Goal: Task Accomplishment & Management: Manage account settings

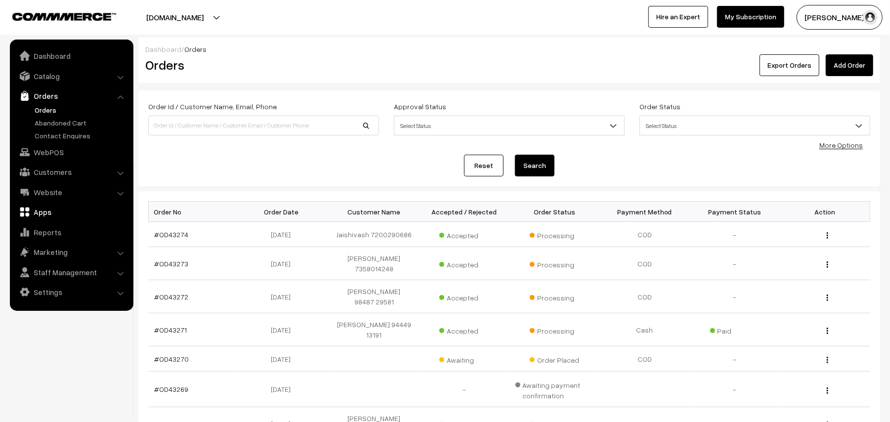
click at [53, 214] on link "Apps" at bounding box center [71, 212] width 118 height 18
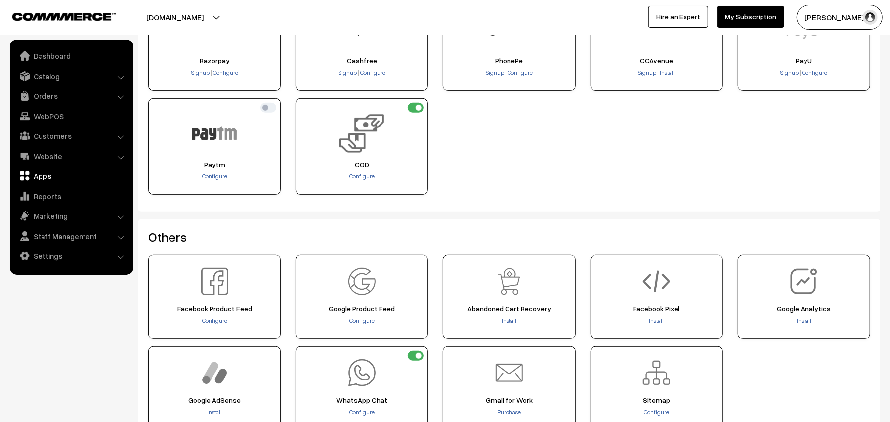
scroll to position [198, 0]
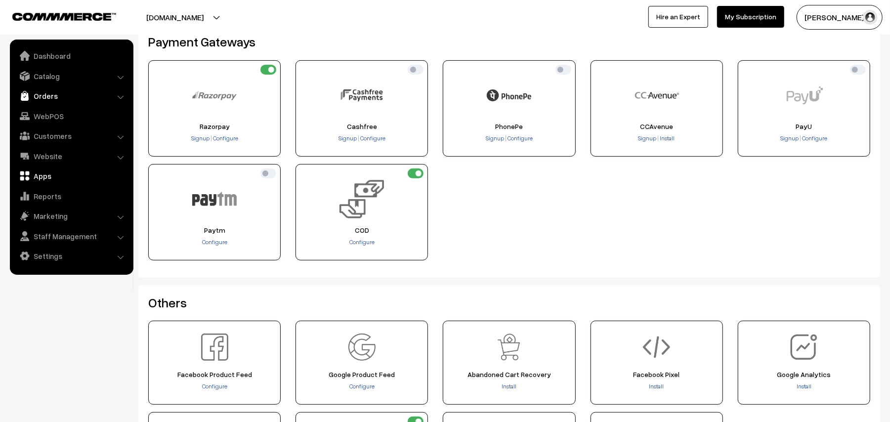
click at [47, 90] on link "Orders" at bounding box center [71, 96] width 118 height 18
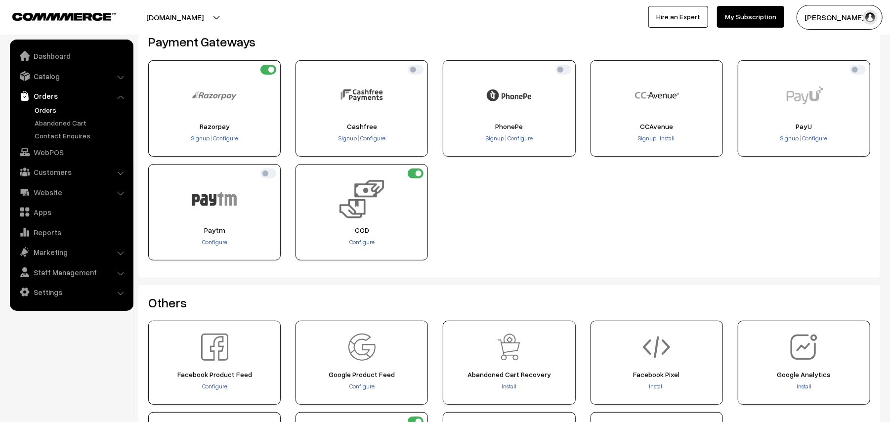
click at [44, 105] on link "Orders" at bounding box center [81, 110] width 98 height 10
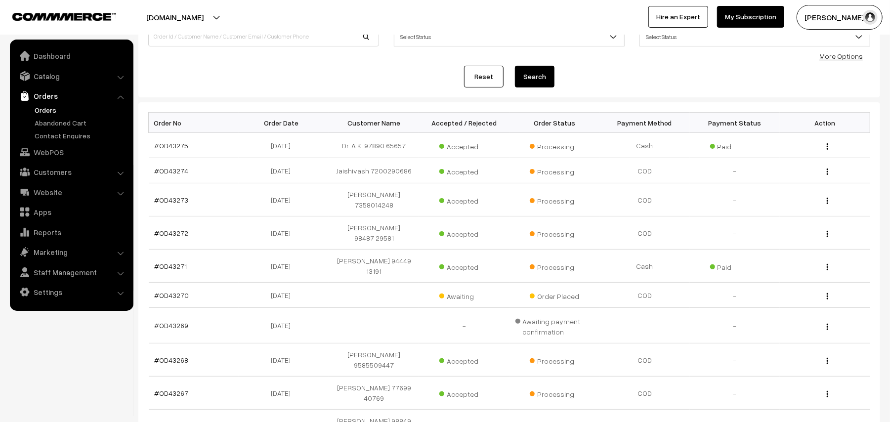
scroll to position [66, 0]
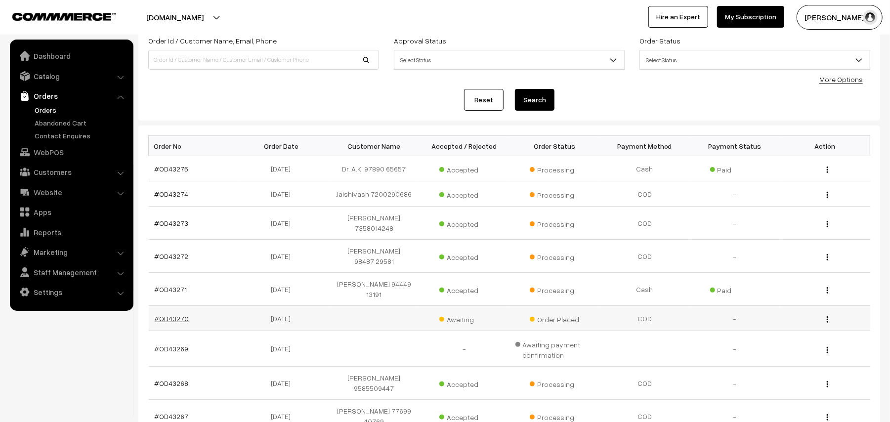
click at [182, 314] on link "#OD43270" at bounding box center [172, 318] width 35 height 8
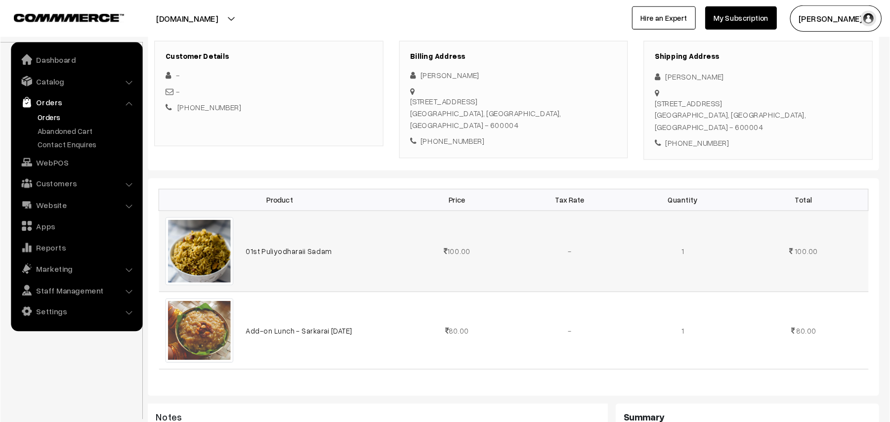
scroll to position [131, 0]
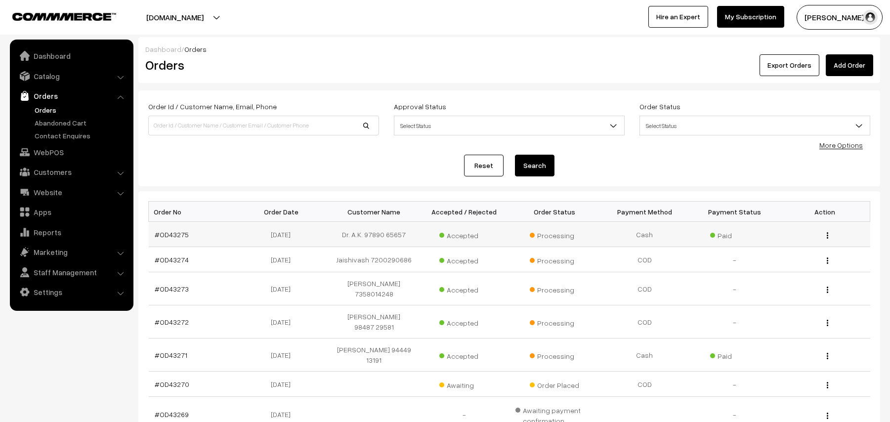
scroll to position [66, 0]
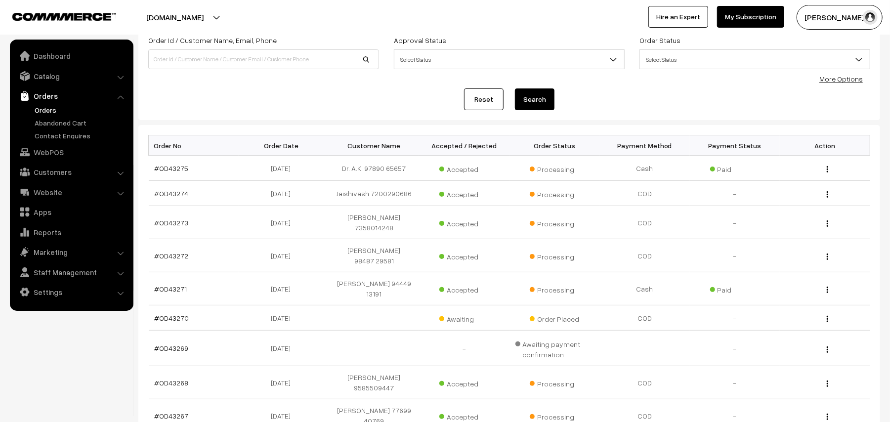
click at [43, 107] on link "Orders" at bounding box center [81, 110] width 98 height 10
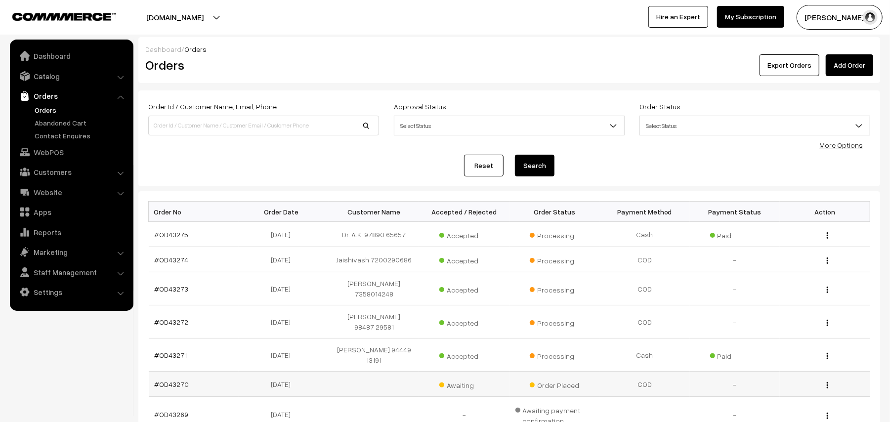
scroll to position [131, 0]
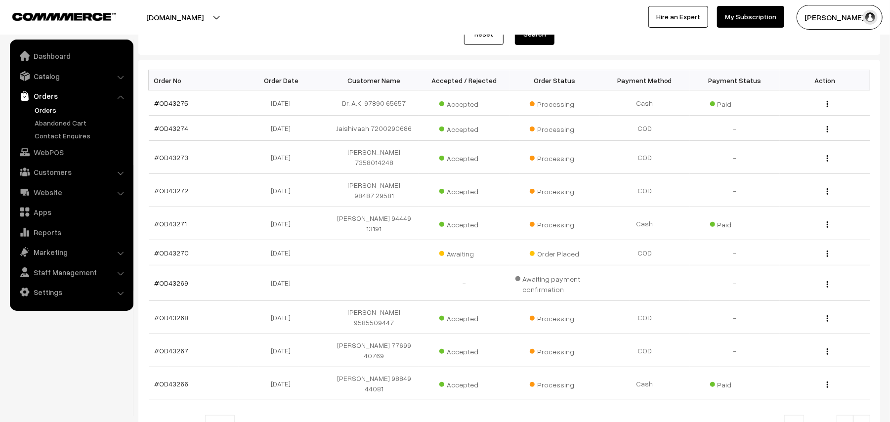
click at [43, 115] on ul "Orders" at bounding box center [71, 123] width 119 height 36
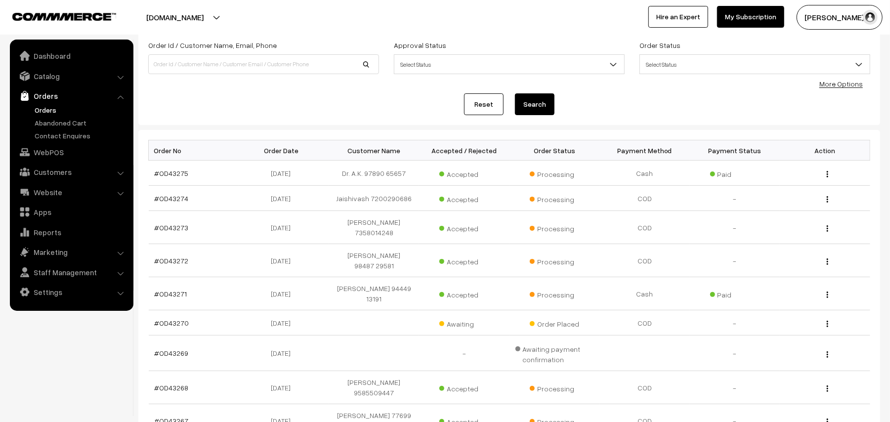
scroll to position [0, 0]
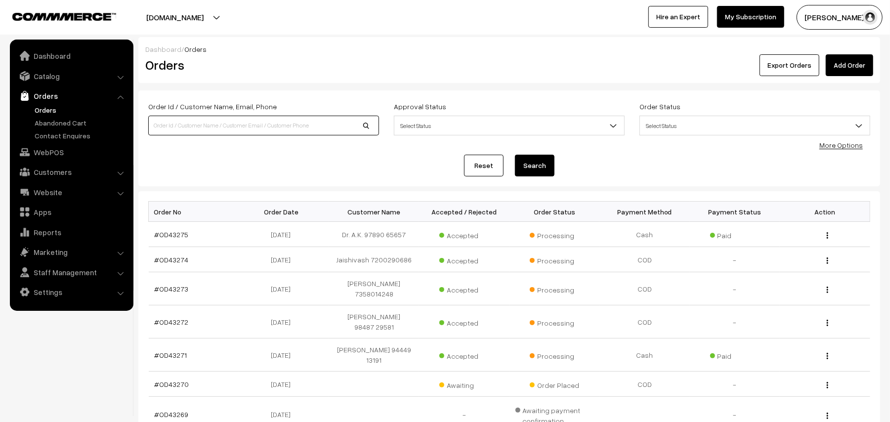
click at [190, 125] on input at bounding box center [263, 126] width 231 height 20
type input "7305594177"
click at [515, 155] on button "Search" at bounding box center [535, 166] width 40 height 22
click at [533, 163] on button "Search" at bounding box center [535, 166] width 40 height 22
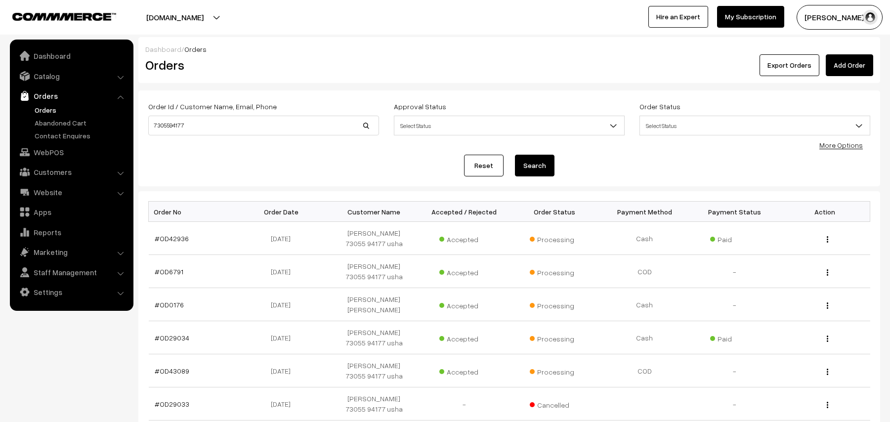
click at [164, 236] on link "#OD42936" at bounding box center [172, 238] width 34 height 8
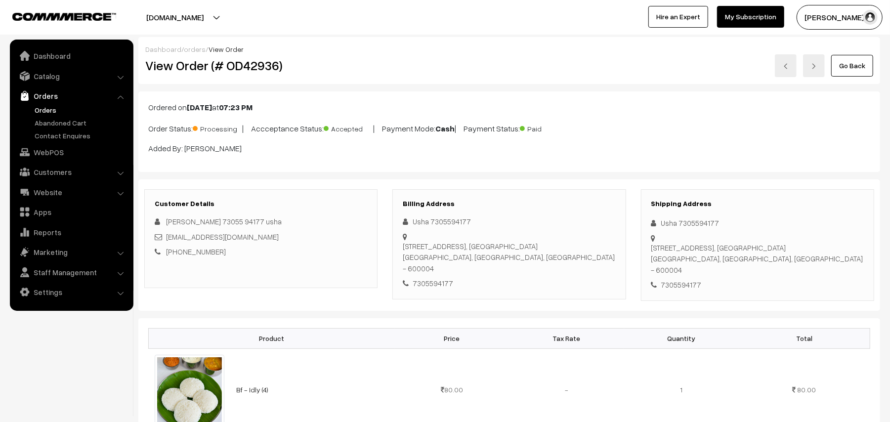
click at [849, 57] on link "Go Back" at bounding box center [852, 66] width 42 height 22
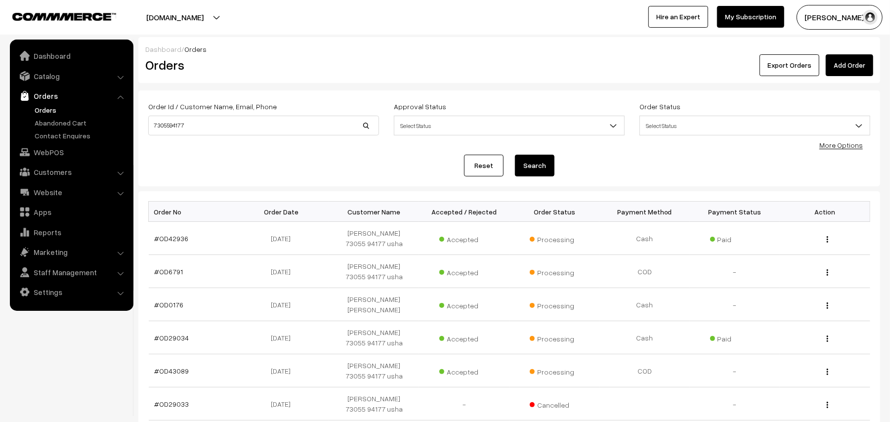
click at [51, 112] on link "Orders" at bounding box center [81, 110] width 98 height 10
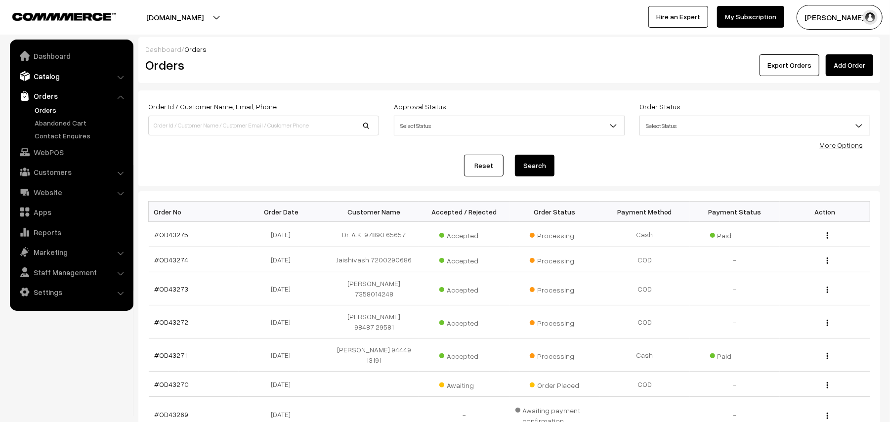
click at [44, 78] on link "Catalog" at bounding box center [71, 76] width 118 height 18
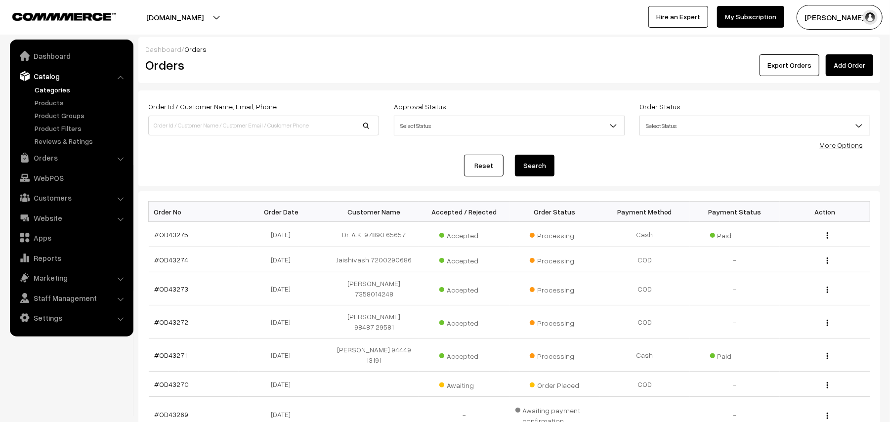
click at [52, 90] on link "Categories" at bounding box center [81, 90] width 98 height 10
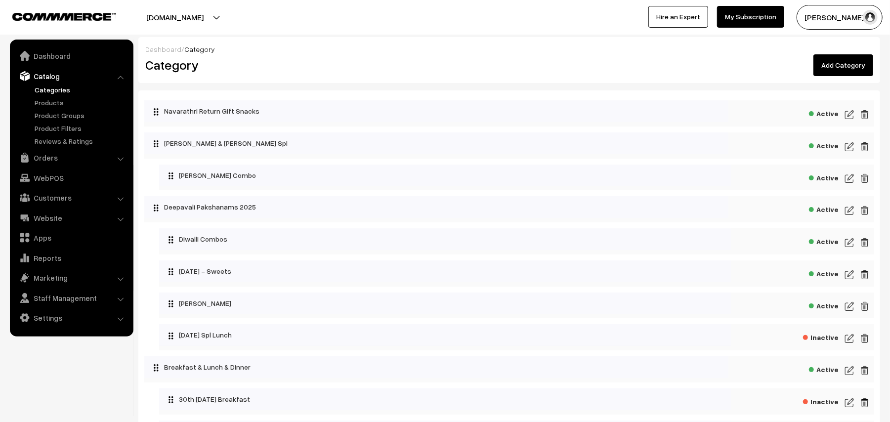
click at [59, 88] on link "Categories" at bounding box center [81, 90] width 98 height 10
click at [50, 99] on link "Products" at bounding box center [81, 102] width 98 height 10
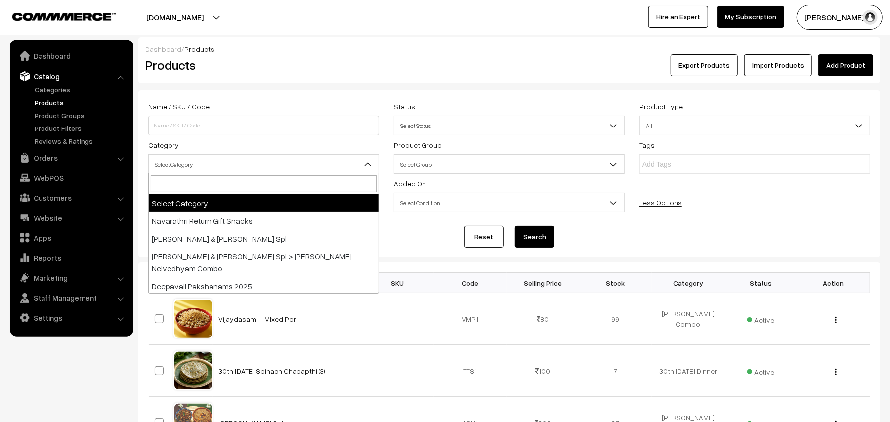
click at [212, 165] on span "Select Category" at bounding box center [264, 164] width 230 height 17
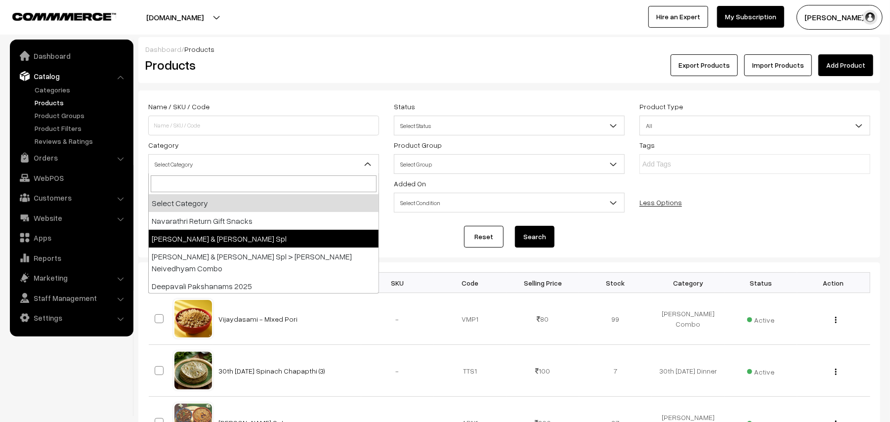
select select "78"
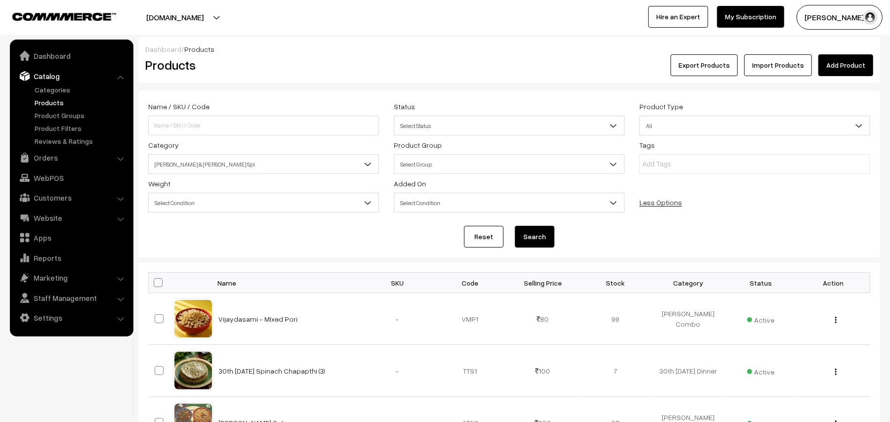
click at [531, 238] on button "Search" at bounding box center [535, 237] width 40 height 22
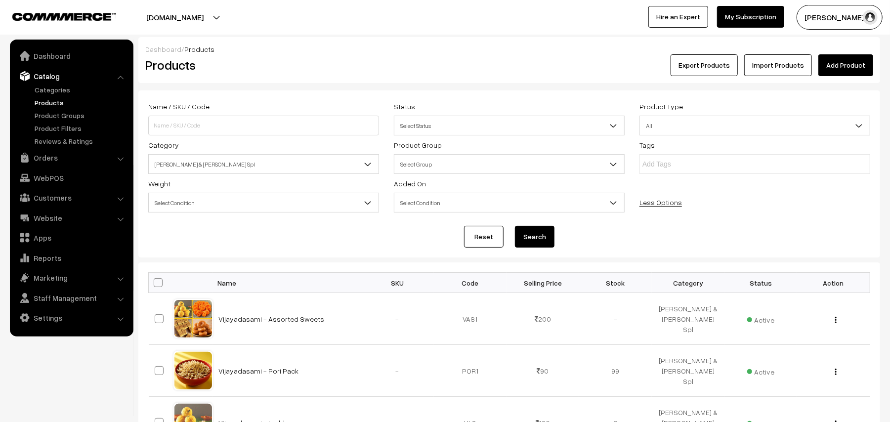
click at [52, 99] on link "Products" at bounding box center [81, 102] width 98 height 10
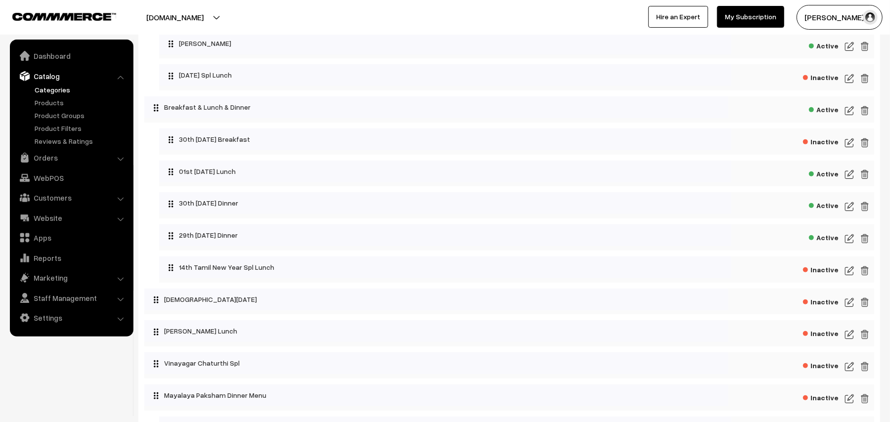
scroll to position [263, 0]
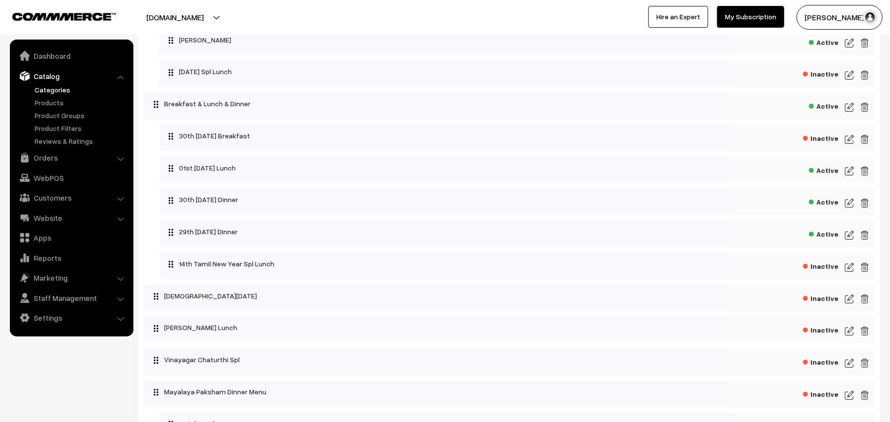
click at [844, 273] on div "Inactive" at bounding box center [516, 266] width 715 height 26
click at [848, 273] on img at bounding box center [849, 267] width 9 height 12
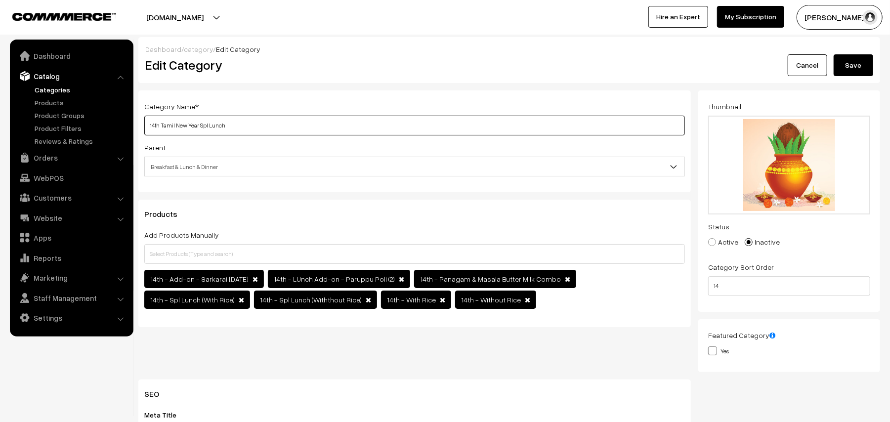
click at [260, 121] on input "14th Tamil New Year Spl Lunch" at bounding box center [414, 126] width 541 height 20
drag, startPoint x: 157, startPoint y: 122, endPoint x: 93, endPoint y: 122, distance: 63.8
click at [93, 122] on body "Thank you for showing interest. Our team will call you shortly. Close annamfood…" at bounding box center [445, 409] width 890 height 819
type input "02nd Vijayadasami Spl Lunch"
click at [859, 62] on button "Save" at bounding box center [854, 65] width 40 height 22
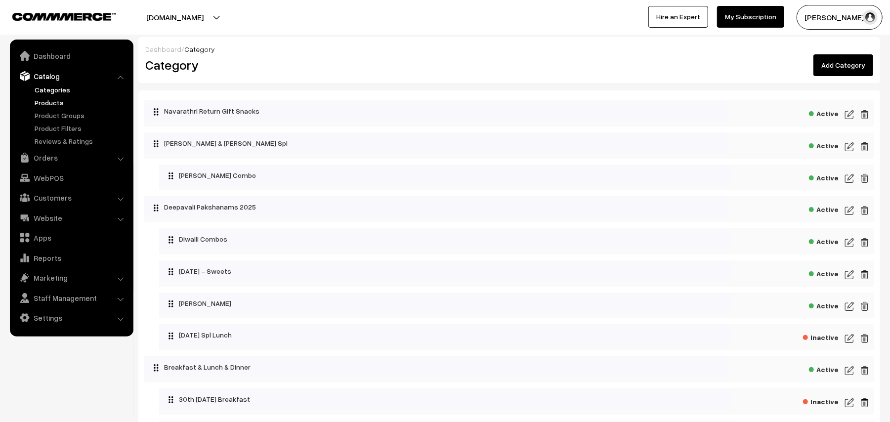
click at [63, 103] on link "Products" at bounding box center [81, 102] width 98 height 10
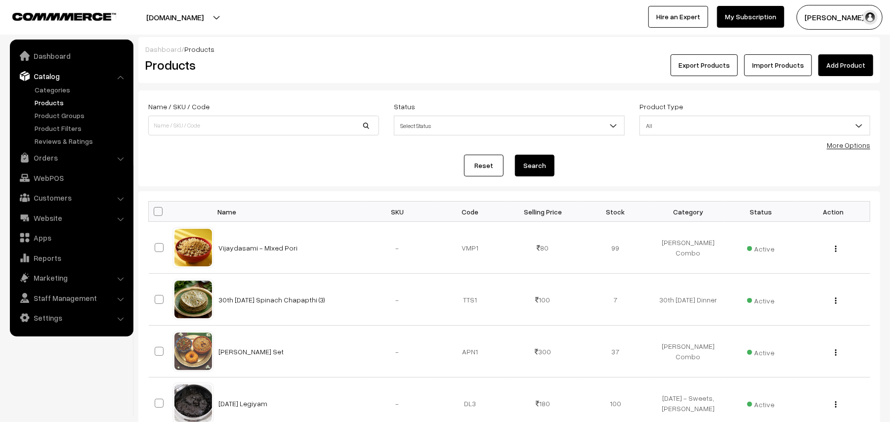
click at [854, 145] on link "More Options" at bounding box center [848, 145] width 43 height 8
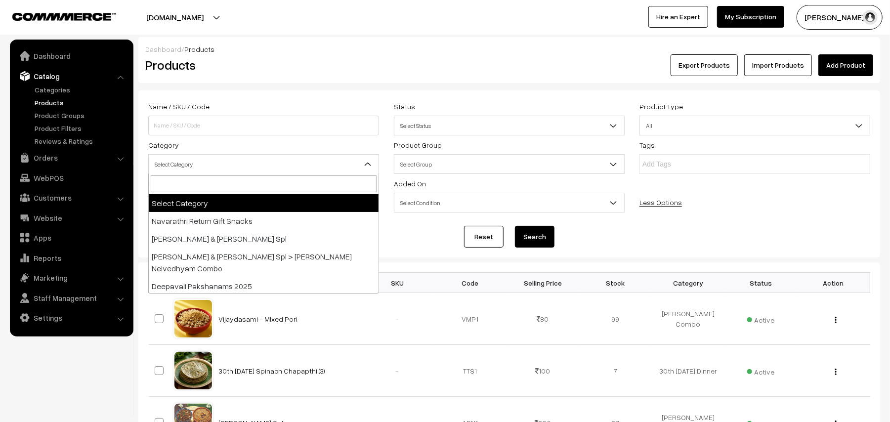
click at [191, 163] on span "Select Category" at bounding box center [264, 164] width 230 height 17
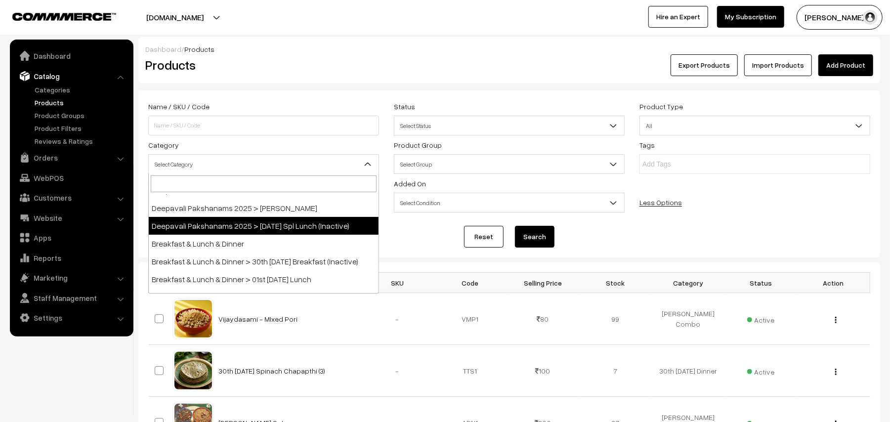
scroll to position [198, 0]
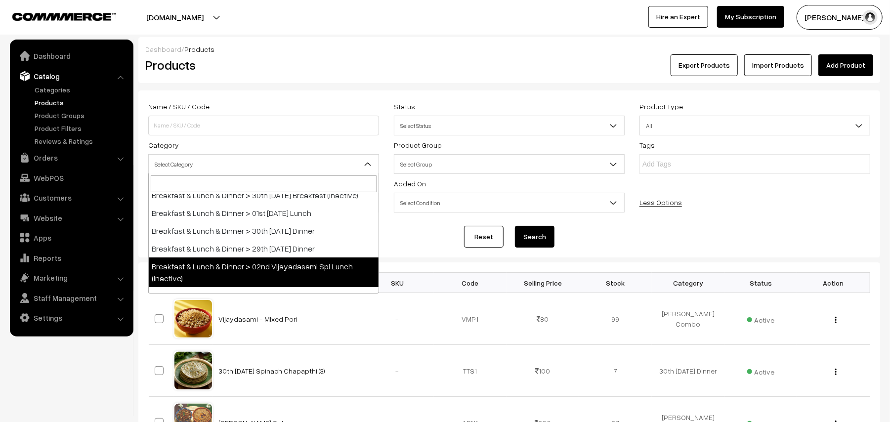
select select "41"
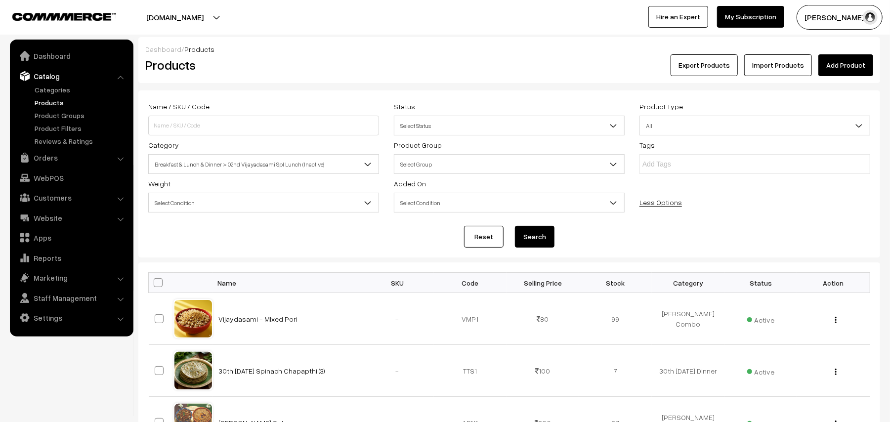
click at [529, 233] on button "Search" at bounding box center [535, 237] width 40 height 22
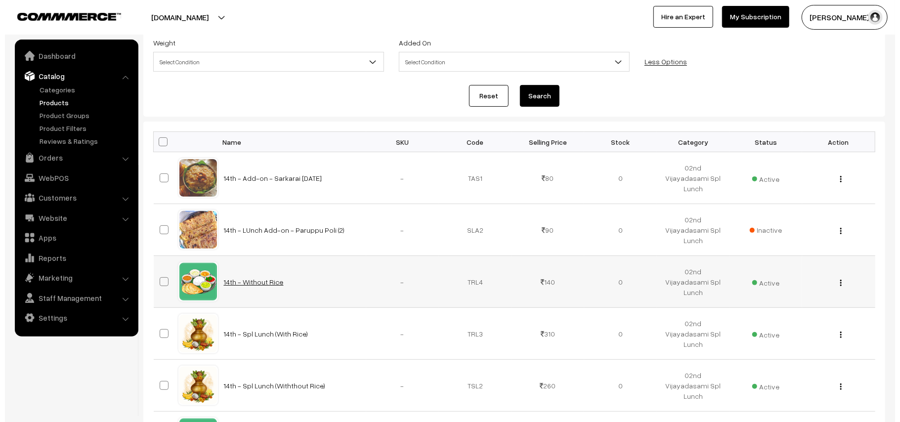
scroll to position [137, 0]
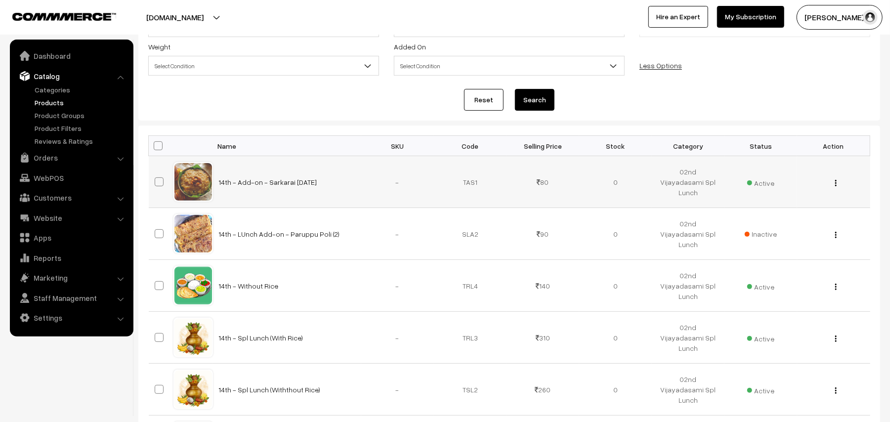
click at [837, 184] on img "button" at bounding box center [835, 183] width 1 height 6
click at [766, 238] on link "Delete" at bounding box center [792, 241] width 84 height 22
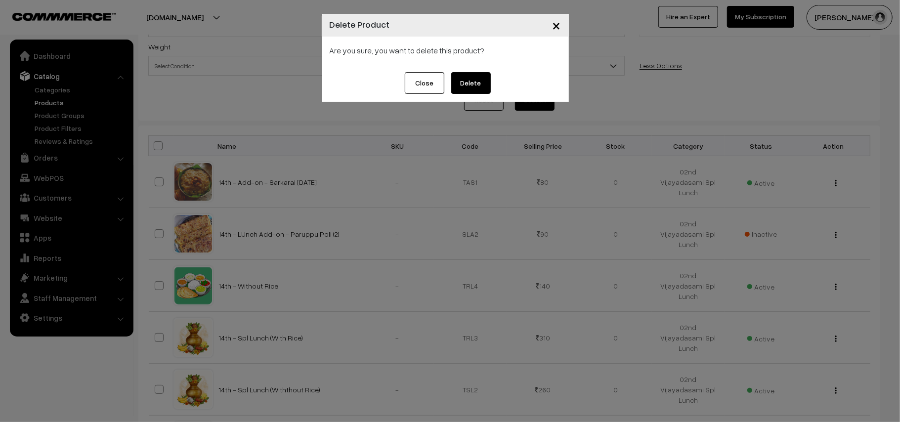
click at [463, 86] on button "Delete" at bounding box center [471, 83] width 40 height 22
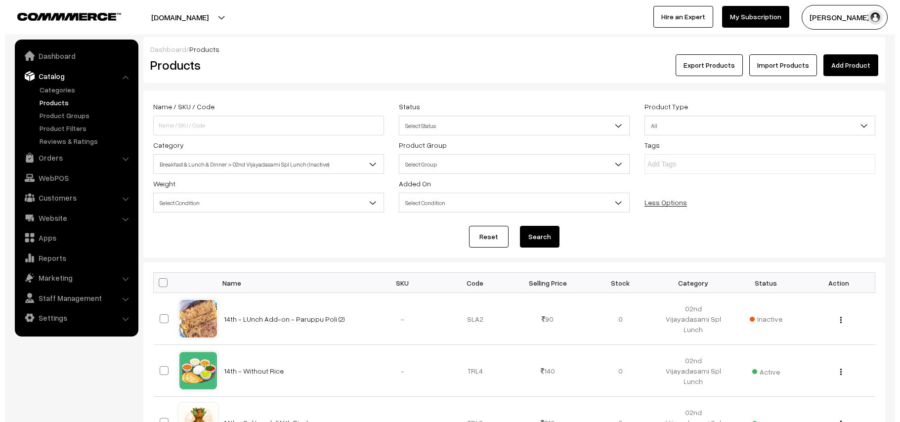
scroll to position [137, 0]
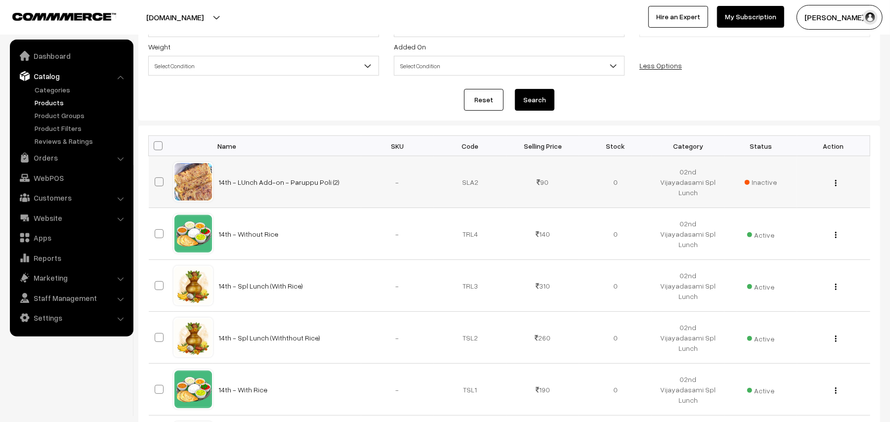
click at [774, 188] on td "Inactive" at bounding box center [761, 182] width 73 height 52
click at [764, 184] on span "Inactive" at bounding box center [761, 182] width 33 height 10
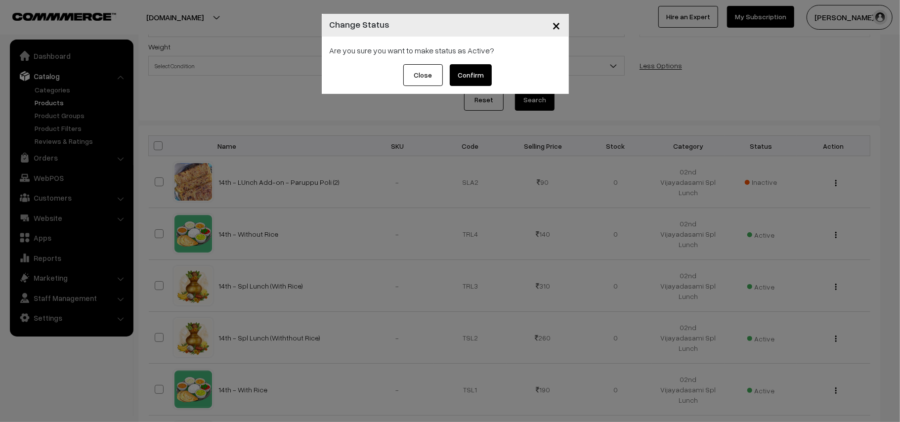
click at [474, 72] on button "Confirm" at bounding box center [471, 75] width 42 height 22
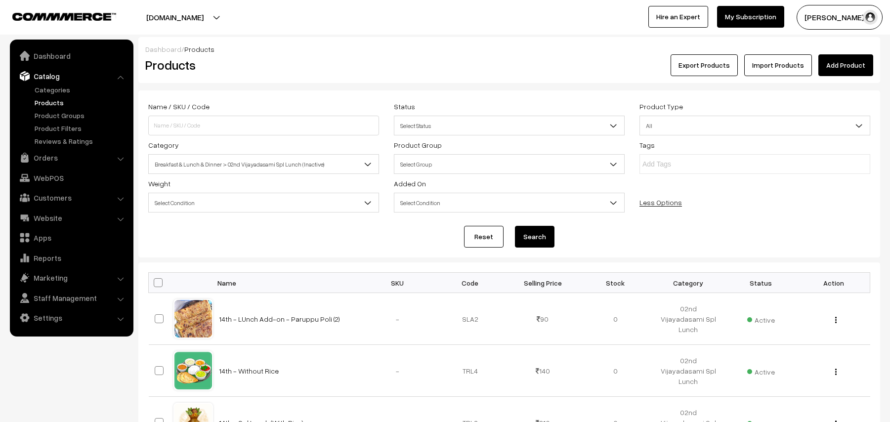
scroll to position [137, 0]
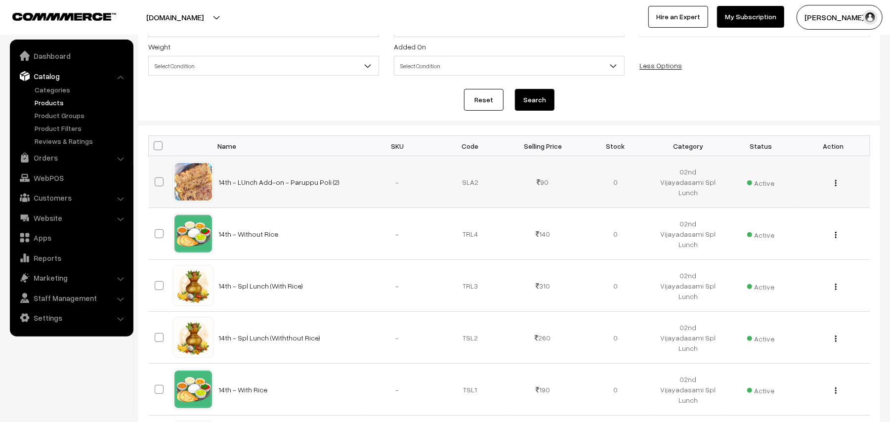
click at [837, 185] on img "button" at bounding box center [835, 183] width 1 height 6
click at [800, 210] on link "Edit" at bounding box center [792, 219] width 84 height 22
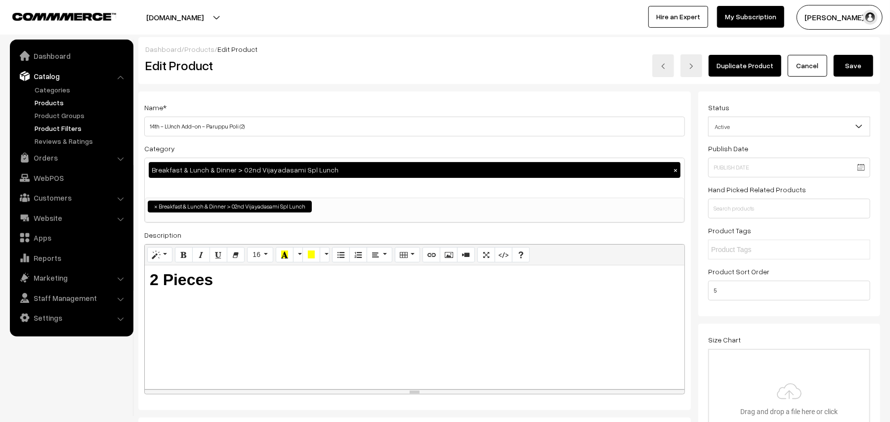
drag, startPoint x: 182, startPoint y: 126, endPoint x: 113, endPoint y: 127, distance: 68.7
type input "02nd Lunch Add-on - Paruppu Poli (2)"
click at [849, 60] on button "Save" at bounding box center [854, 66] width 40 height 22
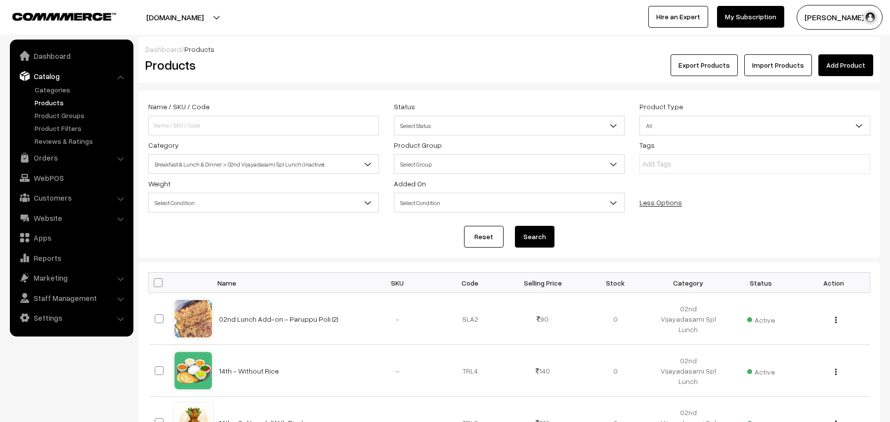
scroll to position [131, 0]
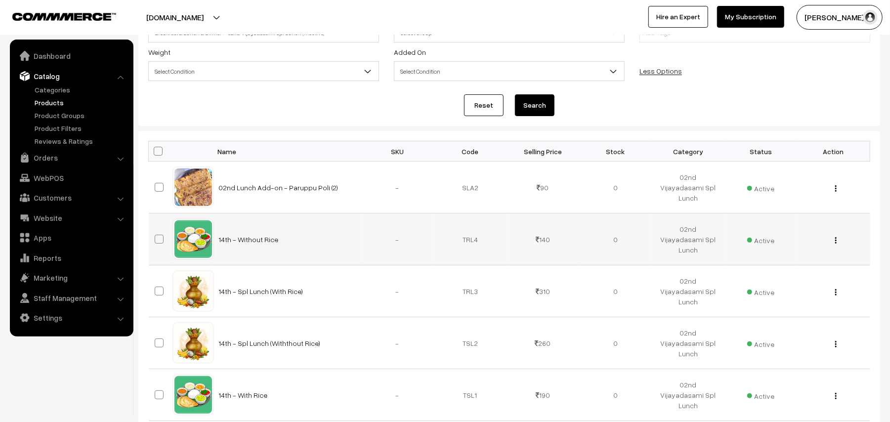
click at [837, 241] on button "button" at bounding box center [836, 240] width 2 height 8
click at [774, 275] on link "Edit" at bounding box center [792, 276] width 84 height 22
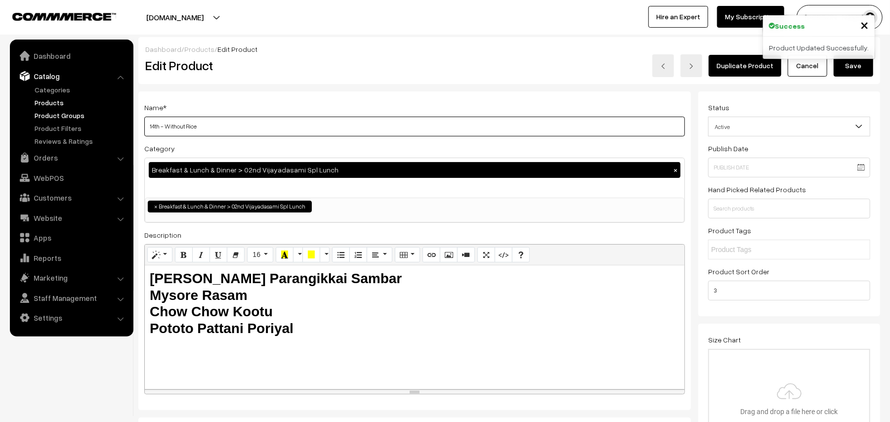
drag, startPoint x: 159, startPoint y: 126, endPoint x: 115, endPoint y: 119, distance: 44.9
click at [205, 127] on input "02nd Vijayadasami - Without Rice" at bounding box center [414, 127] width 541 height 20
type input "02nd Vijayadasami - Regular Without Rice"
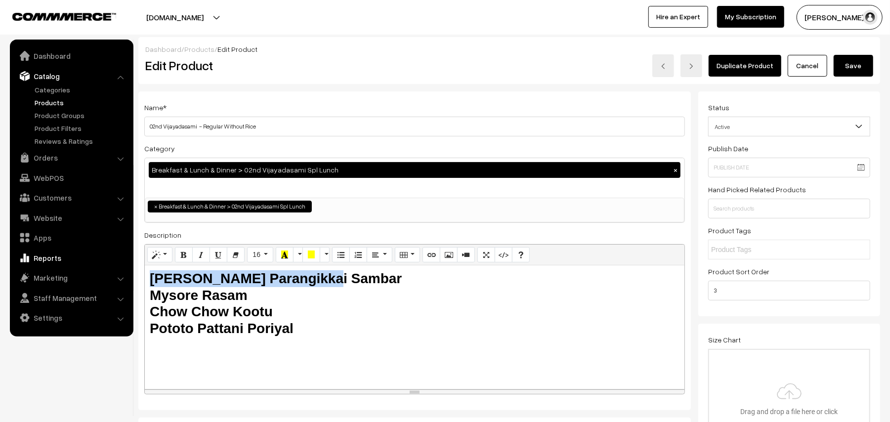
drag, startPoint x: 307, startPoint y: 276, endPoint x: 54, endPoint y: 257, distance: 253.3
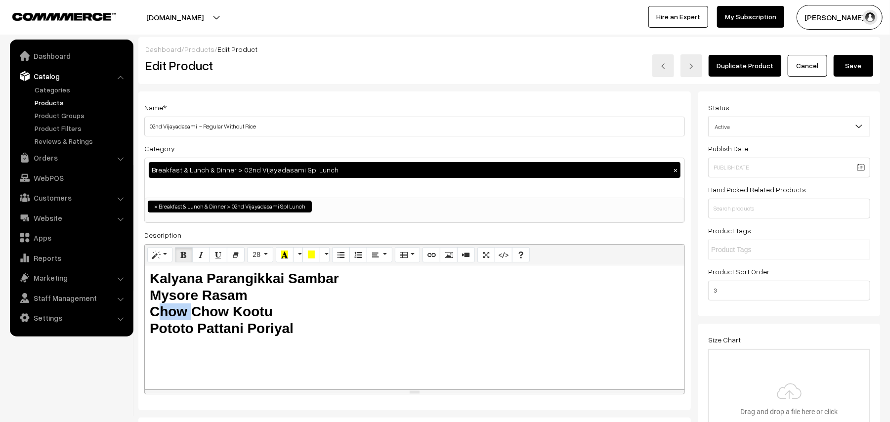
drag, startPoint x: 186, startPoint y: 309, endPoint x: 152, endPoint y: 311, distance: 33.7
click at [152, 311] on b "Chow Chow Kootu" at bounding box center [211, 311] width 123 height 15
click at [236, 315] on b "Chow Chow Kootu" at bounding box center [211, 311] width 123 height 15
drag, startPoint x: 230, startPoint y: 311, endPoint x: 149, endPoint y: 314, distance: 81.6
click at [149, 314] on div "Kalyana Parangikkai Sambar Mysore Rasam Chow Chow Kootu Pototo Pattani Poriyal" at bounding box center [415, 327] width 540 height 124
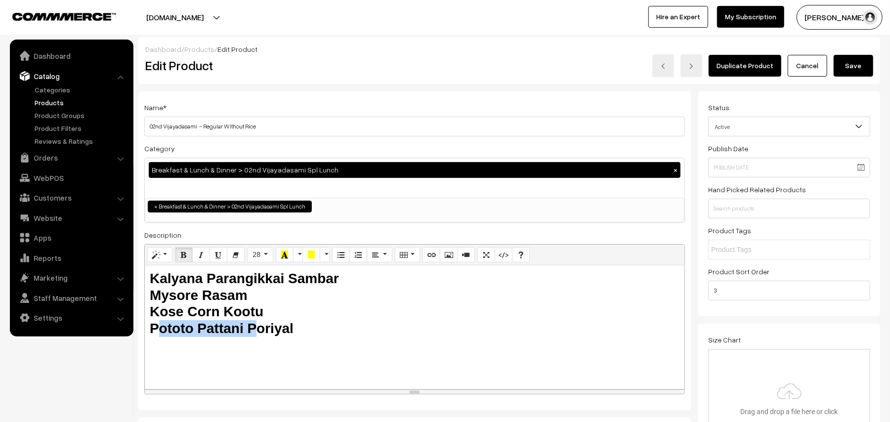
drag, startPoint x: 247, startPoint y: 331, endPoint x: 142, endPoint y: 331, distance: 104.8
click at [142, 331] on div "Name * 02nd Vijayadasami - Regular Without Rice Category Breakfast & Lunch & Di…" at bounding box center [414, 250] width 553 height 319
click at [255, 327] on h3 "Kalyana Parangikkai Sambar Mysore Rasam Kose Corn Kootu Beans Poriyal" at bounding box center [415, 303] width 530 height 66
drag, startPoint x: 293, startPoint y: 327, endPoint x: 145, endPoint y: 277, distance: 155.5
click at [145, 277] on div "Kalyana Parangikkai Sambar Mysore Rasam Kose Corn Kootu Beans Poriyal" at bounding box center [415, 327] width 540 height 124
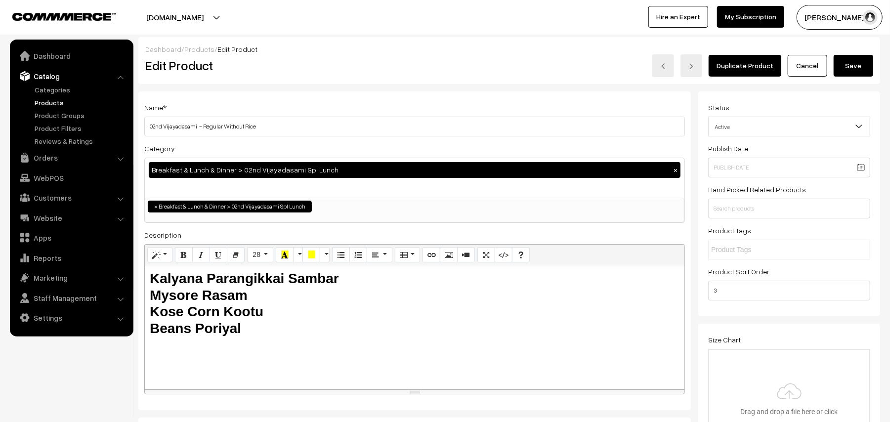
copy h3 "Kalyana Parangikkai Sambar Mysore Rasam Kose Corn Kootu Beans Poriyal"
click at [837, 64] on button "Save" at bounding box center [854, 66] width 40 height 22
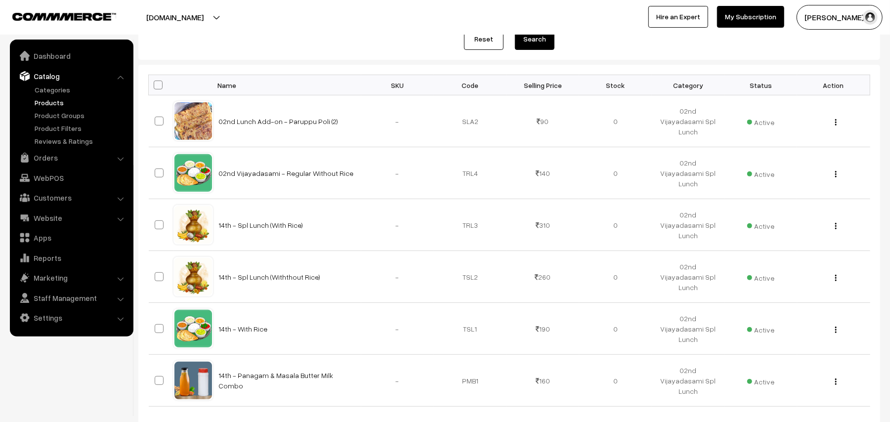
scroll to position [263, 0]
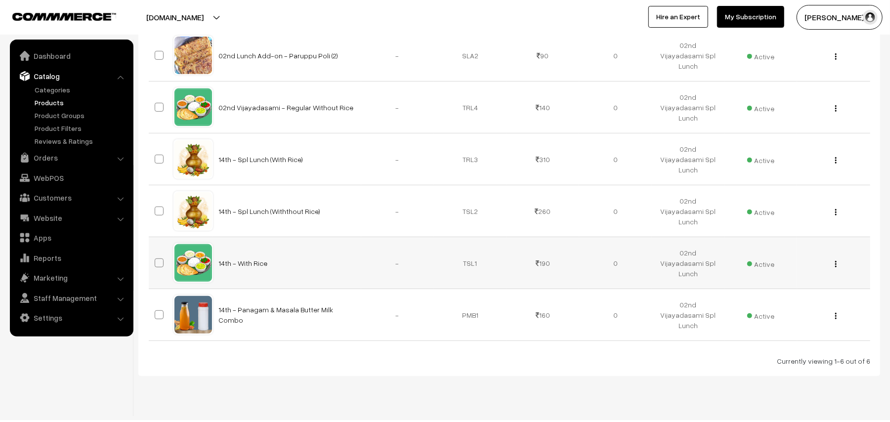
click at [833, 265] on div "View Edit Delete" at bounding box center [833, 263] width 61 height 10
click at [832, 263] on div "View Edit Delete" at bounding box center [833, 263] width 61 height 10
click at [835, 263] on img "button" at bounding box center [835, 264] width 1 height 6
click at [766, 302] on link "Edit" at bounding box center [792, 300] width 84 height 22
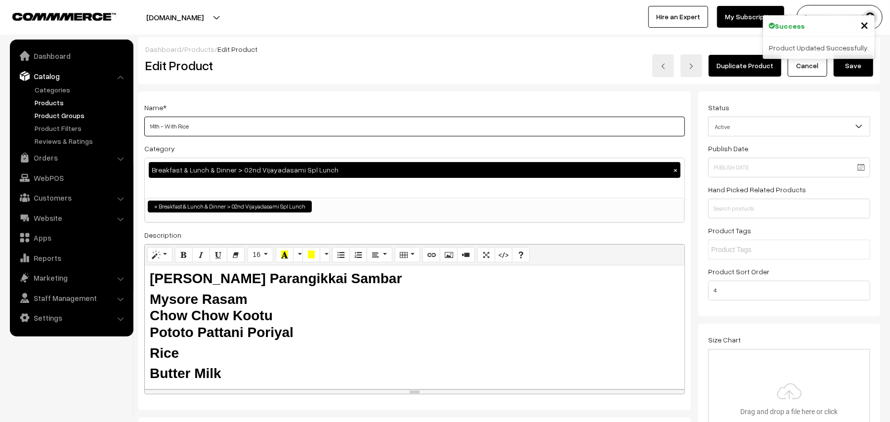
drag, startPoint x: 159, startPoint y: 125, endPoint x: 117, endPoint y: 120, distance: 42.4
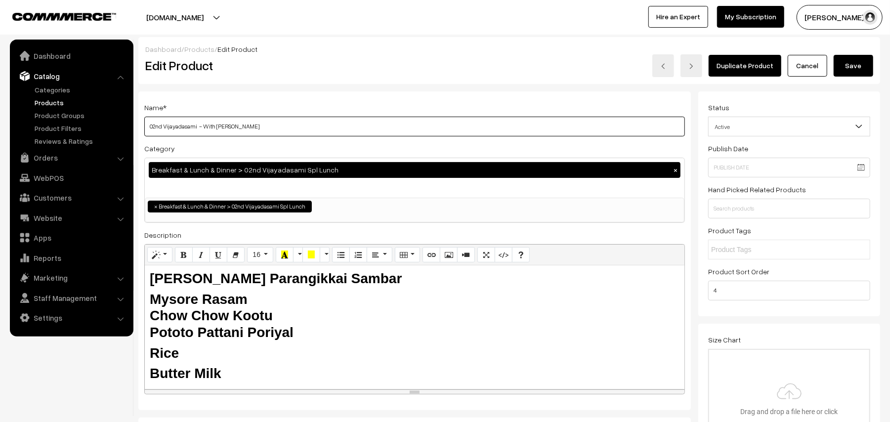
type input "02nd Vijayadasami - With [PERSON_NAME]"
drag, startPoint x: 297, startPoint y: 329, endPoint x: 140, endPoint y: 274, distance: 166.0
click at [140, 274] on div "Name * 02nd Vijayadasami - With Rice Category Breakfast & Lunch & Dinner > 02nd…" at bounding box center [414, 250] width 553 height 319
paste div
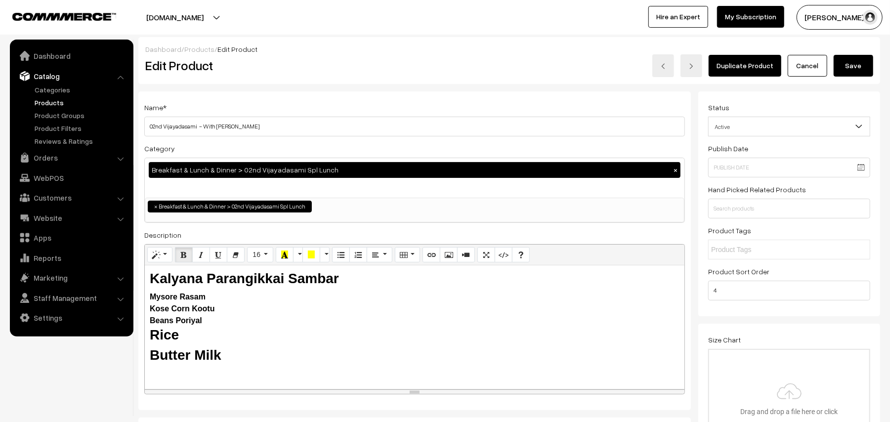
click at [861, 65] on button "Save" at bounding box center [854, 66] width 40 height 22
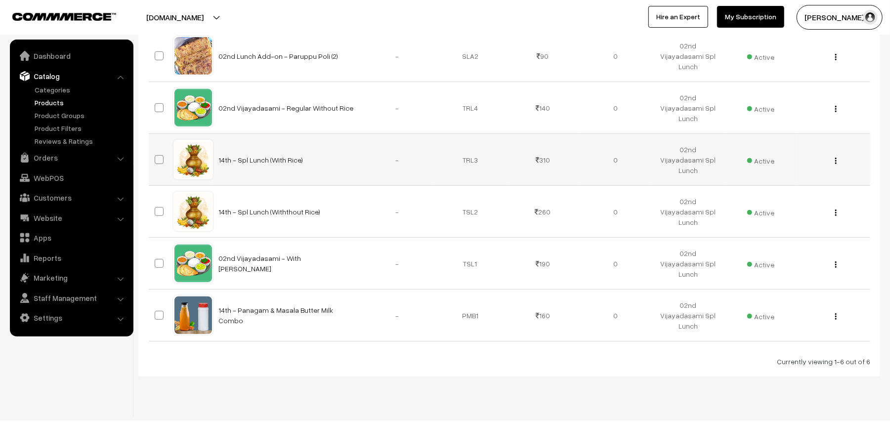
scroll to position [283, 0]
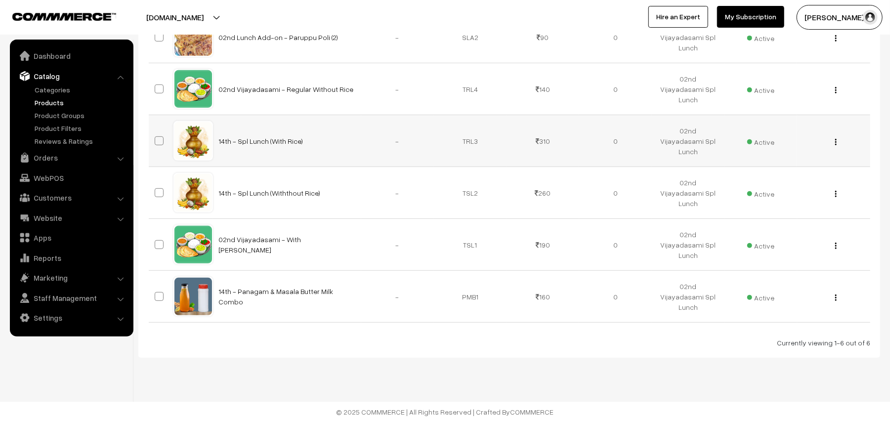
click at [836, 141] on img "button" at bounding box center [835, 142] width 1 height 6
click at [779, 178] on link "Edit" at bounding box center [792, 178] width 84 height 22
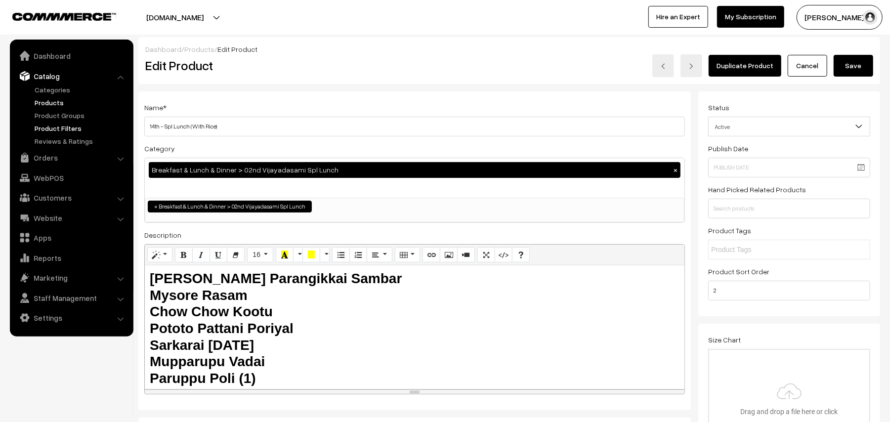
drag, startPoint x: 159, startPoint y: 127, endPoint x: 128, endPoint y: 128, distance: 31.6
type input "02nd Vijayadasami - Spl Lunch (With Rice)"
drag, startPoint x: 206, startPoint y: 282, endPoint x: 122, endPoint y: 275, distance: 84.8
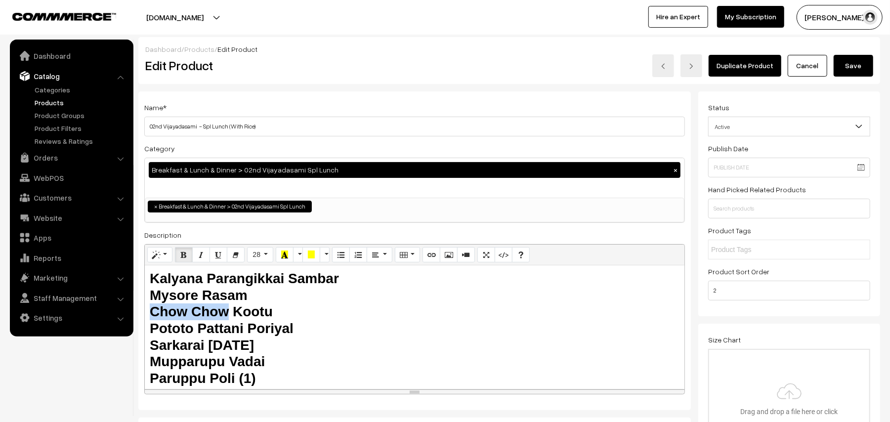
drag, startPoint x: 228, startPoint y: 318, endPoint x: 140, endPoint y: 312, distance: 87.7
click at [140, 312] on div "Name * 02nd Vijayadasami - Spl Lunch (With Rice) Category Breakfast & Lunch & D…" at bounding box center [414, 250] width 553 height 319
drag, startPoint x: 247, startPoint y: 322, endPoint x: 139, endPoint y: 323, distance: 107.8
click at [139, 323] on div "Name * 02nd Vijayadasami - Spl Lunch (With Rice) Category Breakfast & Lunch & D…" at bounding box center [414, 250] width 553 height 319
click at [285, 328] on h3 "Kalyana Parangikkai Sambar Mysore Rasam Kose Corn Kootu Beans UshiliPoriyal Sar…" at bounding box center [415, 344] width 530 height 149
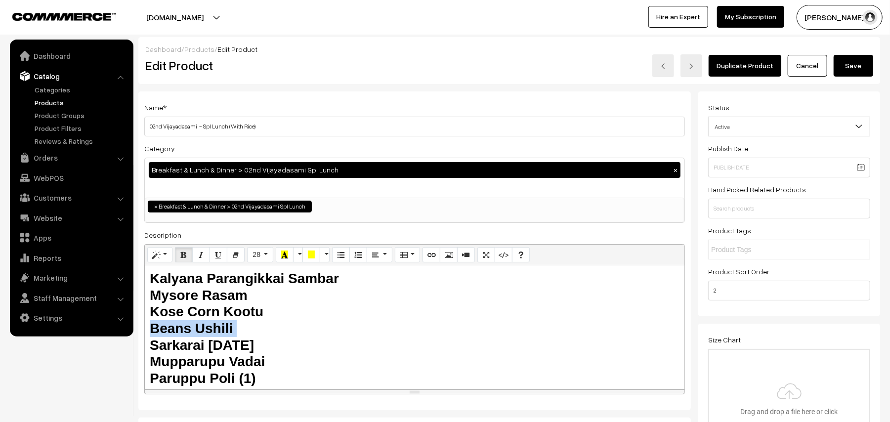
drag, startPoint x: 268, startPoint y: 337, endPoint x: 153, endPoint y: 354, distance: 115.9
click at [153, 354] on h3 "Kalyana Parangikkai Sambar Mysore Rasam Kose Corn Kootu Beans Ushili Sarkarai P…" at bounding box center [415, 344] width 530 height 149
drag, startPoint x: 242, startPoint y: 346, endPoint x: 148, endPoint y: 348, distance: 93.4
click at [148, 348] on div "Kalyana Parangikkai Sambar Mysore Rasam Kose Corn Kootu Beans Ushili Sarkarai P…" at bounding box center [415, 327] width 540 height 124
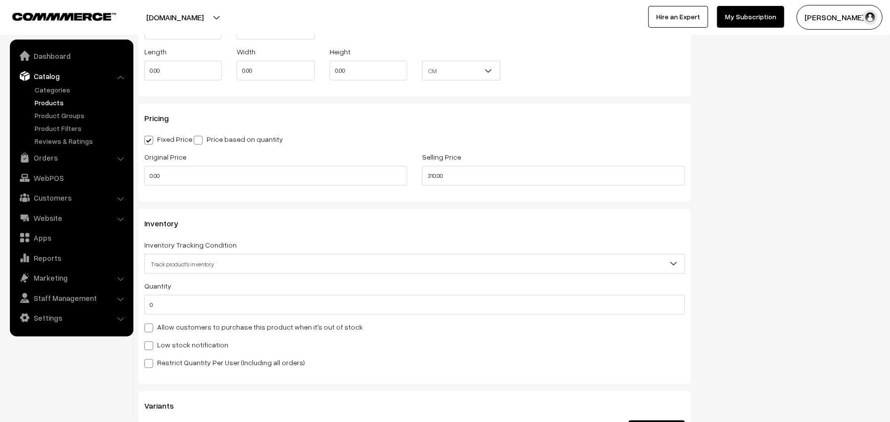
scroll to position [922, 0]
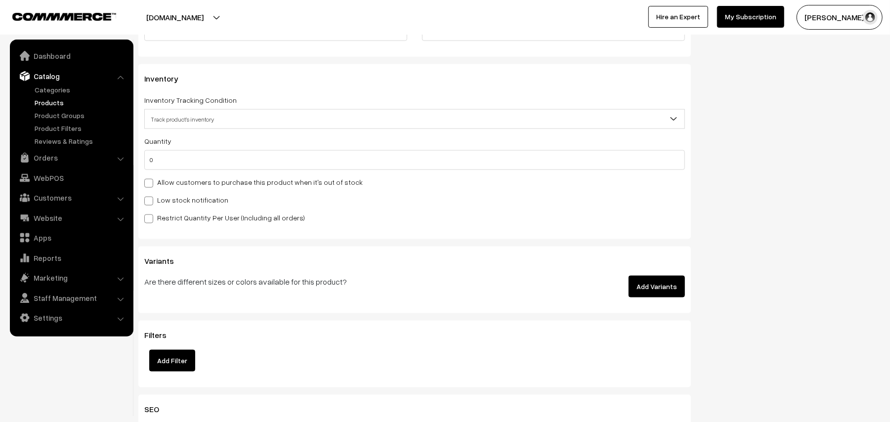
click at [155, 177] on label "Allow customers to purchase this product when it's out of stock" at bounding box center [253, 182] width 218 height 10
click at [151, 178] on input "Allow customers to purchase this product when it's out of stock" at bounding box center [147, 181] width 6 height 6
checkbox input "true"
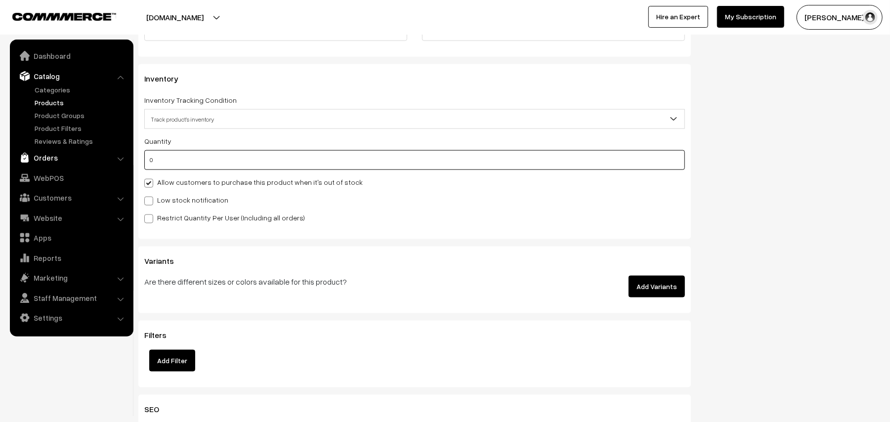
drag, startPoint x: 170, startPoint y: 159, endPoint x: 110, endPoint y: 153, distance: 60.6
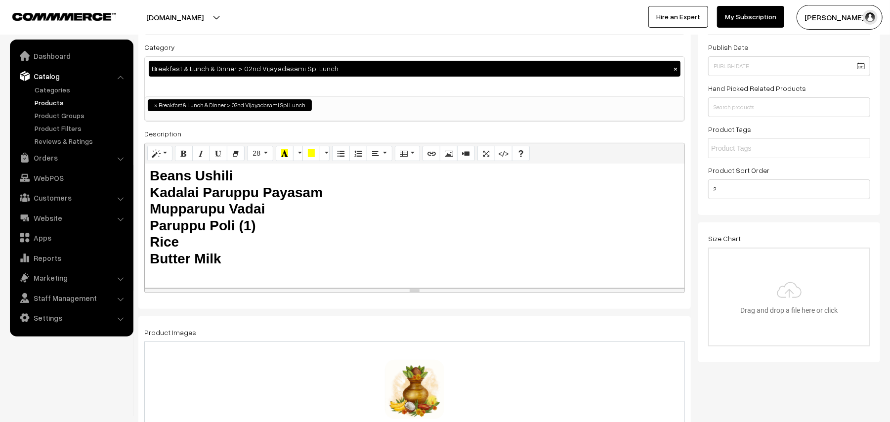
scroll to position [0, 0]
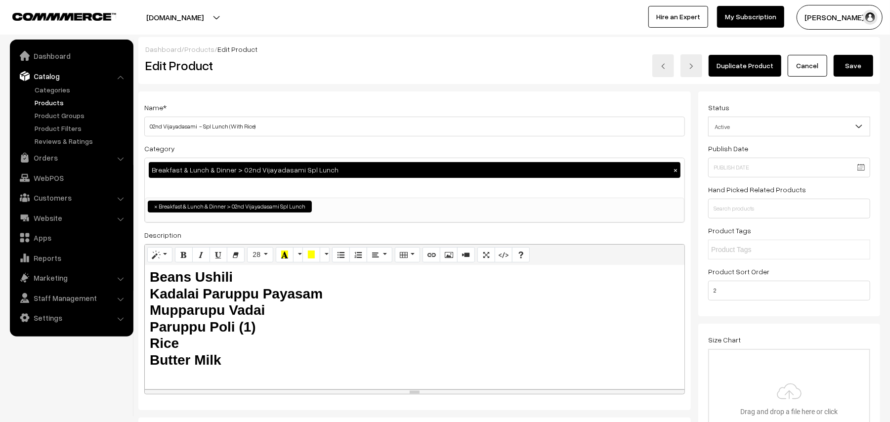
type input "50"
drag, startPoint x: 291, startPoint y: 125, endPoint x: 42, endPoint y: 110, distance: 249.6
click at [847, 66] on button "Save" at bounding box center [854, 66] width 40 height 22
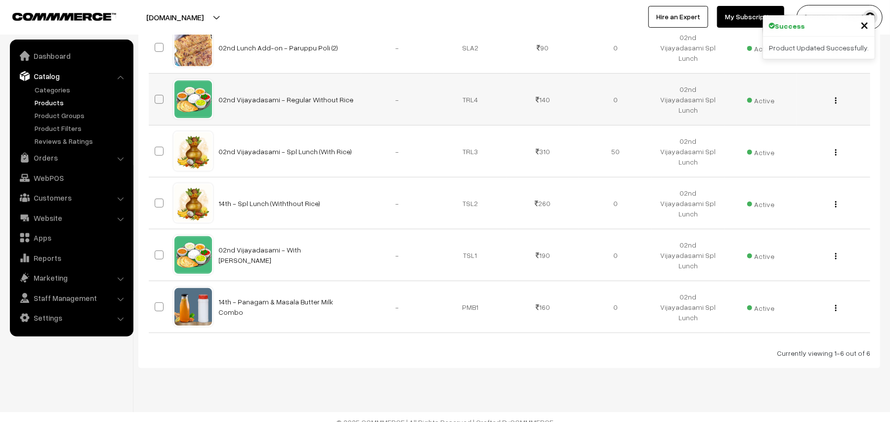
scroll to position [283, 0]
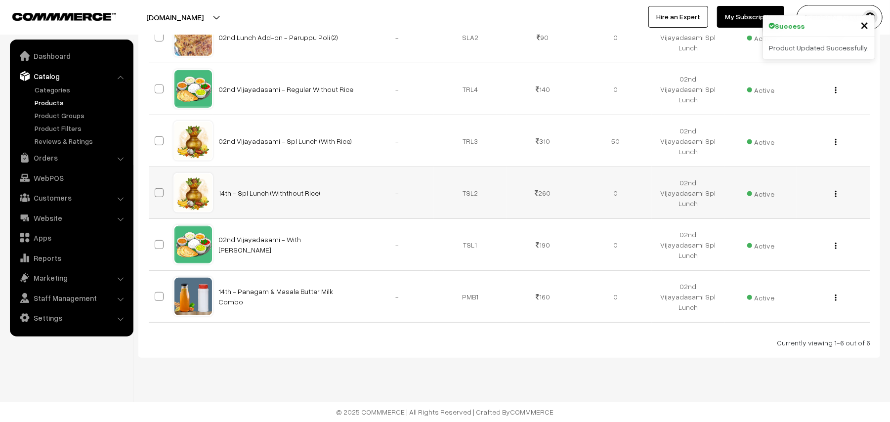
click at [835, 191] on img "button" at bounding box center [835, 194] width 1 height 6
click at [777, 224] on link "Edit" at bounding box center [792, 230] width 84 height 22
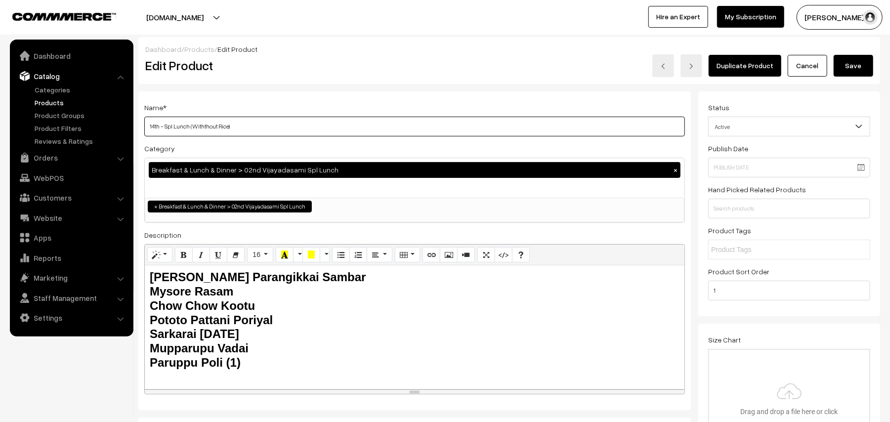
drag, startPoint x: 320, startPoint y: 130, endPoint x: 29, endPoint y: 88, distance: 294.7
paste input "02nd Vijayadasami - Spl Lunch (With"
type input "02nd Vijayadasami - Spl Lunch (With Rice)"
click at [845, 63] on button "Save" at bounding box center [854, 66] width 40 height 22
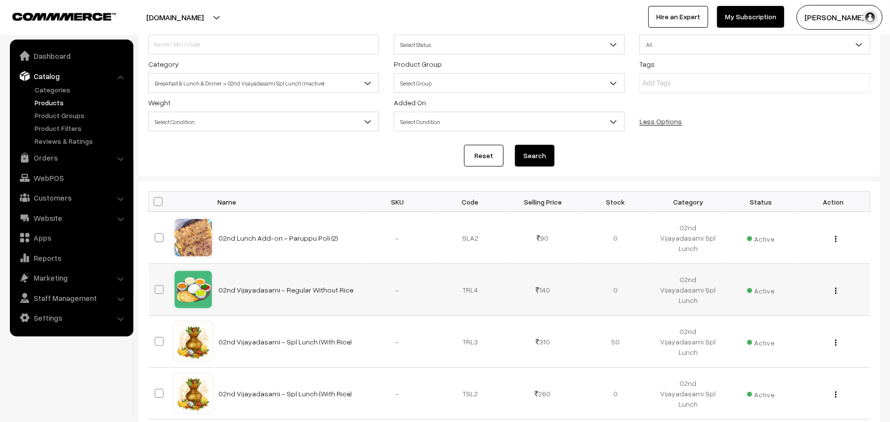
scroll to position [198, 0]
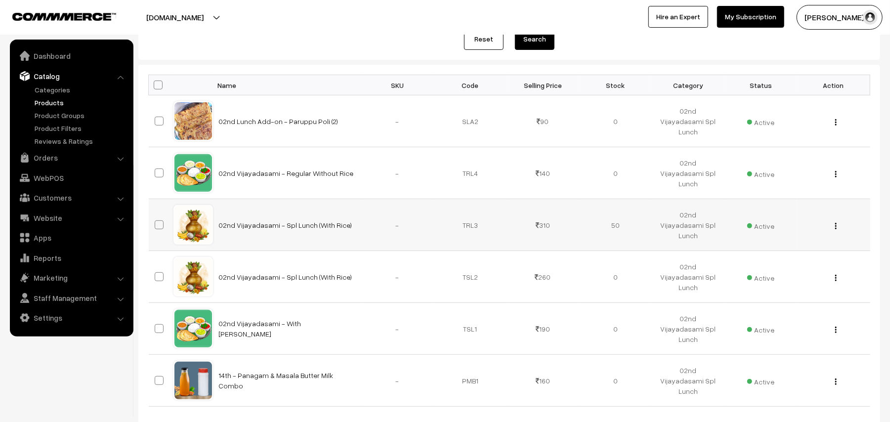
click at [835, 226] on img "button" at bounding box center [835, 226] width 1 height 6
click at [791, 256] on link "Edit" at bounding box center [792, 262] width 84 height 22
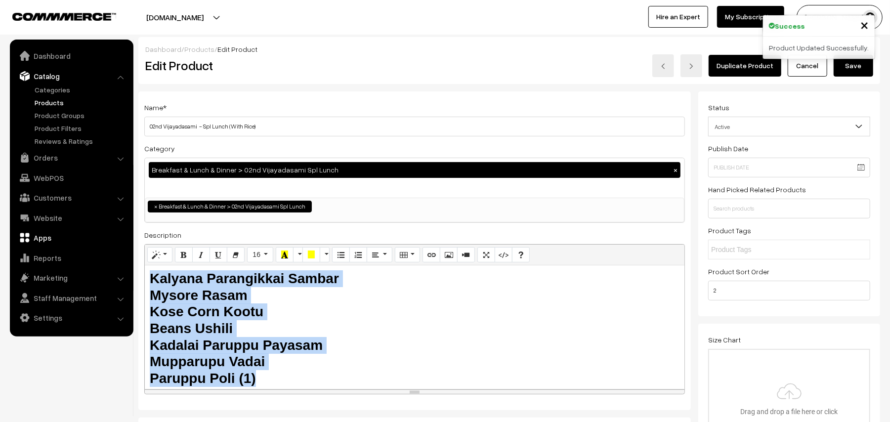
drag, startPoint x: 238, startPoint y: 311, endPoint x: 102, endPoint y: 233, distance: 157.2
click at [856, 73] on button "Save" at bounding box center [854, 66] width 40 height 22
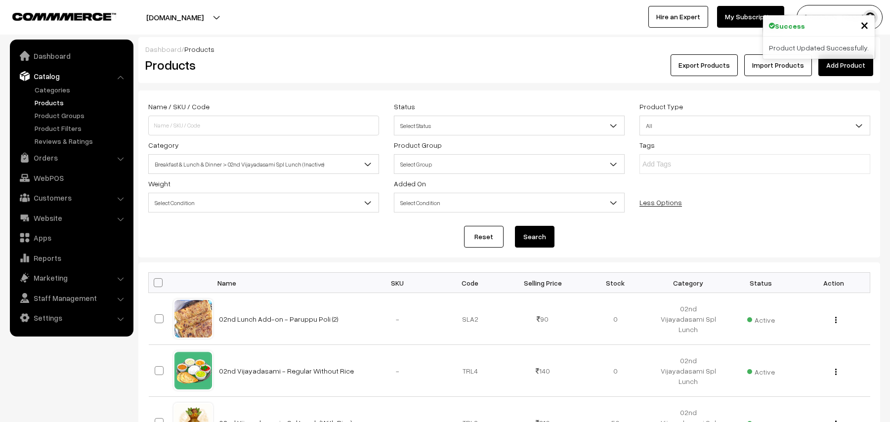
scroll to position [198, 0]
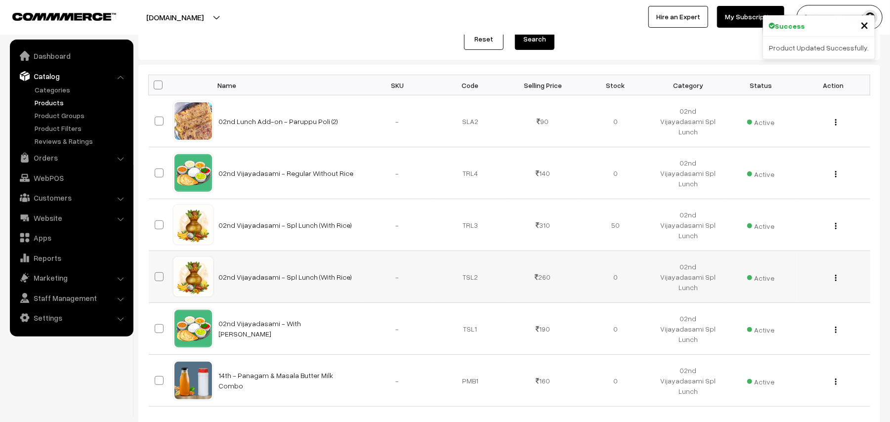
click at [835, 278] on img "button" at bounding box center [835, 278] width 1 height 6
click at [789, 307] on link "Edit" at bounding box center [792, 314] width 84 height 22
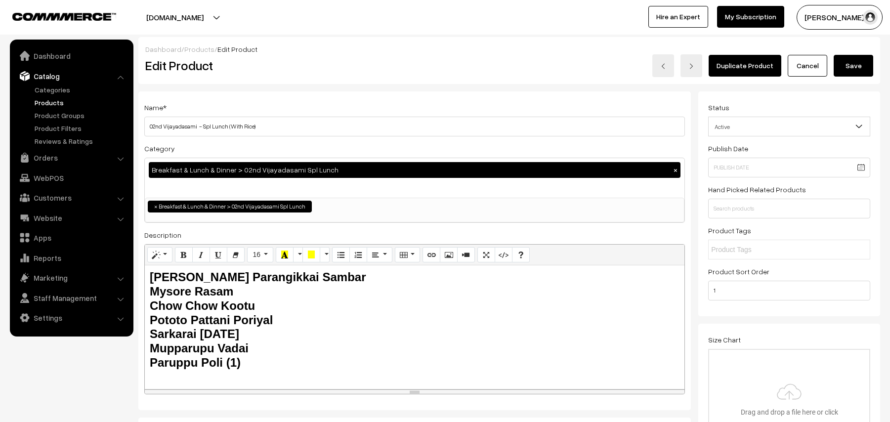
scroll to position [198, 0]
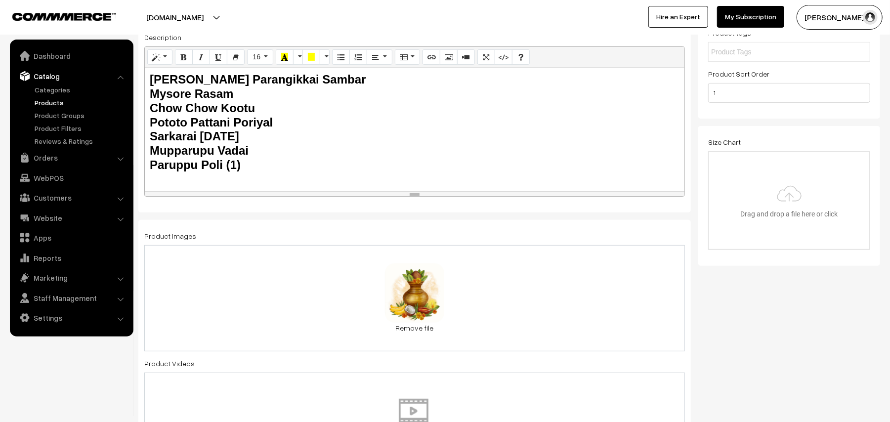
drag, startPoint x: 273, startPoint y: 170, endPoint x: 41, endPoint y: 31, distance: 270.9
paste div
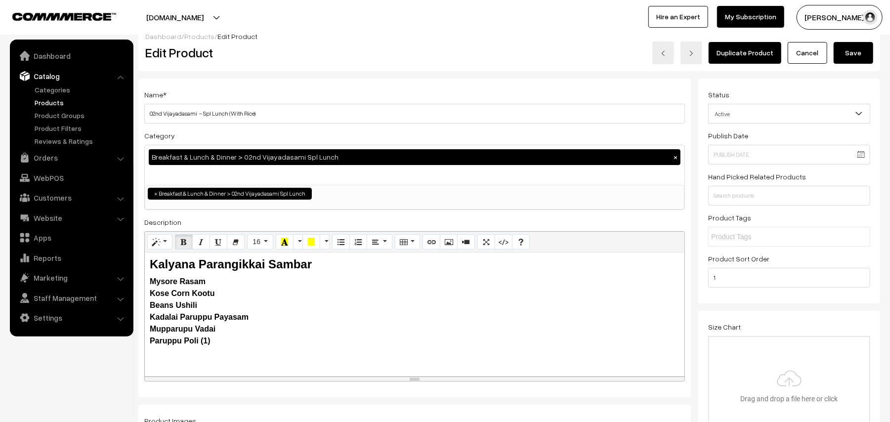
scroll to position [0, 0]
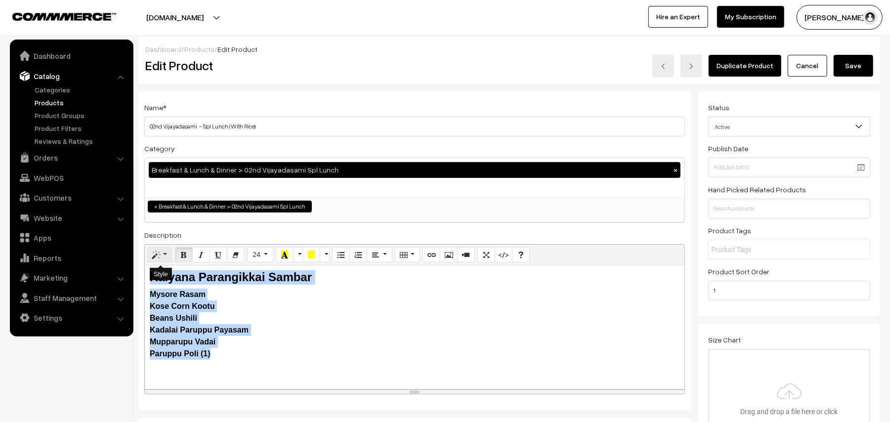
click at [160, 261] on button "Style" at bounding box center [159, 255] width 25 height 16
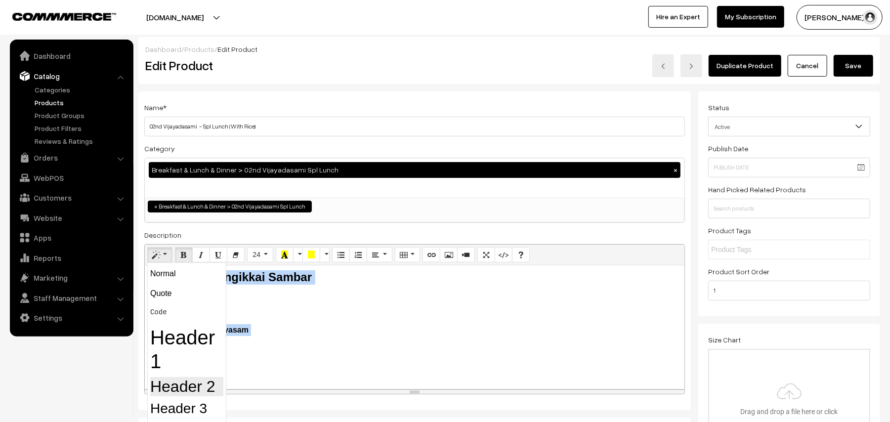
click at [173, 384] on h2 "Header 2" at bounding box center [186, 386] width 73 height 19
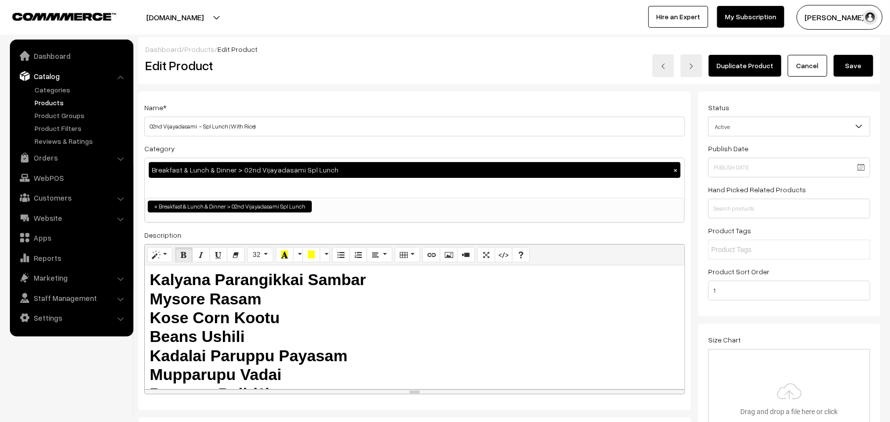
click at [324, 327] on h2 "Kalyana Parangikkai Sambar  Mysore Rasam  Kose Corn Kootu  Beans Ushili  Ka…" at bounding box center [415, 336] width 530 height 133
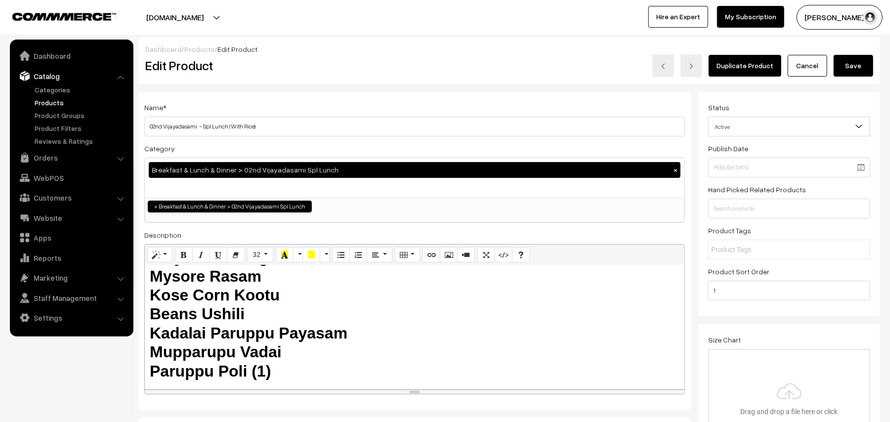
click at [854, 62] on button "Save" at bounding box center [854, 66] width 40 height 22
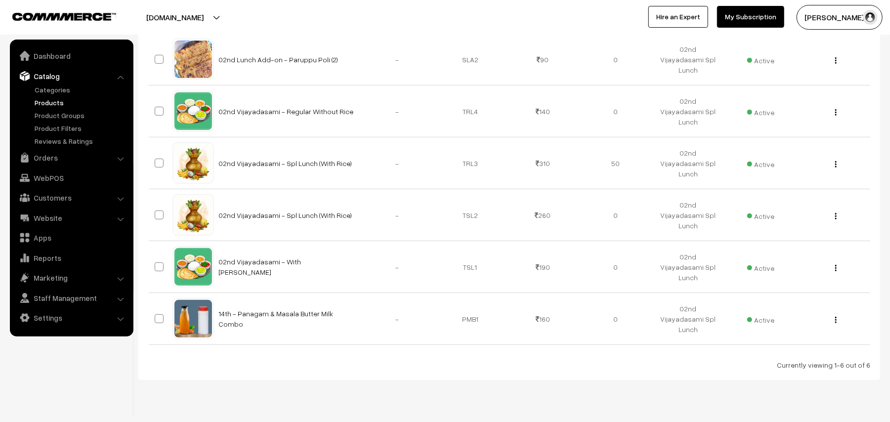
scroll to position [283, 0]
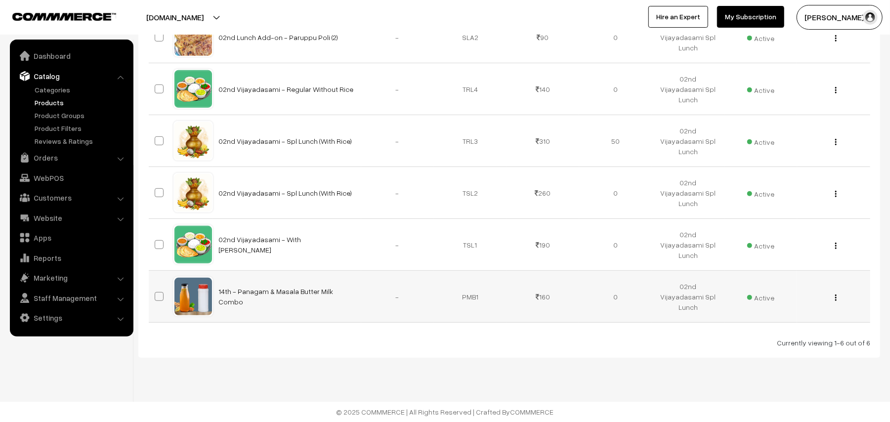
click at [835, 296] on img "button" at bounding box center [835, 298] width 1 height 6
click at [788, 337] on link "Edit" at bounding box center [792, 334] width 84 height 22
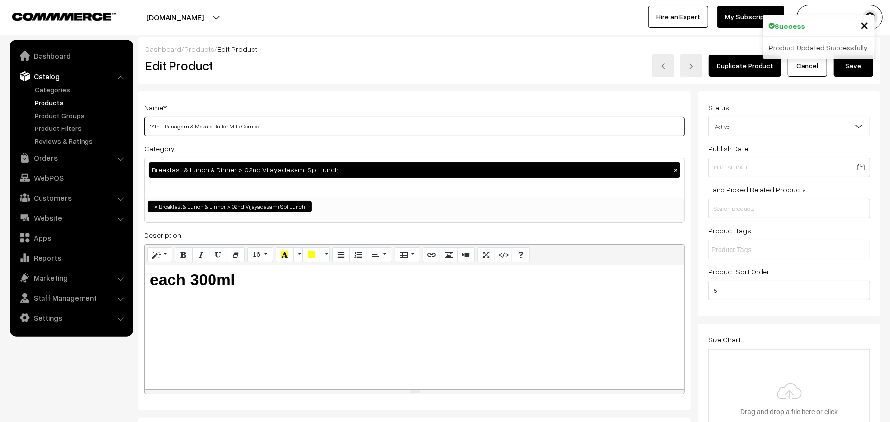
click at [309, 119] on input "14th - Panagam & Masala Butter Milk Combo" at bounding box center [414, 127] width 541 height 20
drag, startPoint x: 277, startPoint y: 128, endPoint x: 0, endPoint y: 84, distance: 280.8
type input "02nd Vijayadasami - Add on - Mupparuppu Vadai (1)"
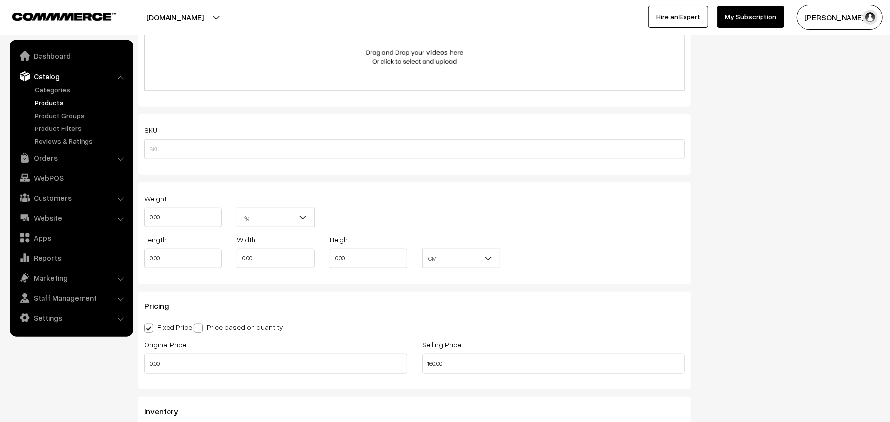
scroll to position [593, 0]
drag, startPoint x: 457, startPoint y: 355, endPoint x: 304, endPoint y: 337, distance: 153.8
click at [304, 337] on div "Original Price 0.00 Selling Price 160.00" at bounding box center [415, 355] width 556 height 41
type input "3"
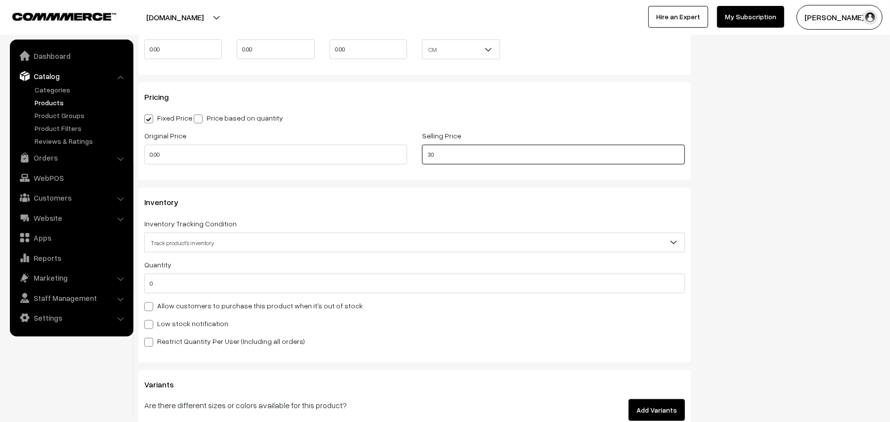
scroll to position [791, 0]
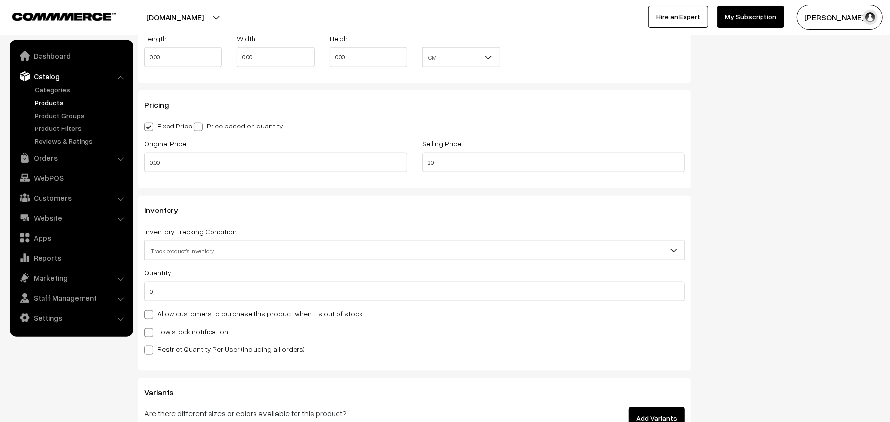
type input "30.00"
click at [184, 318] on div "Allow customers to purchase this product when it's out of stock" at bounding box center [414, 313] width 541 height 12
click at [180, 315] on label "Allow customers to purchase this product when it's out of stock" at bounding box center [253, 313] width 218 height 10
click at [151, 315] on input "Allow customers to purchase this product when it's out of stock" at bounding box center [147, 313] width 6 height 6
checkbox input "true"
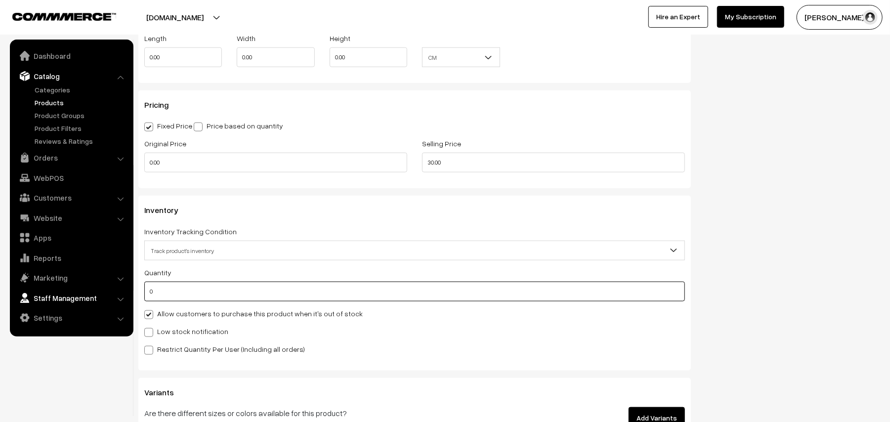
drag, startPoint x: 168, startPoint y: 293, endPoint x: 69, endPoint y: 293, distance: 98.9
click at [69, 293] on body "Thank you for showing interest. Our team will call you shortly. Close annamfood…" at bounding box center [445, 98] width 890 height 1778
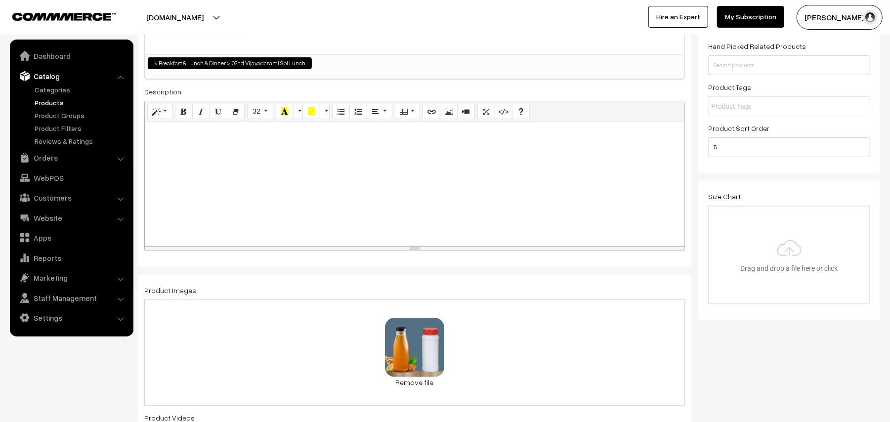
scroll to position [0, 0]
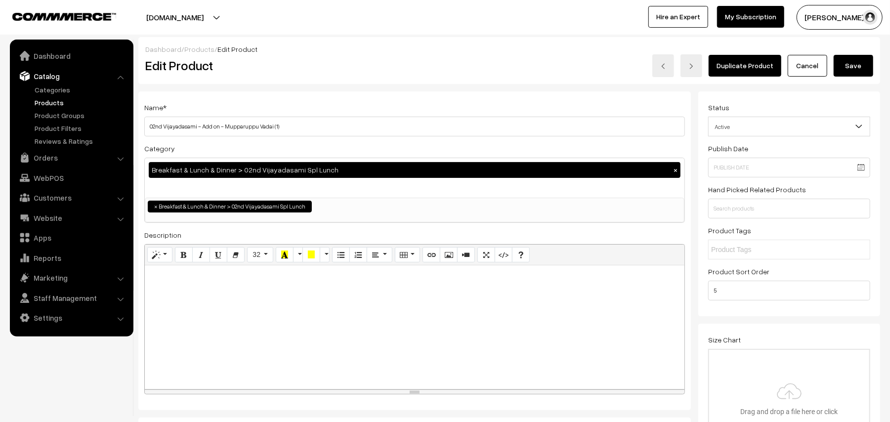
type input "50"
click at [856, 66] on button "Save" at bounding box center [854, 66] width 40 height 22
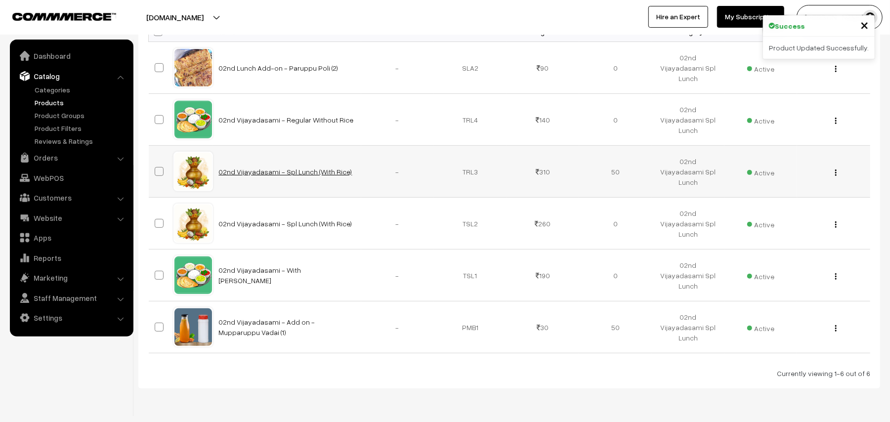
scroll to position [283, 0]
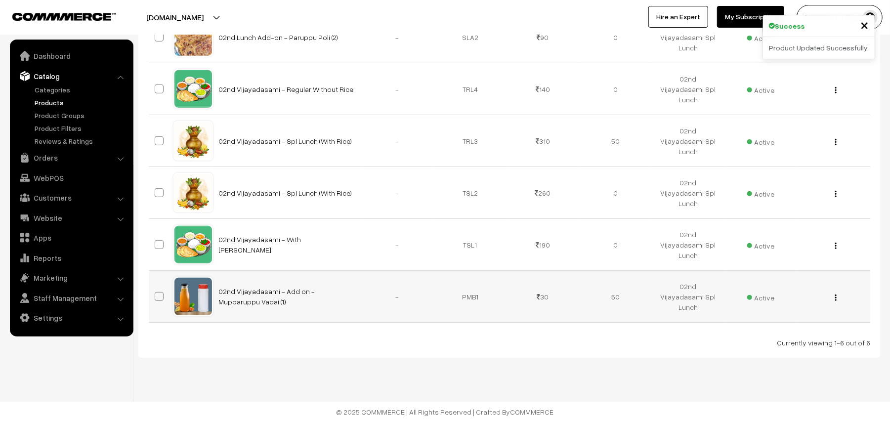
click at [837, 298] on button "button" at bounding box center [836, 298] width 2 height 8
click at [797, 325] on link "Edit" at bounding box center [792, 334] width 84 height 22
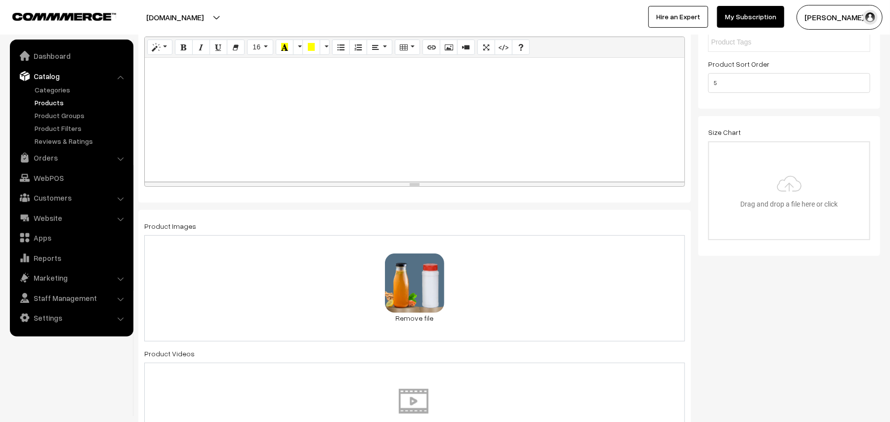
scroll to position [329, 0]
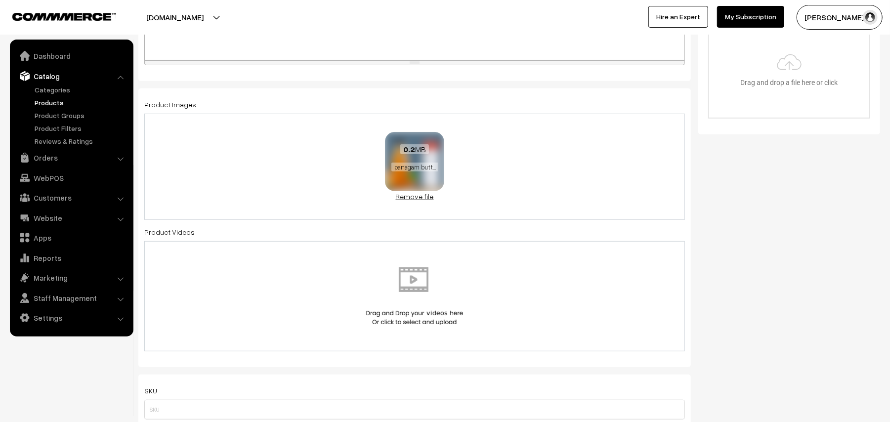
click at [418, 200] on link "Remove file" at bounding box center [414, 196] width 59 height 10
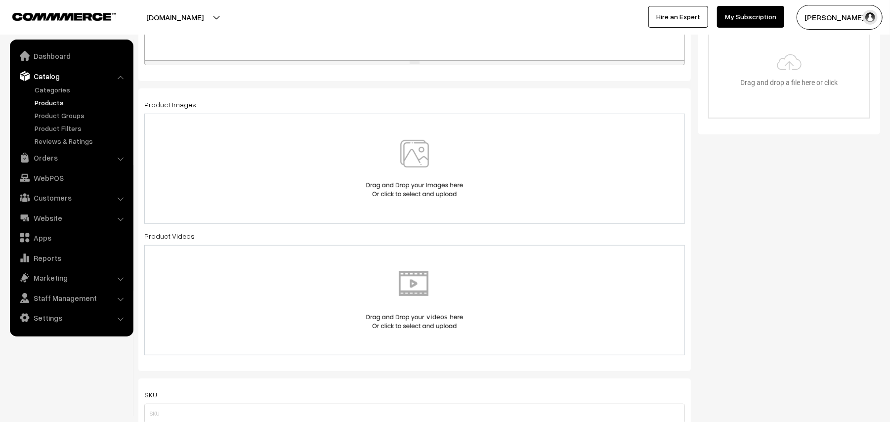
click at [414, 169] on img at bounding box center [415, 169] width 102 height 58
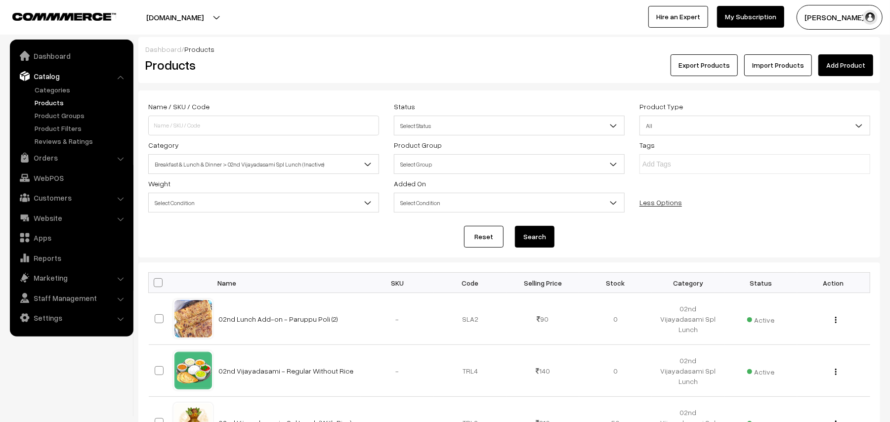
drag, startPoint x: 858, startPoint y: 68, endPoint x: 852, endPoint y: 68, distance: 6.0
click at [857, 68] on link "Add Product" at bounding box center [846, 65] width 55 height 22
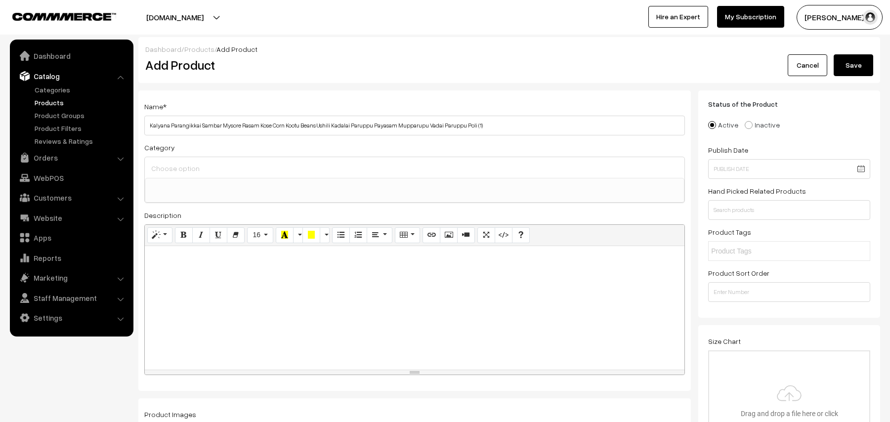
select select
type input "02nd Vijayadasami - [PERSON_NAME]"
click at [216, 174] on input at bounding box center [415, 168] width 532 height 14
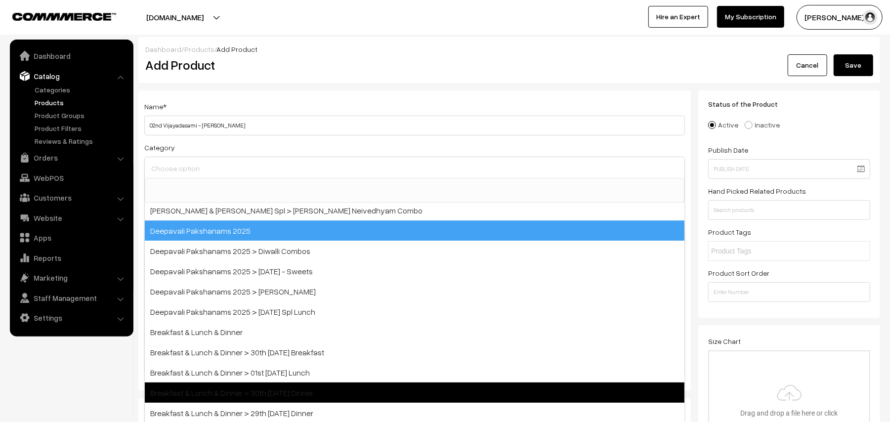
scroll to position [131, 0]
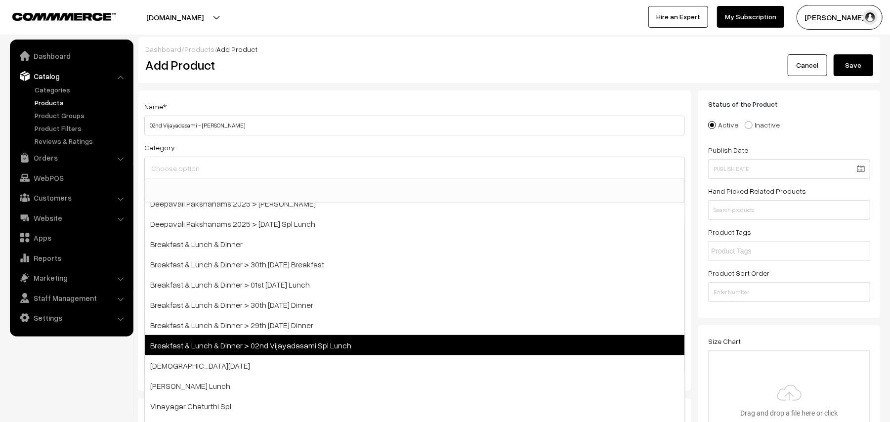
click at [321, 346] on span "Breakfast & Lunch & Dinner > 02nd Vijayadasami Spl Lunch" at bounding box center [415, 345] width 540 height 20
select select "41"
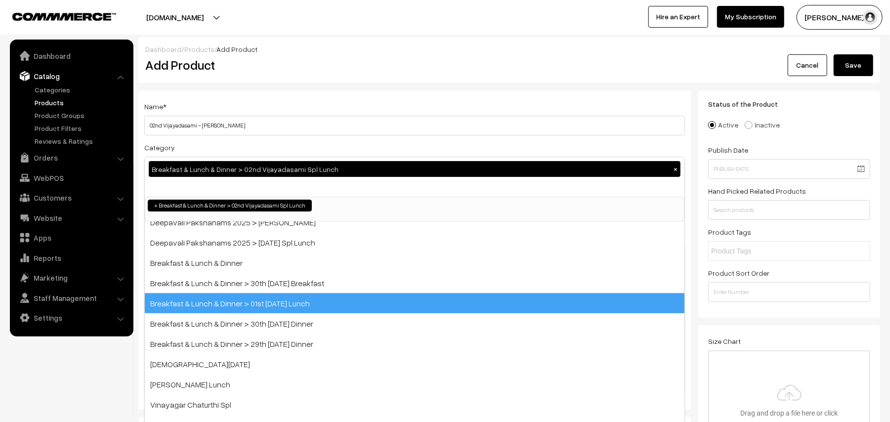
scroll to position [84, 0]
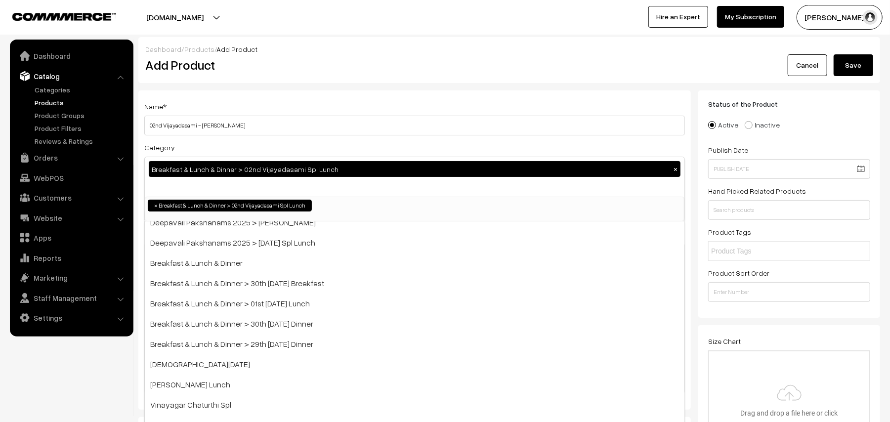
click at [379, 60] on h2 "Add Product" at bounding box center [416, 64] width 542 height 15
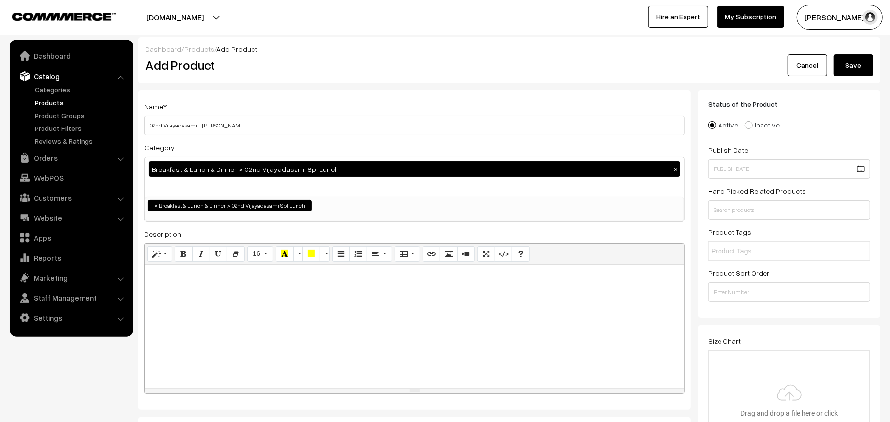
click at [227, 303] on div at bounding box center [415, 327] width 540 height 124
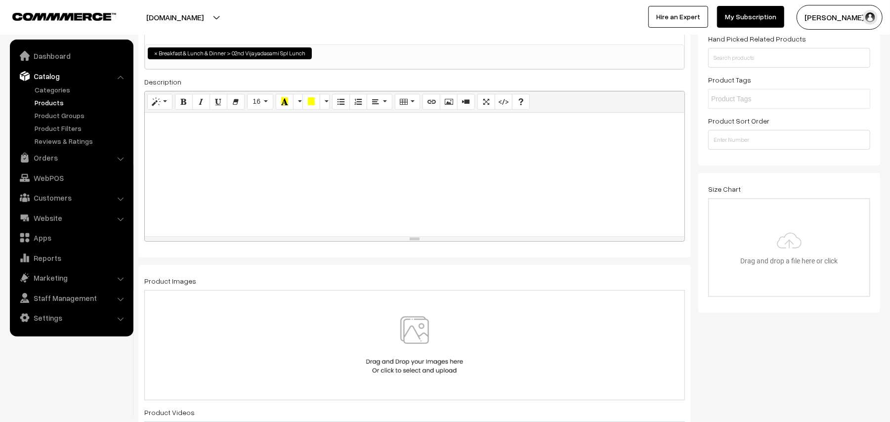
scroll to position [329, 0]
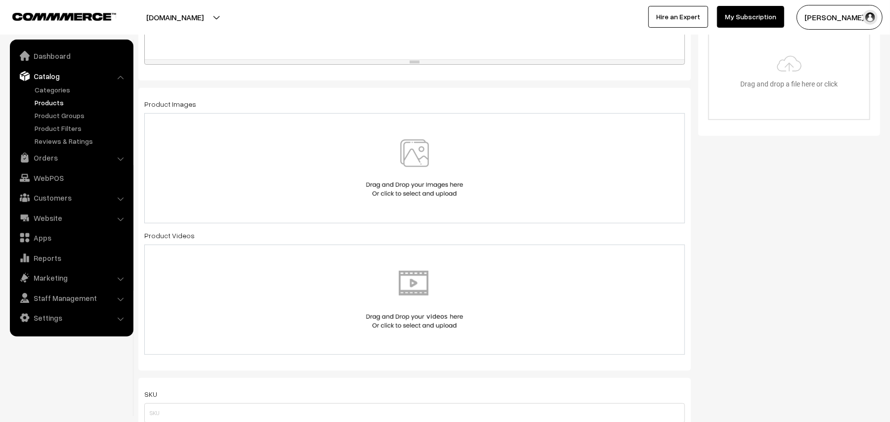
click at [409, 161] on img at bounding box center [415, 168] width 102 height 58
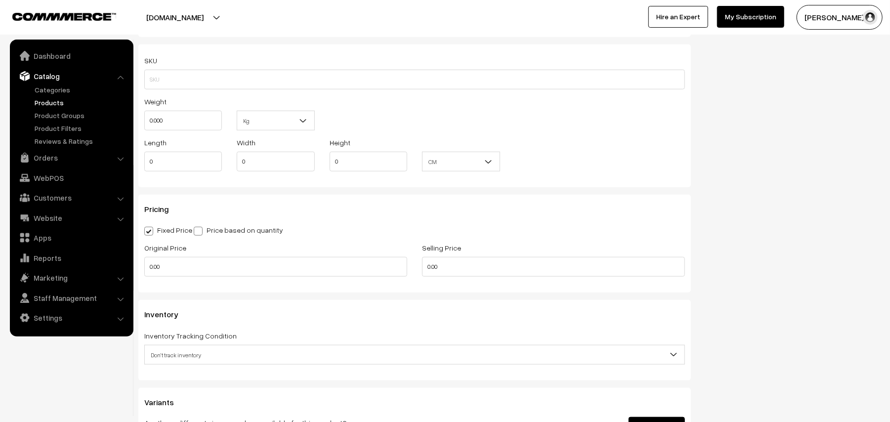
scroll to position [791, 0]
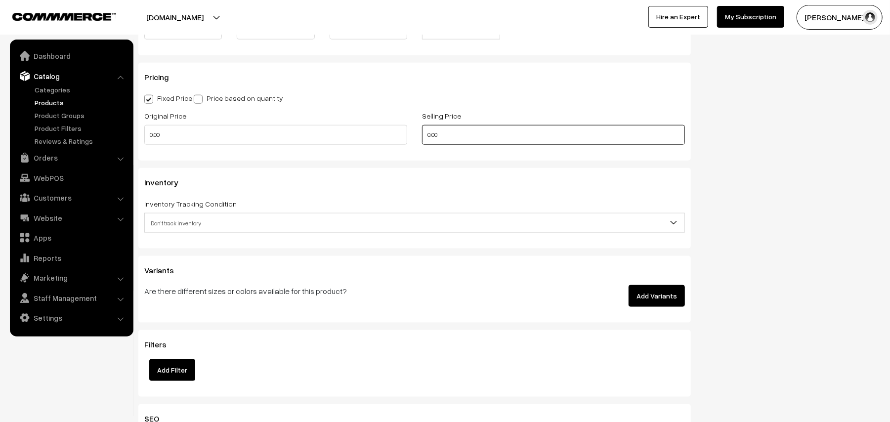
click at [364, 137] on div "Original Price 0.00 Selling Price 0.00" at bounding box center [415, 130] width 556 height 41
type input "60"
click at [192, 224] on span "Don't track inventory" at bounding box center [415, 223] width 540 height 17
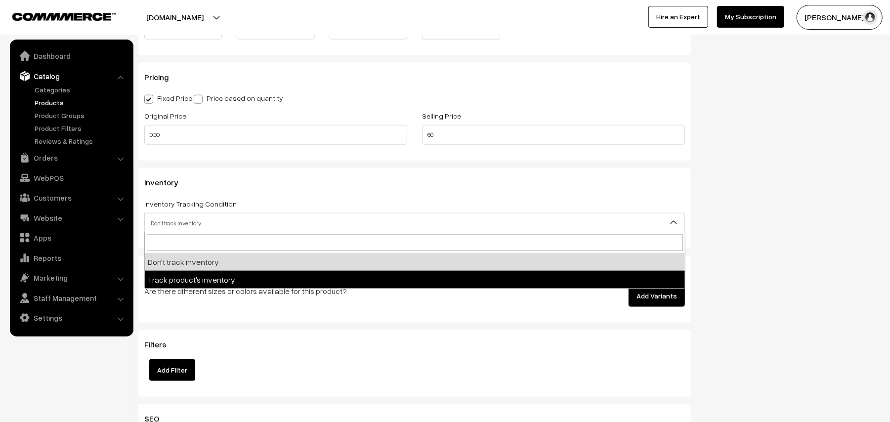
select select "2"
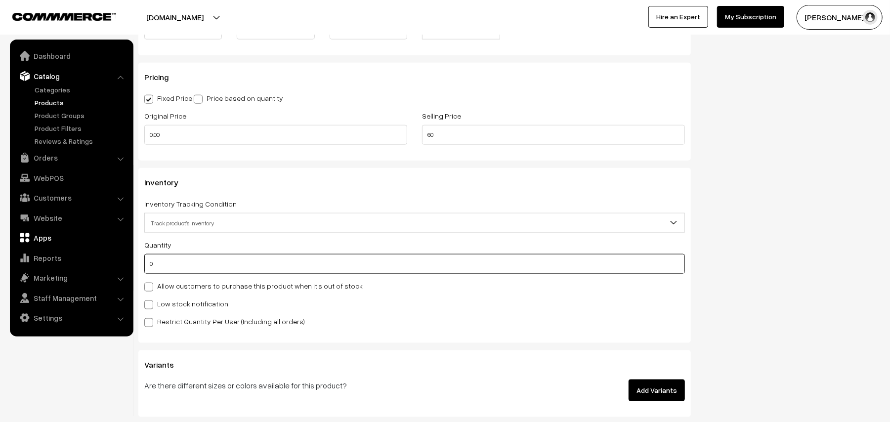
drag, startPoint x: 182, startPoint y: 253, endPoint x: 89, endPoint y: 244, distance: 92.9
click at [89, 244] on body "Thank you for showing interest. Our team will call you shortly. Close annamfood…" at bounding box center [445, 73] width 890 height 1729
type input "6"
type input "50"
click at [223, 289] on label "Allow customers to purchase this product when it's out of stock" at bounding box center [253, 286] width 218 height 10
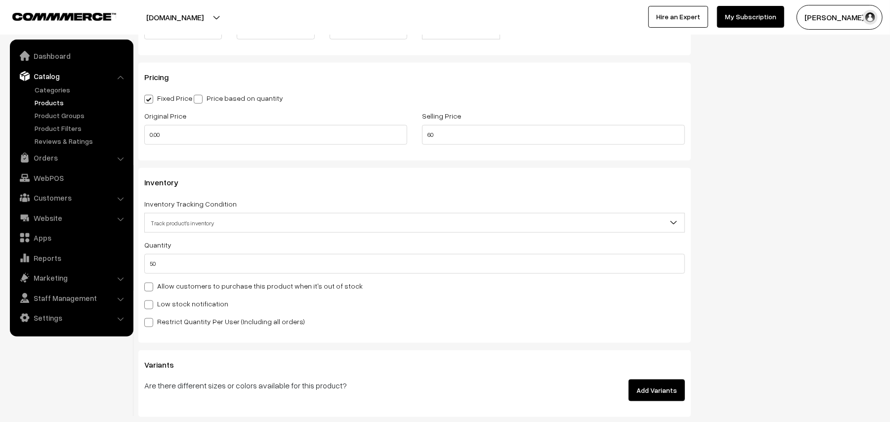
click at [151, 289] on input "Allow customers to purchase this product when it's out of stock" at bounding box center [147, 285] width 6 height 6
checkbox input "true"
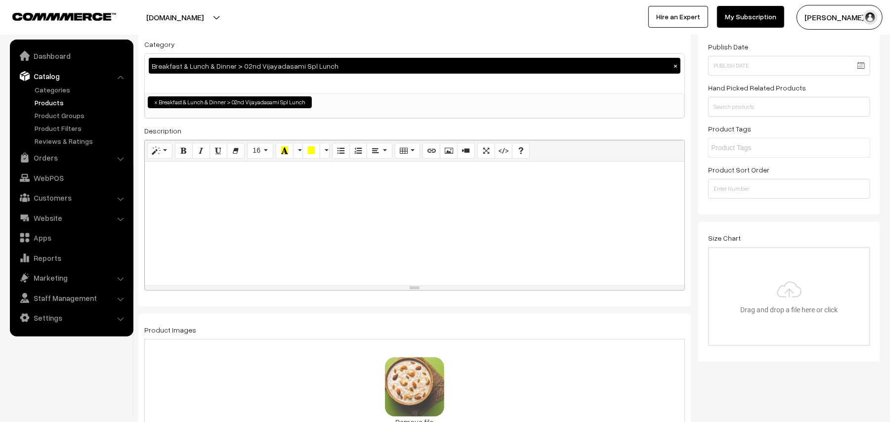
scroll to position [0, 0]
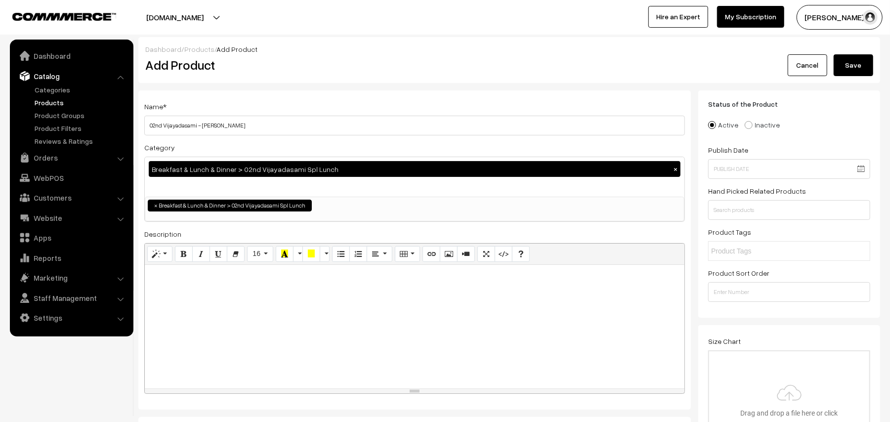
click at [861, 64] on button "Save" at bounding box center [854, 65] width 40 height 22
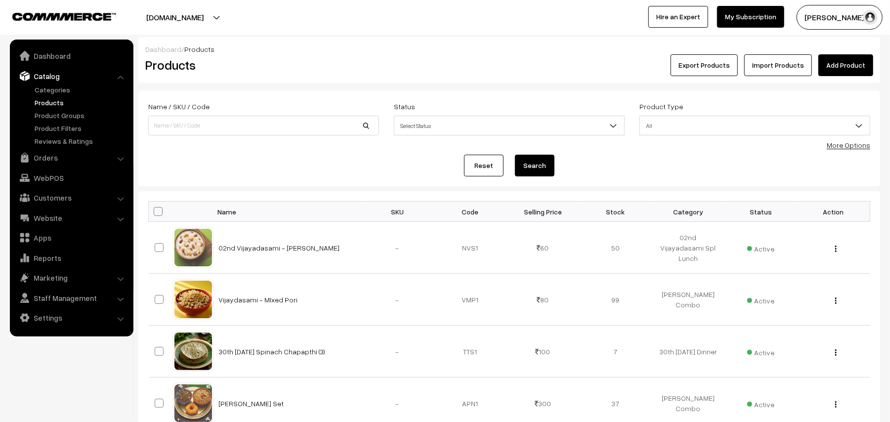
drag, startPoint x: 848, startPoint y: 143, endPoint x: 841, endPoint y: 143, distance: 7.4
click at [846, 143] on link "More Options" at bounding box center [848, 145] width 43 height 8
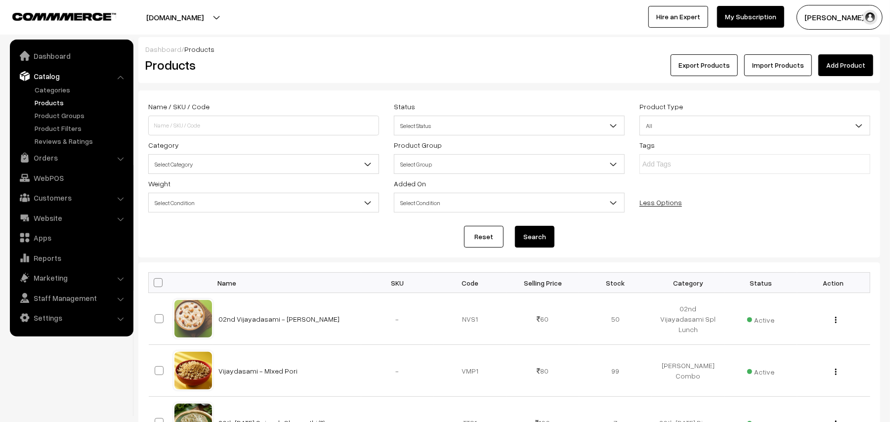
click at [227, 169] on span "Select Category" at bounding box center [264, 164] width 230 height 17
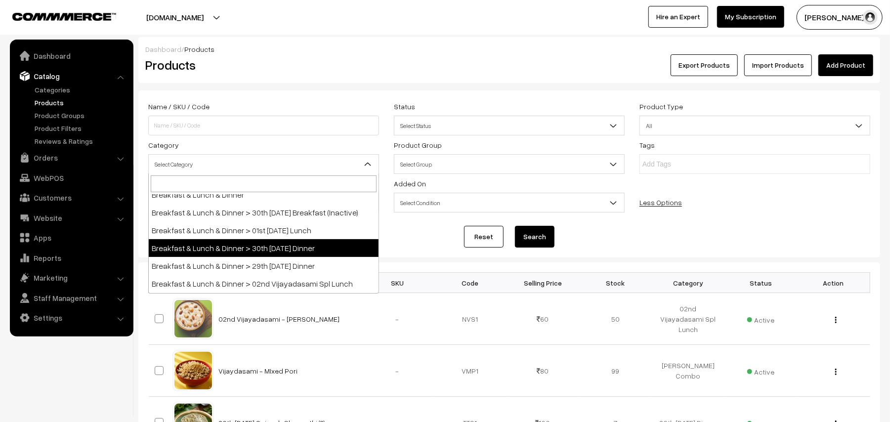
scroll to position [198, 0]
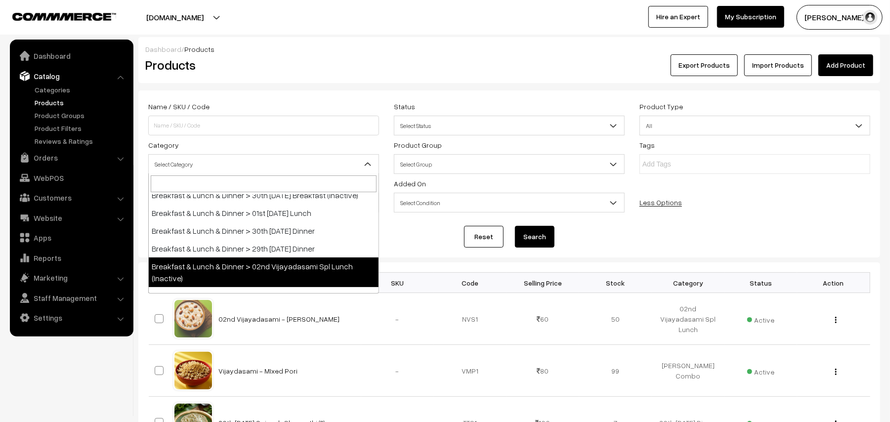
select select "41"
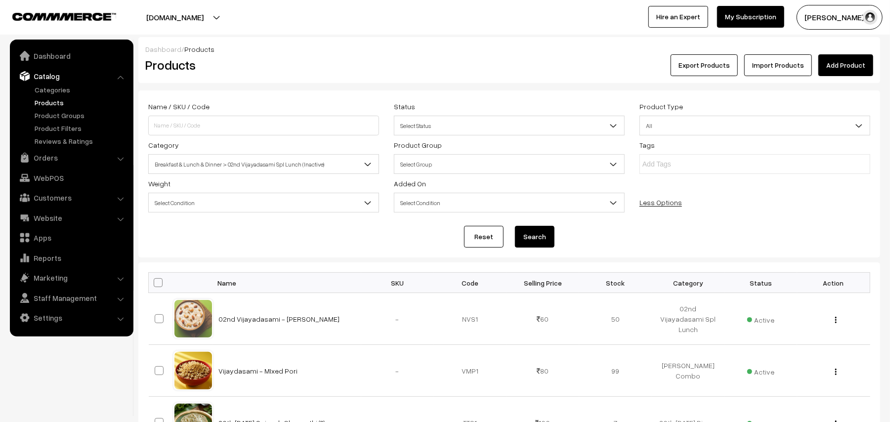
click at [531, 242] on button "Search" at bounding box center [535, 237] width 40 height 22
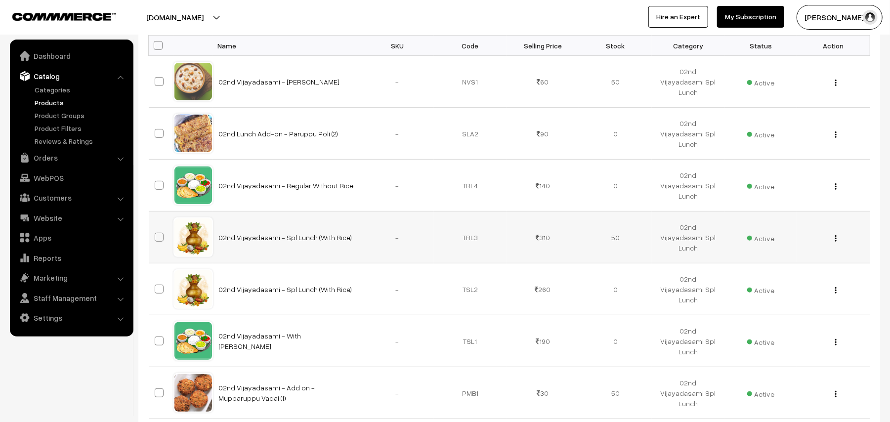
scroll to position [335, 0]
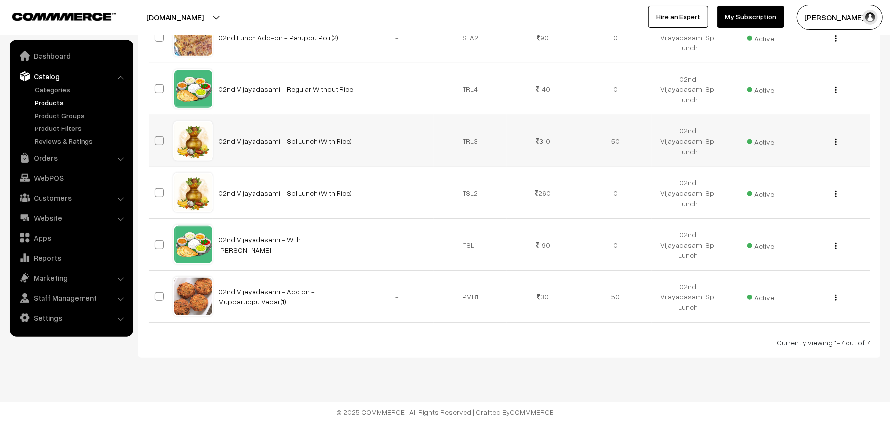
click at [835, 143] on img "button" at bounding box center [835, 142] width 1 height 6
click at [790, 180] on link "Edit" at bounding box center [792, 178] width 84 height 22
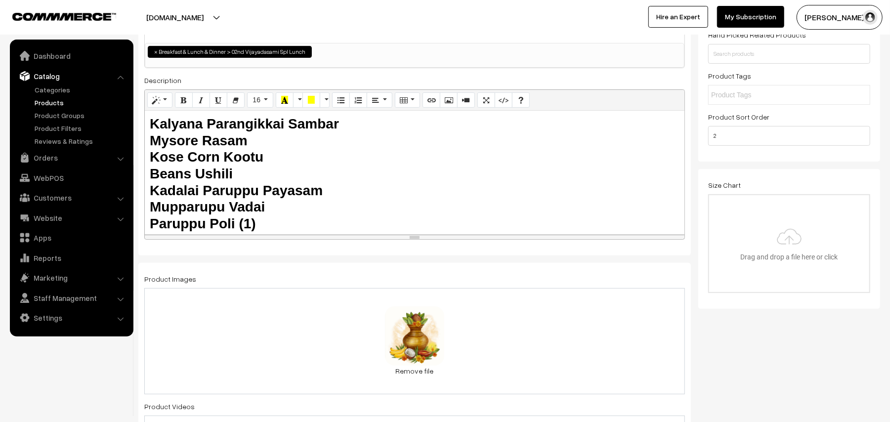
scroll to position [131, 0]
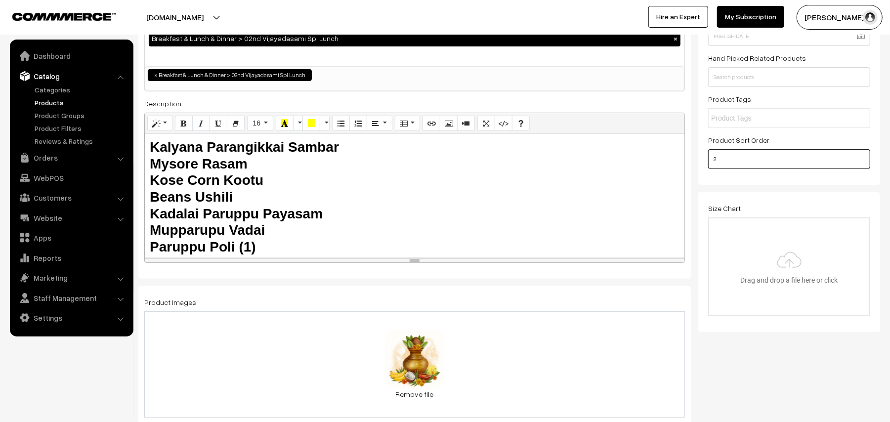
drag, startPoint x: 725, startPoint y: 160, endPoint x: 706, endPoint y: 164, distance: 18.7
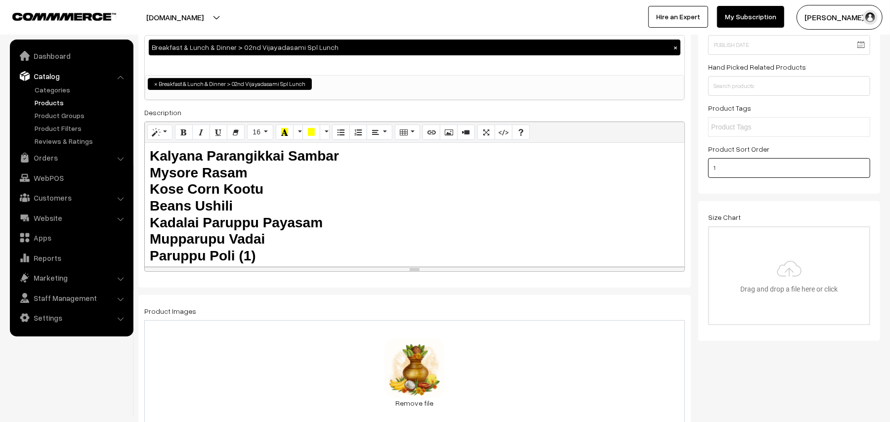
type input "2"
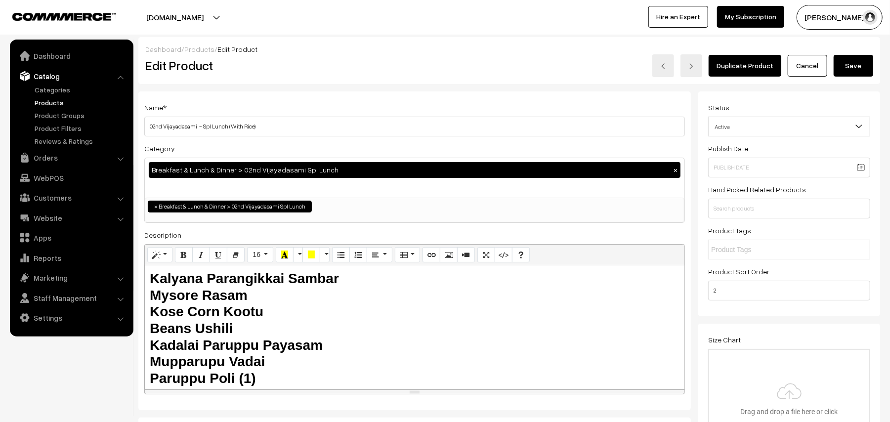
click at [866, 65] on button "Save" at bounding box center [854, 66] width 40 height 22
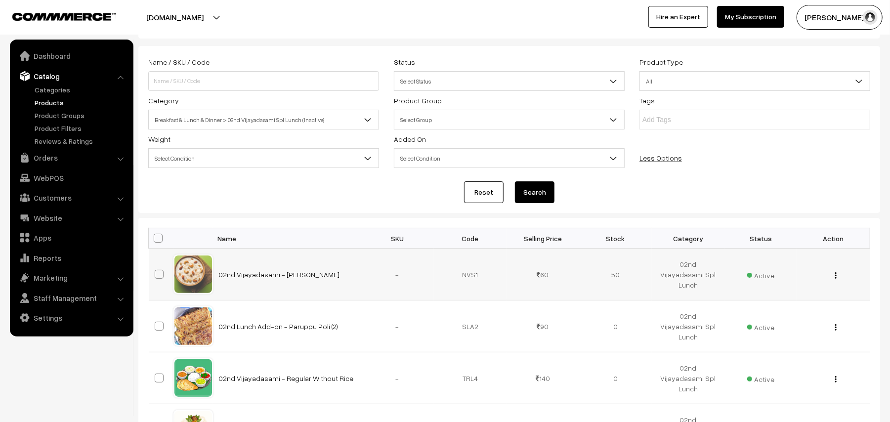
scroll to position [263, 0]
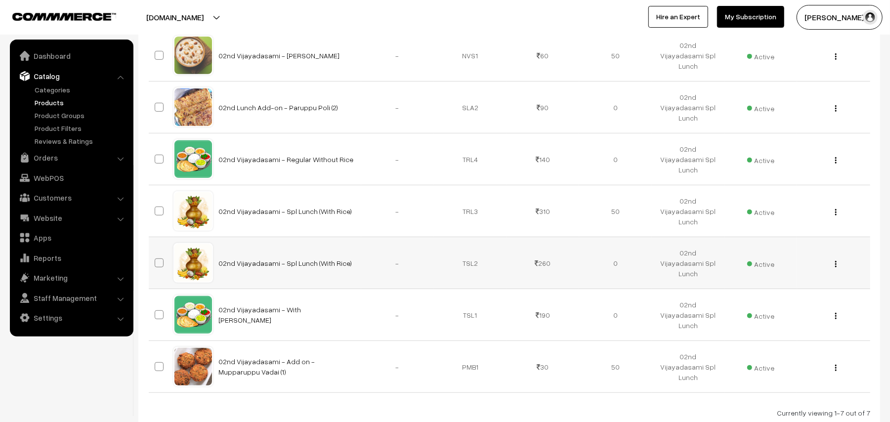
click at [835, 264] on img "button" at bounding box center [835, 264] width 1 height 6
click at [759, 294] on link "Edit" at bounding box center [792, 300] width 84 height 22
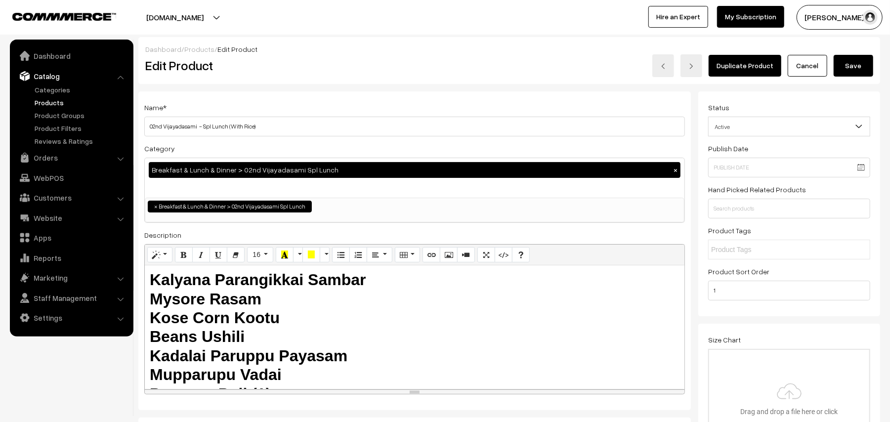
scroll to position [81, 0]
drag, startPoint x: 742, startPoint y: 293, endPoint x: 641, endPoint y: 288, distance: 101.9
click at [865, 255] on ul at bounding box center [789, 250] width 162 height 20
click at [855, 65] on button "Save" at bounding box center [854, 66] width 40 height 22
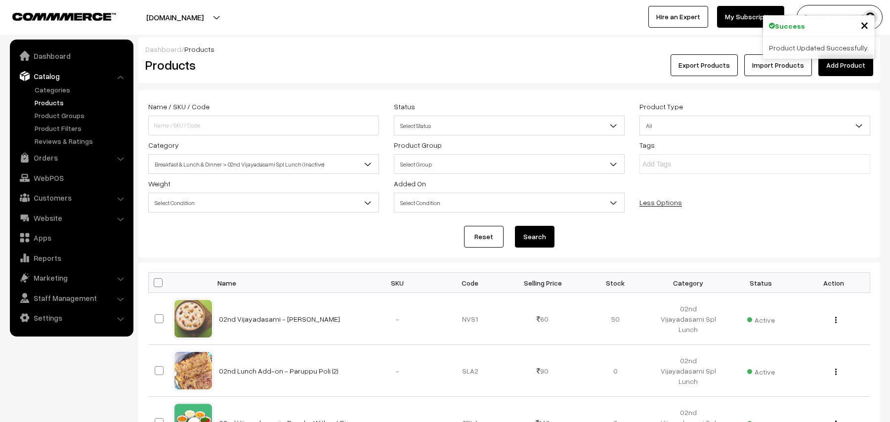
scroll to position [263, 0]
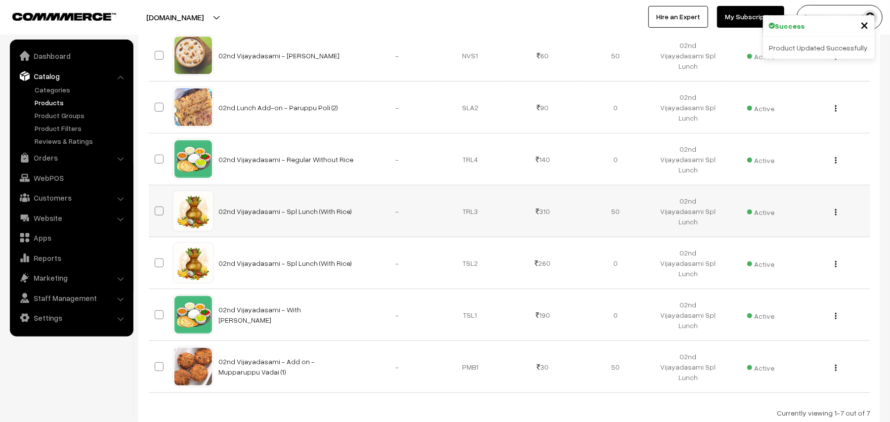
click at [837, 215] on button "button" at bounding box center [836, 212] width 2 height 8
click at [797, 241] on link "Edit" at bounding box center [792, 248] width 84 height 22
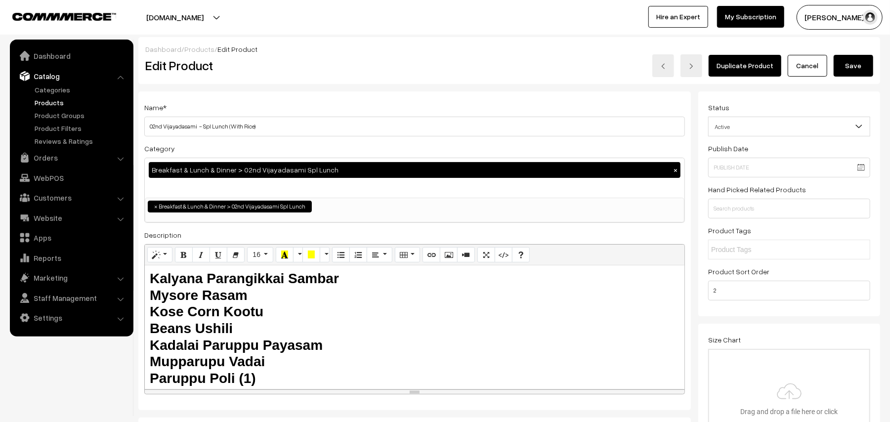
scroll to position [81, 0]
click at [854, 71] on button "Save" at bounding box center [854, 66] width 40 height 22
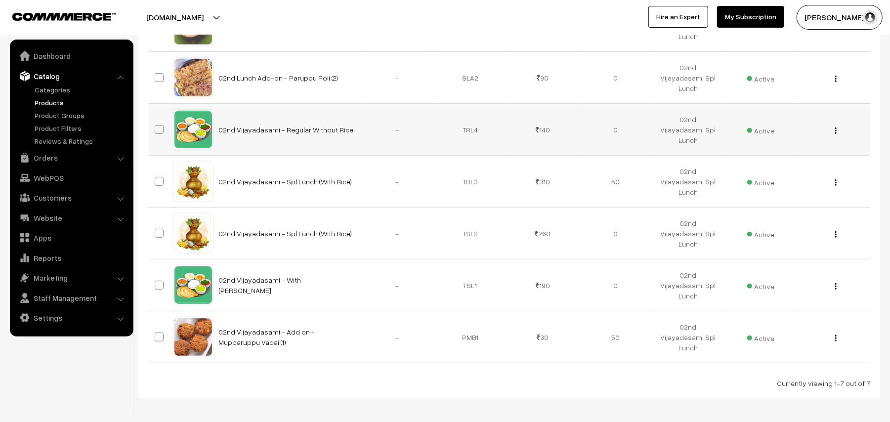
scroll to position [329, 0]
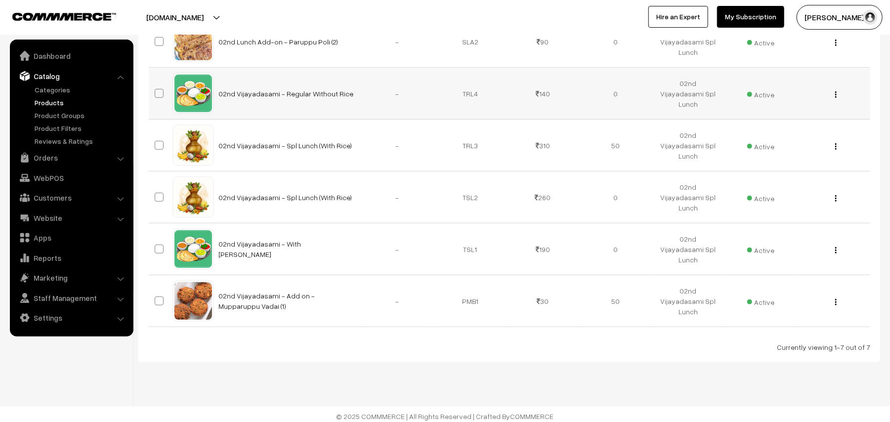
click at [837, 94] on img "button" at bounding box center [835, 94] width 1 height 6
click at [776, 133] on link "Edit" at bounding box center [792, 131] width 84 height 22
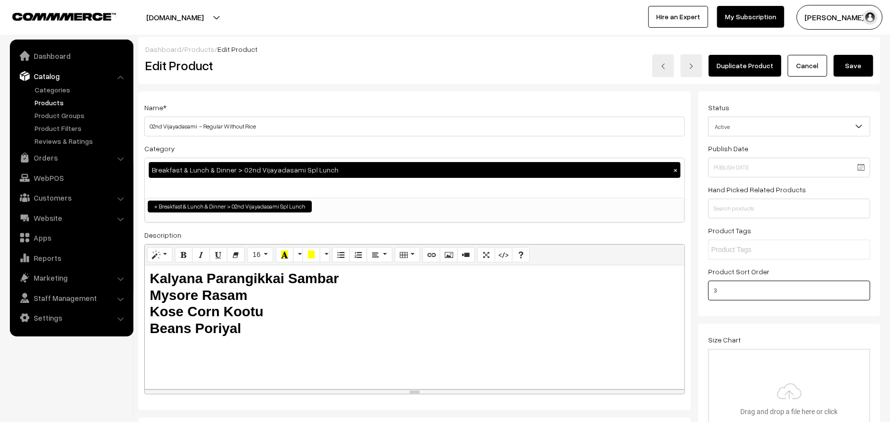
click at [851, 60] on button "Save" at bounding box center [854, 66] width 40 height 22
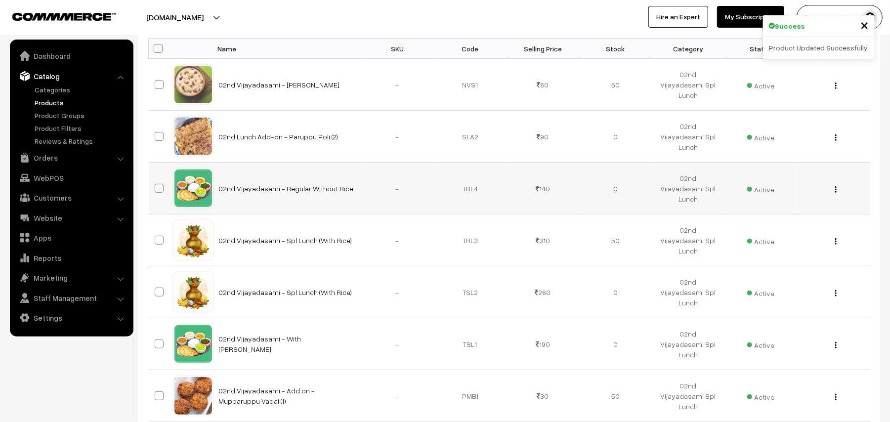
scroll to position [263, 0]
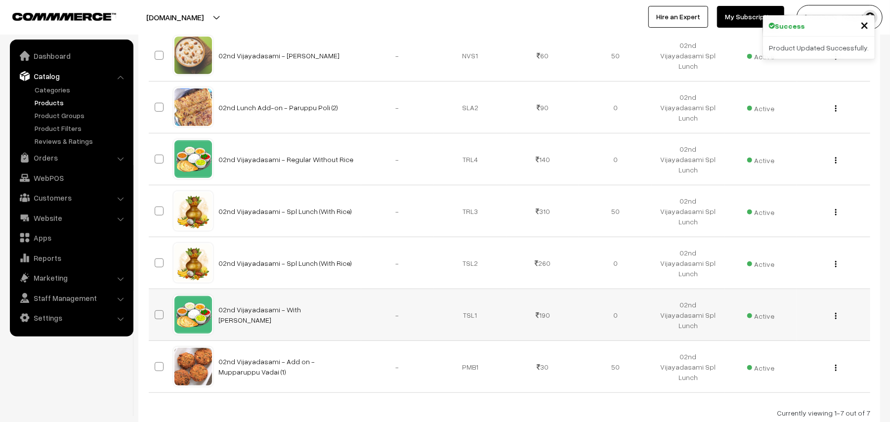
click at [835, 319] on img "button" at bounding box center [835, 316] width 1 height 6
click at [780, 346] on link "Edit" at bounding box center [792, 352] width 84 height 22
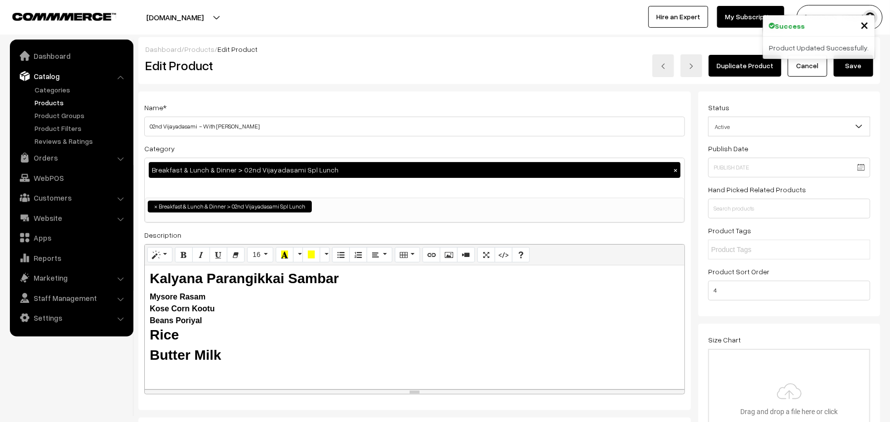
click at [848, 67] on button "Save" at bounding box center [854, 66] width 40 height 22
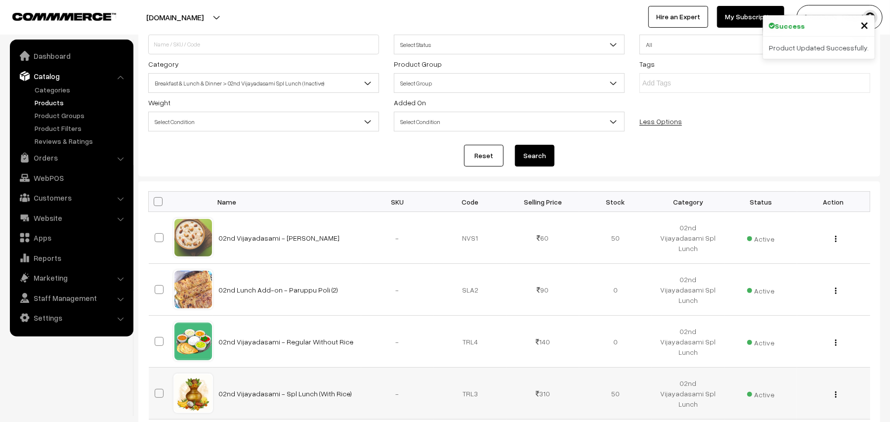
scroll to position [198, 0]
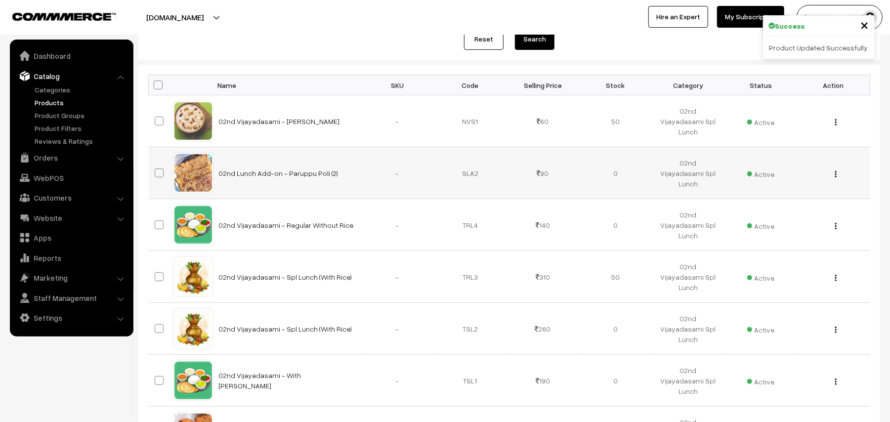
click at [839, 173] on div "View Edit Delete" at bounding box center [833, 173] width 61 height 10
click at [838, 173] on div "View Edit Delete" at bounding box center [833, 173] width 61 height 10
click at [838, 177] on div "View Edit Delete" at bounding box center [833, 173] width 61 height 10
click at [833, 173] on div "View Edit Delete" at bounding box center [833, 173] width 61 height 10
click at [836, 176] on img "button" at bounding box center [835, 174] width 1 height 6
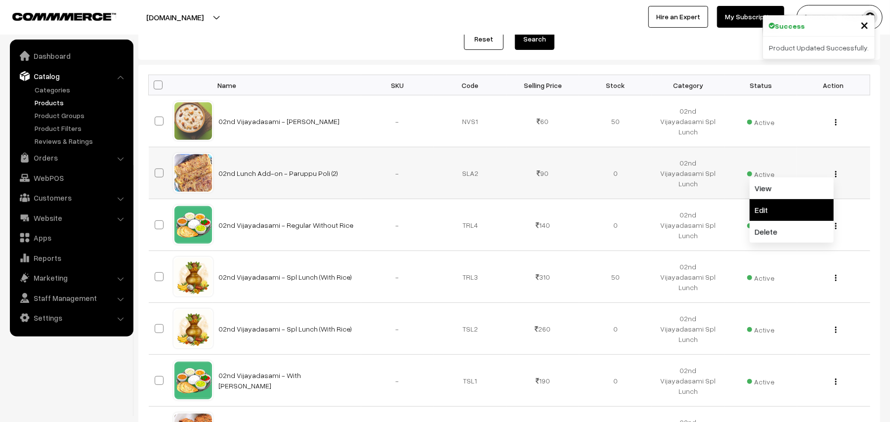
click at [785, 210] on link "Edit" at bounding box center [792, 210] width 84 height 22
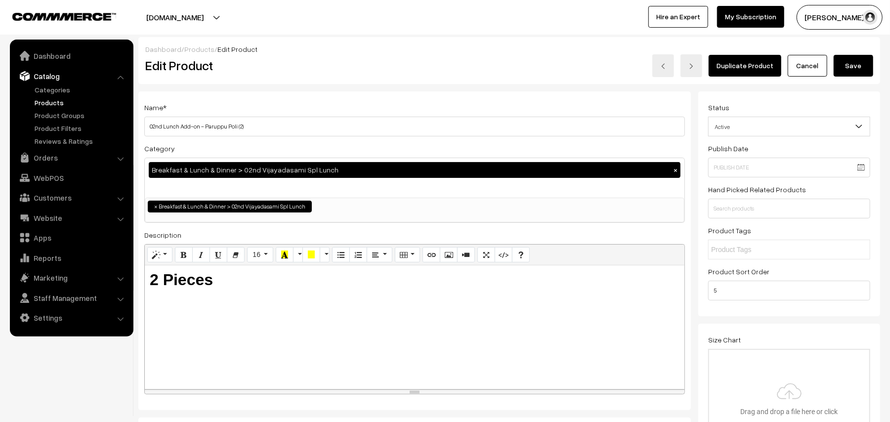
scroll to position [81, 0]
click at [841, 64] on button "Save" at bounding box center [854, 66] width 40 height 22
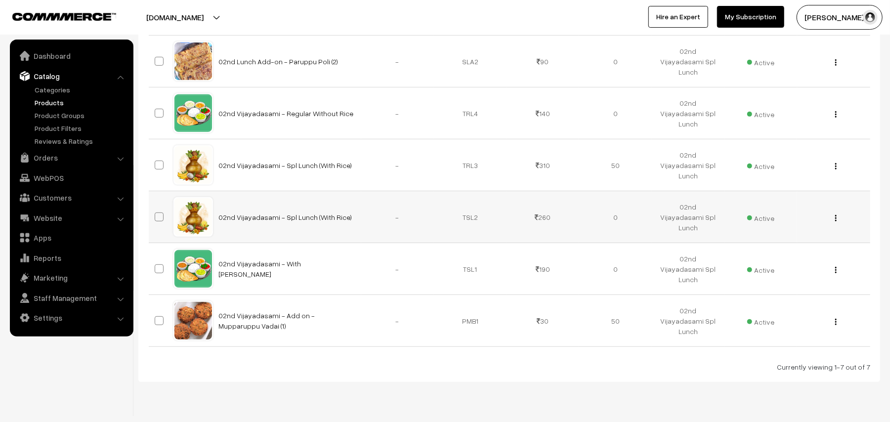
scroll to position [335, 0]
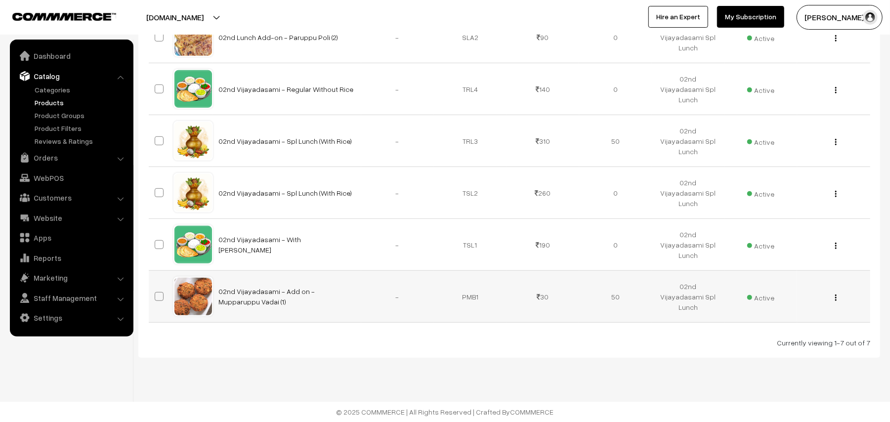
click at [835, 298] on img "button" at bounding box center [835, 298] width 1 height 6
click at [767, 324] on link "Edit" at bounding box center [792, 334] width 84 height 22
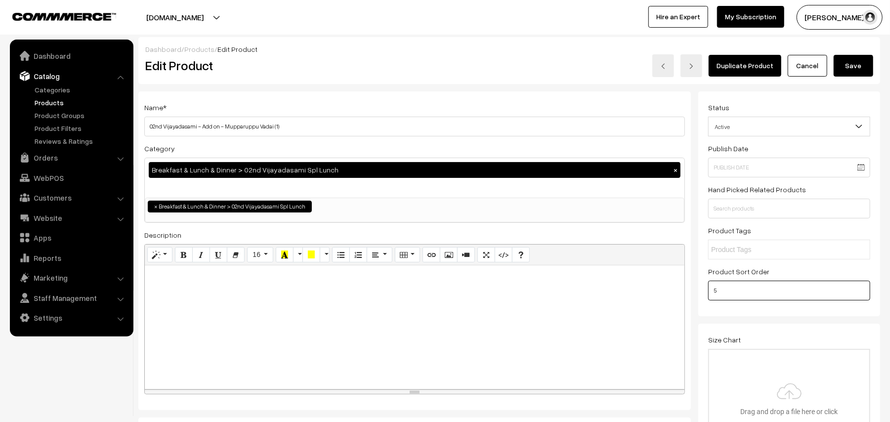
drag, startPoint x: 758, startPoint y: 291, endPoint x: 696, endPoint y: 291, distance: 61.8
type input "6"
click at [864, 72] on button "Save" at bounding box center [854, 66] width 40 height 22
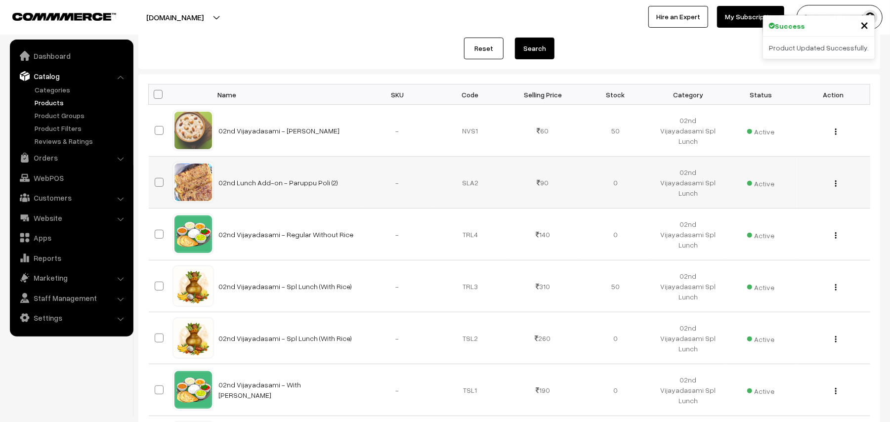
scroll to position [66, 0]
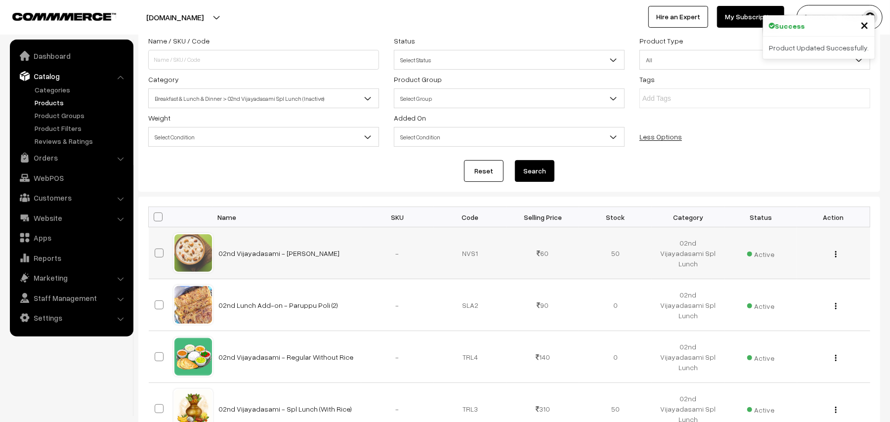
click at [836, 254] on img "button" at bounding box center [835, 254] width 1 height 6
click at [781, 292] on link "Edit" at bounding box center [792, 290] width 84 height 22
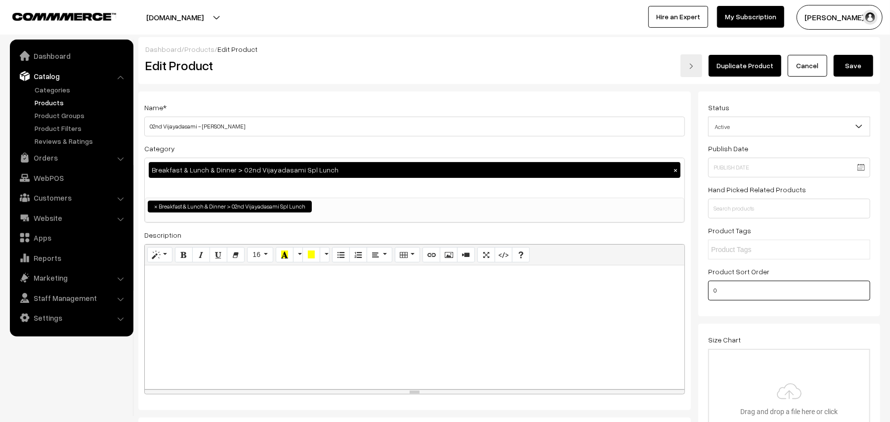
drag, startPoint x: 693, startPoint y: 287, endPoint x: 658, endPoint y: 285, distance: 34.6
type input "7"
click at [860, 66] on button "Save" at bounding box center [854, 66] width 40 height 22
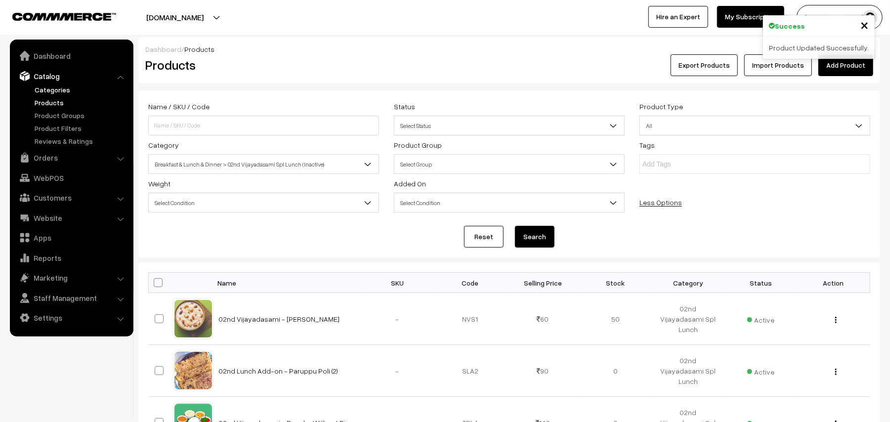
click at [58, 91] on link "Categories" at bounding box center [81, 90] width 98 height 10
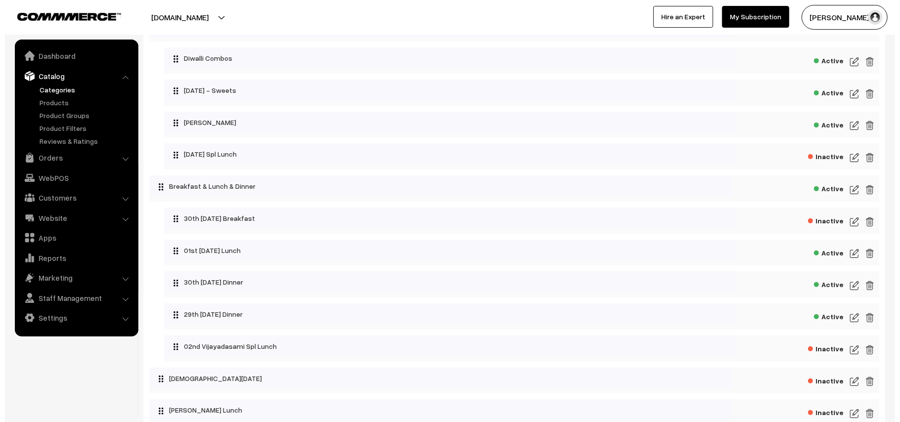
scroll to position [263, 0]
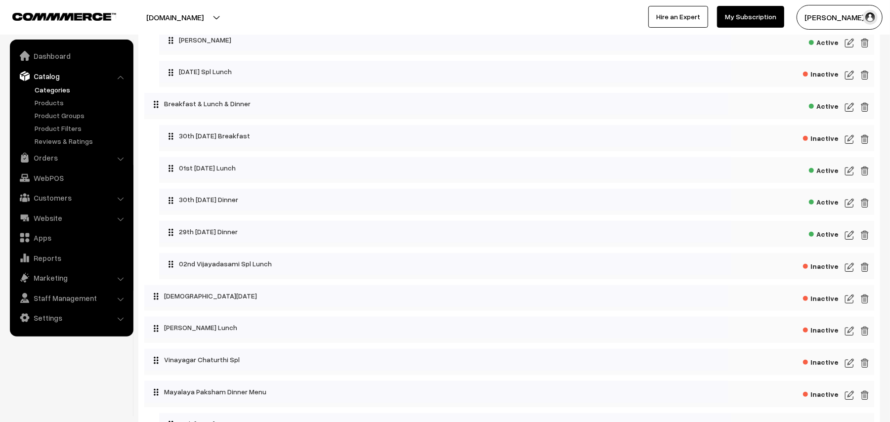
click at [834, 270] on span "Inactive" at bounding box center [821, 265] width 36 height 12
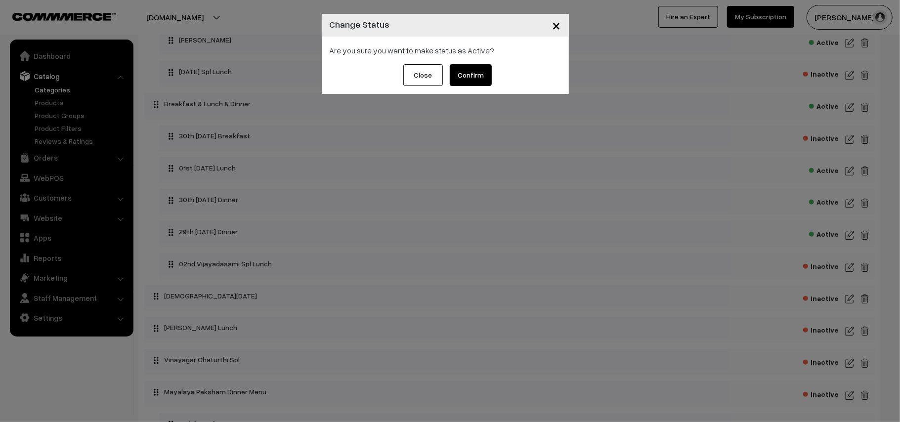
drag, startPoint x: 479, startPoint y: 76, endPoint x: 471, endPoint y: 78, distance: 8.2
click at [477, 76] on button "Confirm" at bounding box center [471, 75] width 42 height 22
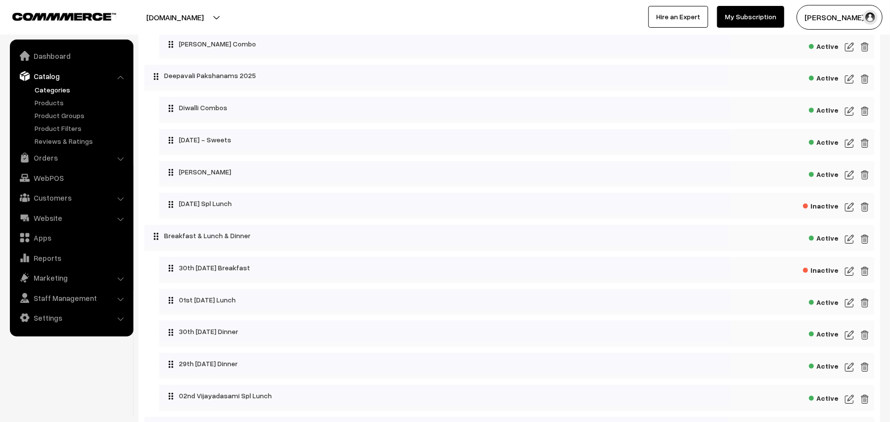
scroll to position [198, 0]
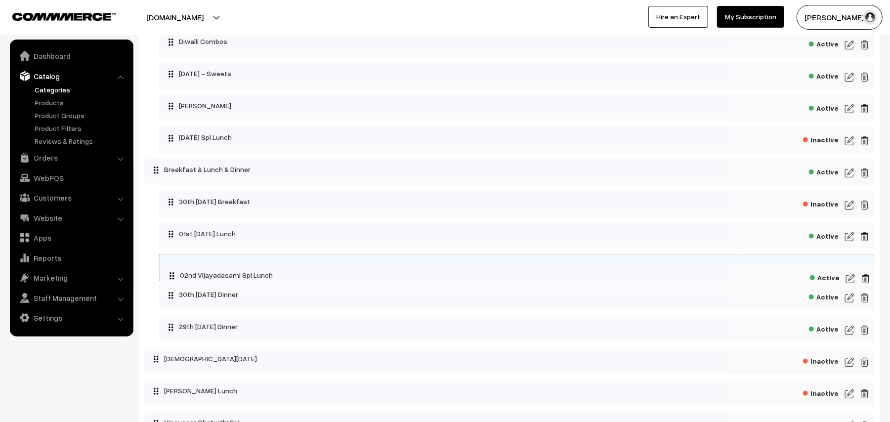
drag, startPoint x: 210, startPoint y: 337, endPoint x: 211, endPoint y: 276, distance: 60.8
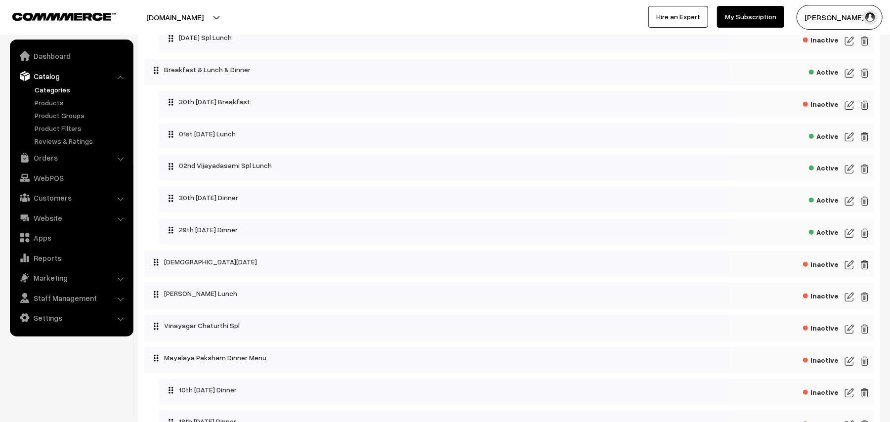
scroll to position [329, 0]
click at [847, 143] on img at bounding box center [849, 137] width 9 height 12
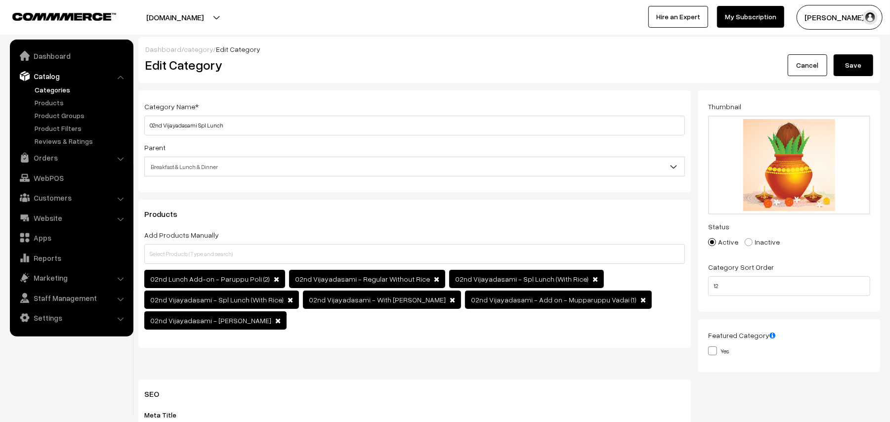
click at [855, 75] on button "Save" at bounding box center [854, 65] width 40 height 22
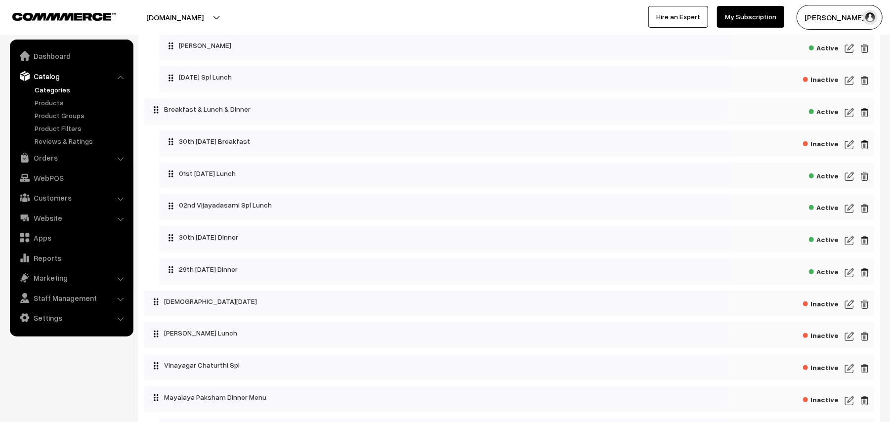
scroll to position [263, 0]
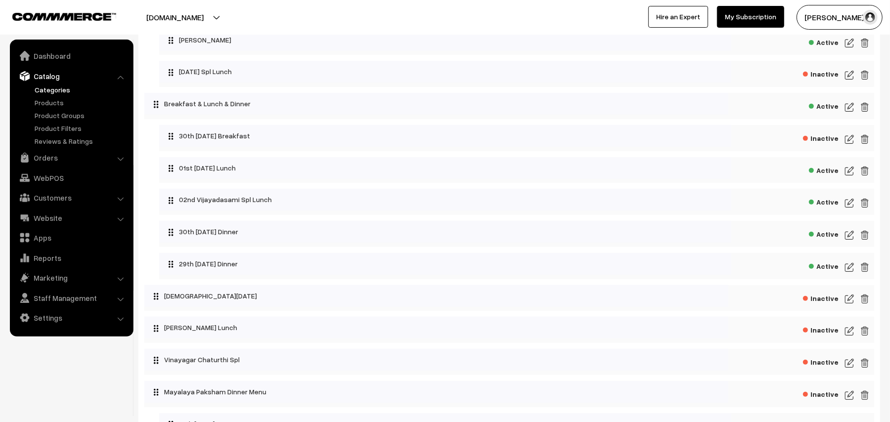
click at [851, 209] on img at bounding box center [849, 203] width 9 height 12
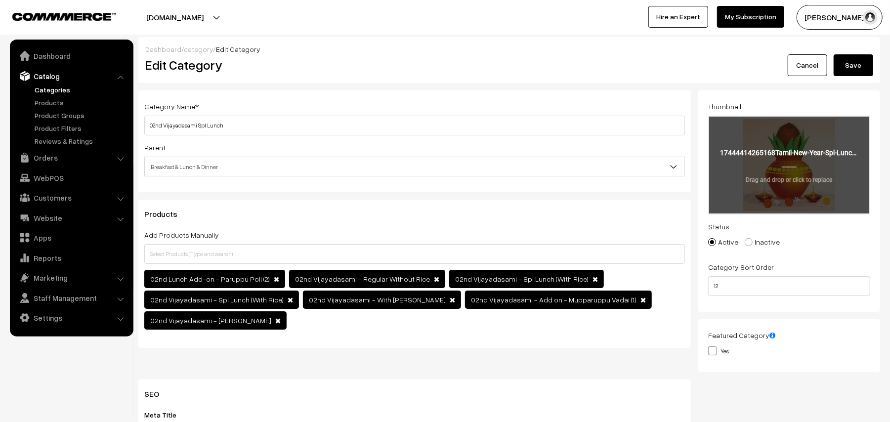
click at [793, 141] on input "file" at bounding box center [789, 165] width 160 height 97
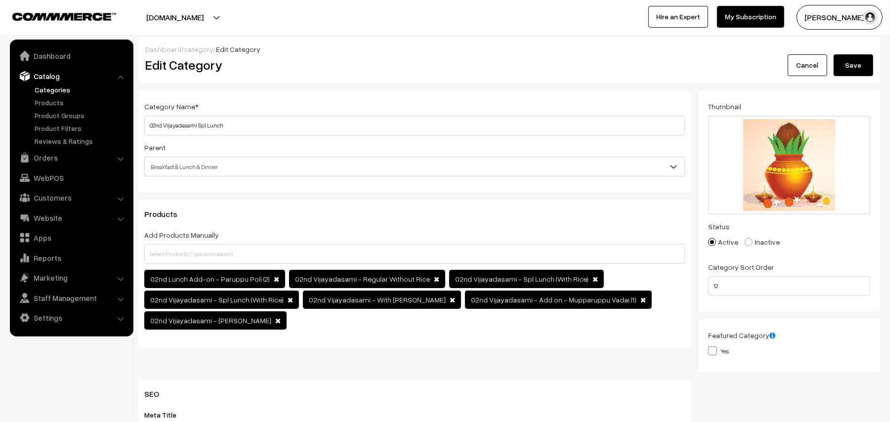
click at [849, 57] on button "Save" at bounding box center [854, 65] width 40 height 22
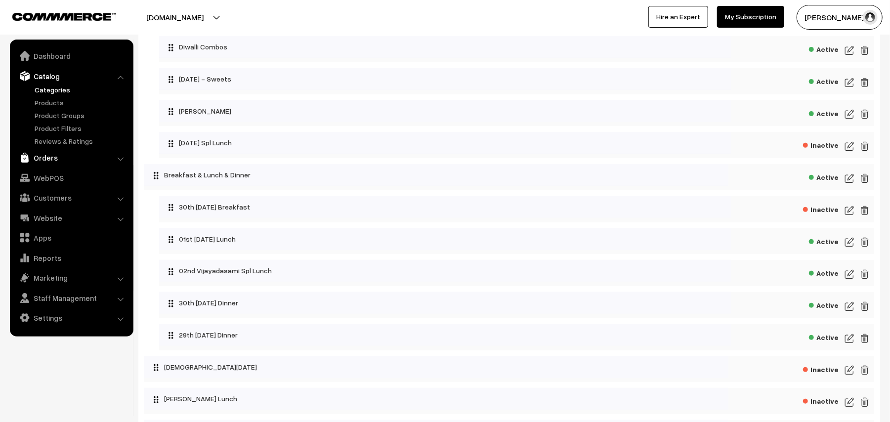
scroll to position [198, 0]
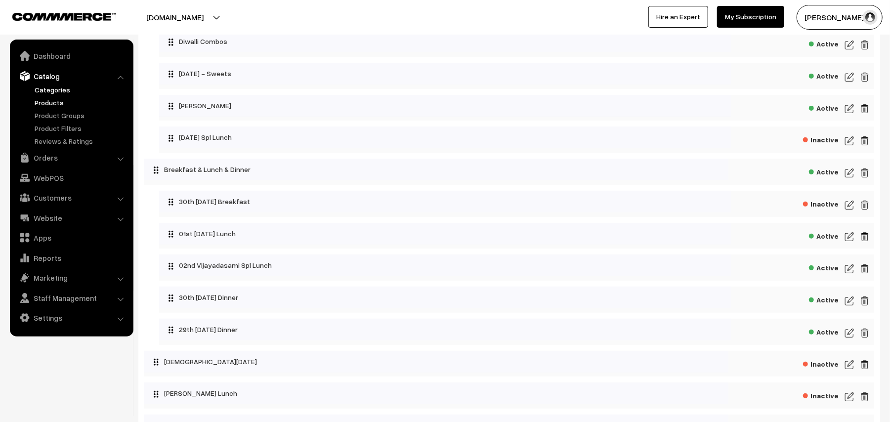
click at [41, 99] on link "Products" at bounding box center [81, 102] width 98 height 10
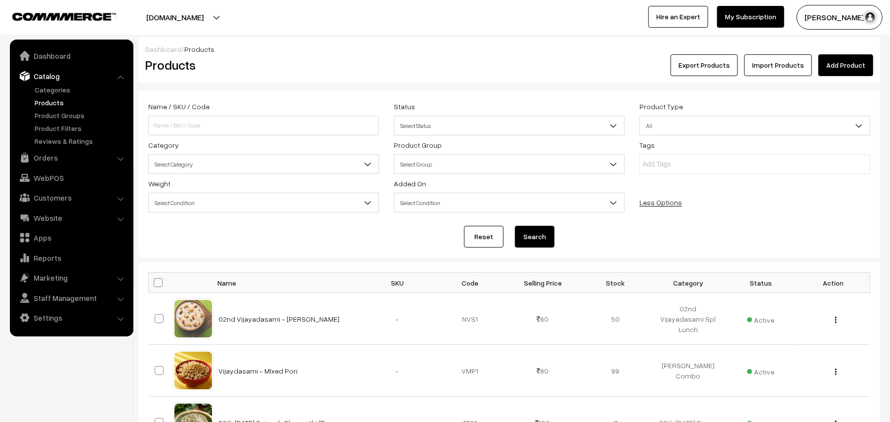
click at [194, 159] on span "Select Category" at bounding box center [264, 164] width 230 height 17
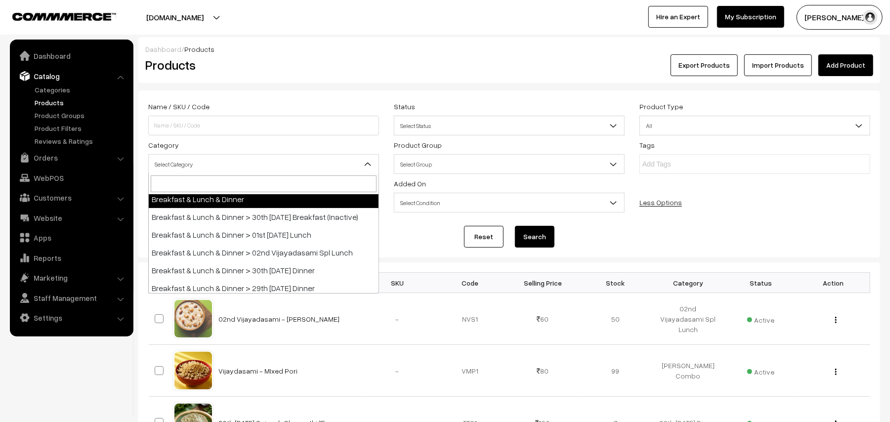
scroll to position [198, 0]
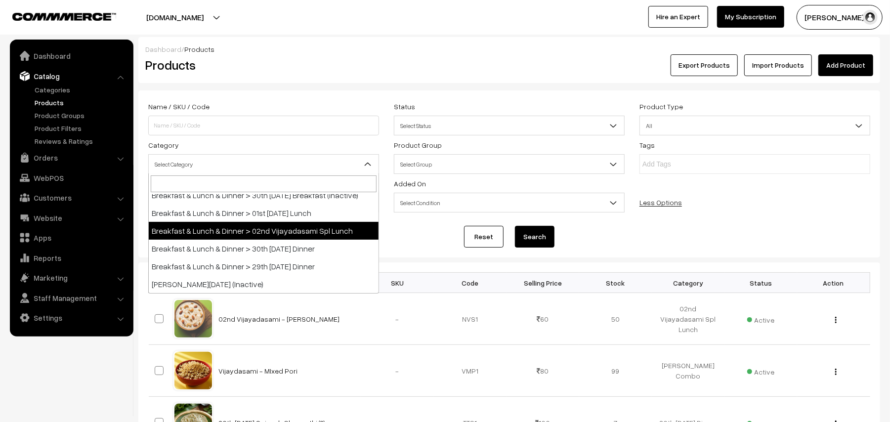
select select "41"
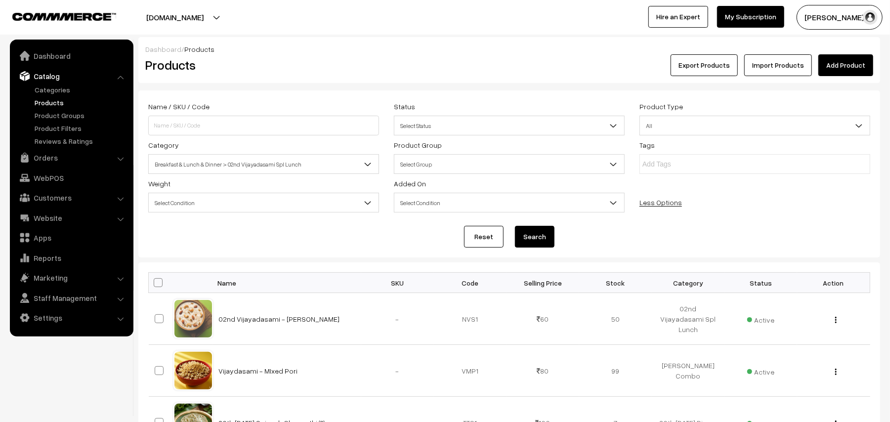
click at [535, 228] on button "Search" at bounding box center [535, 237] width 40 height 22
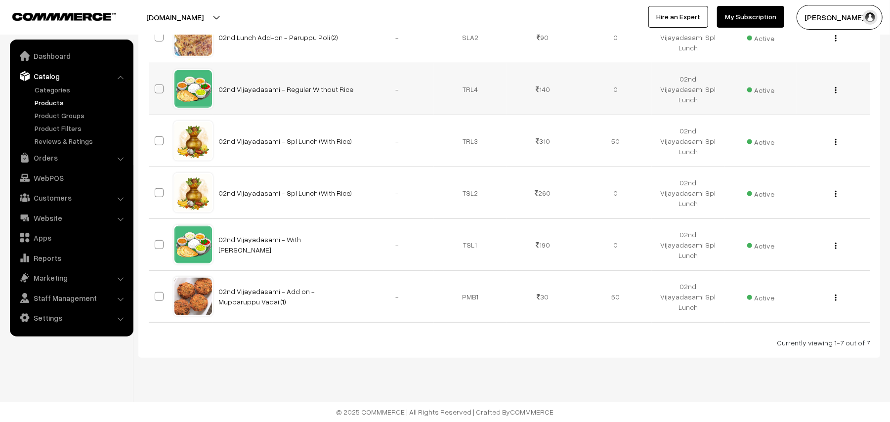
click at [837, 87] on img "button" at bounding box center [835, 90] width 1 height 6
click at [781, 122] on link "Edit" at bounding box center [792, 126] width 84 height 22
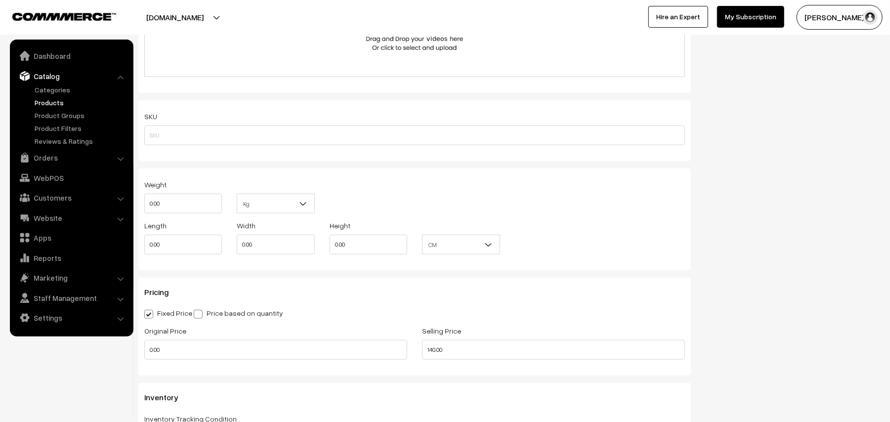
scroll to position [791, 0]
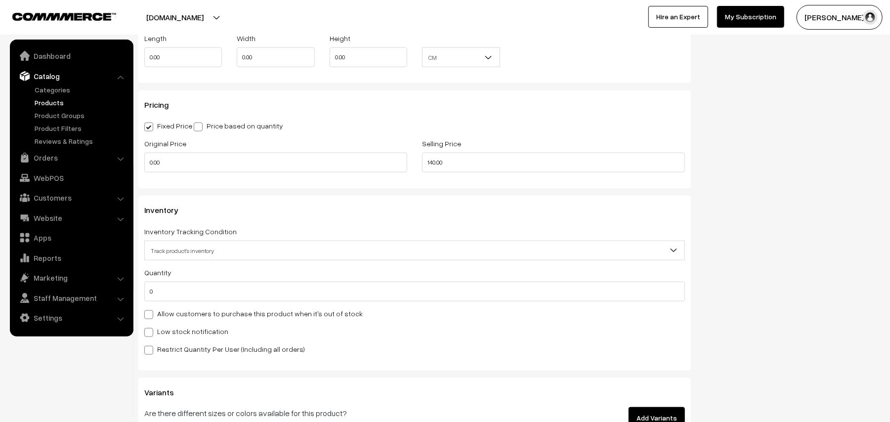
click at [207, 315] on label "Allow customers to purchase this product when it's out of stock" at bounding box center [253, 313] width 218 height 10
click at [151, 315] on input "Allow customers to purchase this product when it's out of stock" at bounding box center [147, 313] width 6 height 6
checkbox input "true"
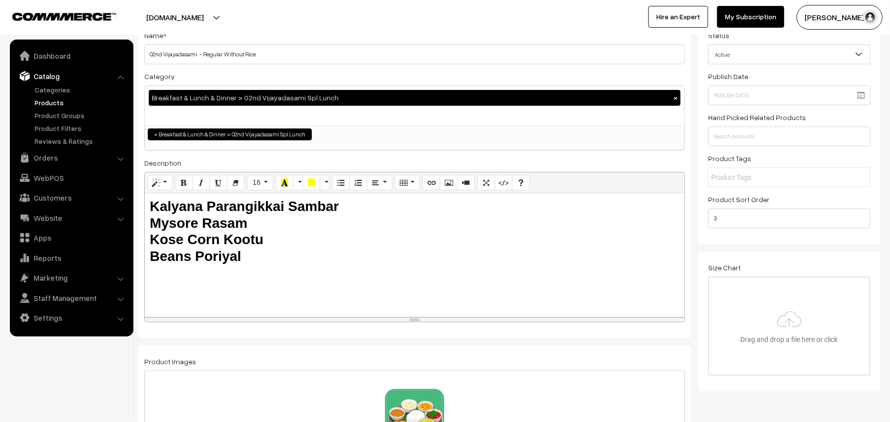
scroll to position [0, 0]
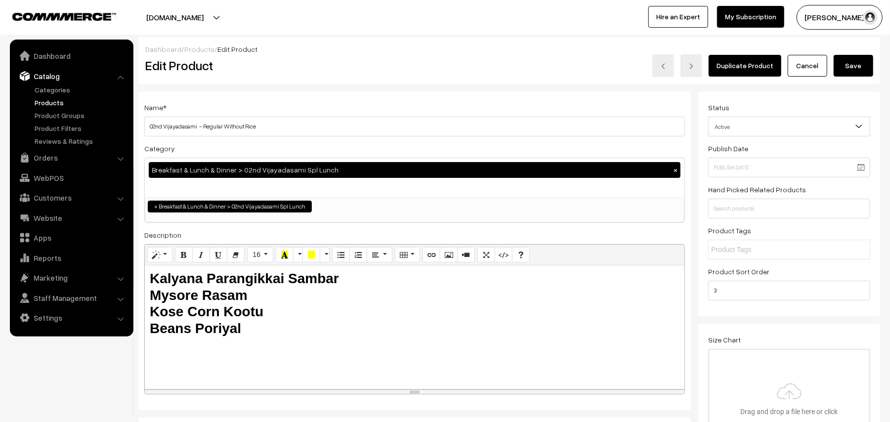
click at [857, 64] on button "Save" at bounding box center [854, 66] width 40 height 22
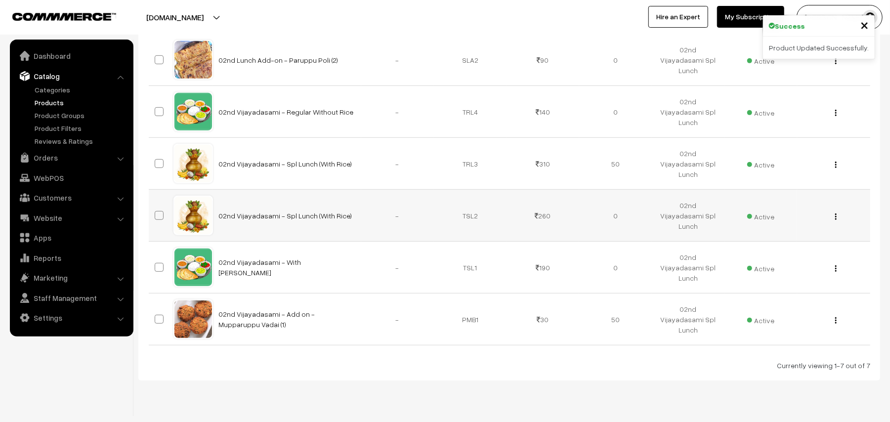
scroll to position [335, 0]
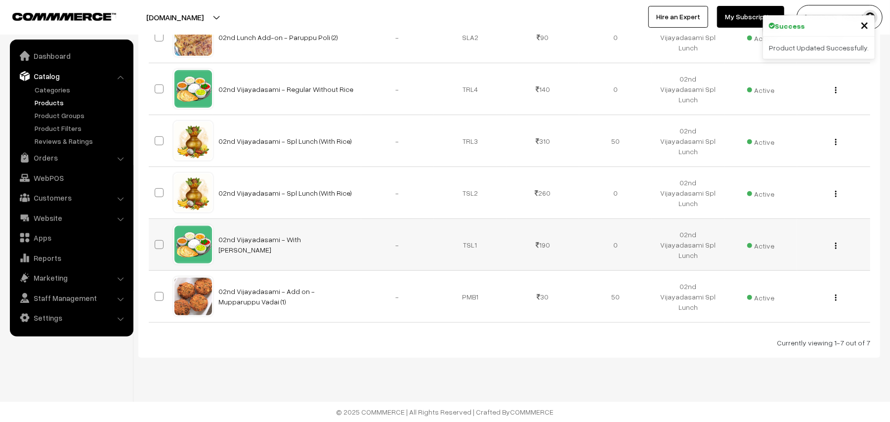
click at [836, 244] on img "button" at bounding box center [835, 246] width 1 height 6
click at [772, 282] on link "Edit" at bounding box center [792, 282] width 84 height 22
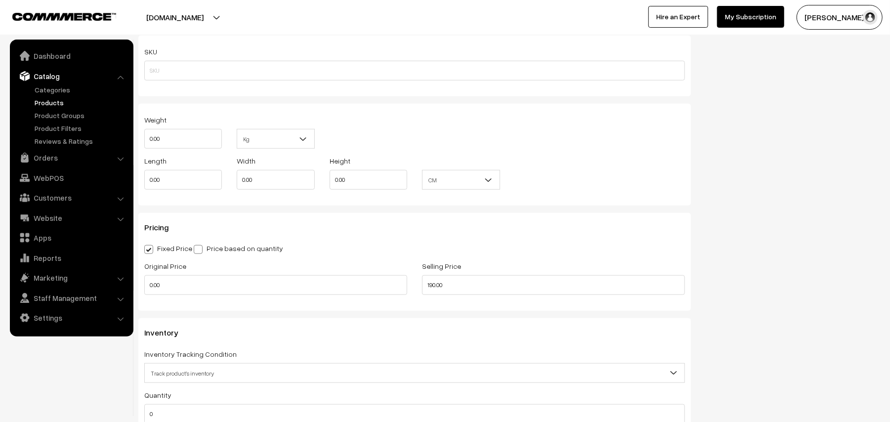
scroll to position [791, 0]
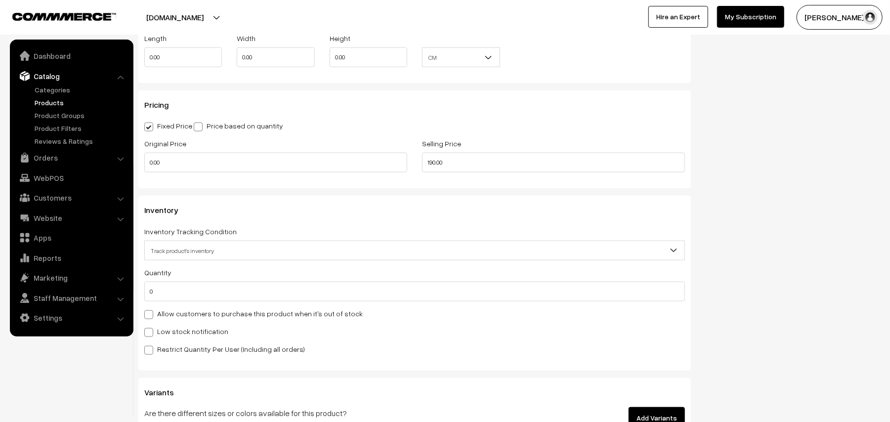
click at [186, 313] on label "Allow customers to purchase this product when it's out of stock" at bounding box center [253, 313] width 218 height 10
click at [151, 313] on input "Allow customers to purchase this product when it's out of stock" at bounding box center [147, 313] width 6 height 6
checkbox input "true"
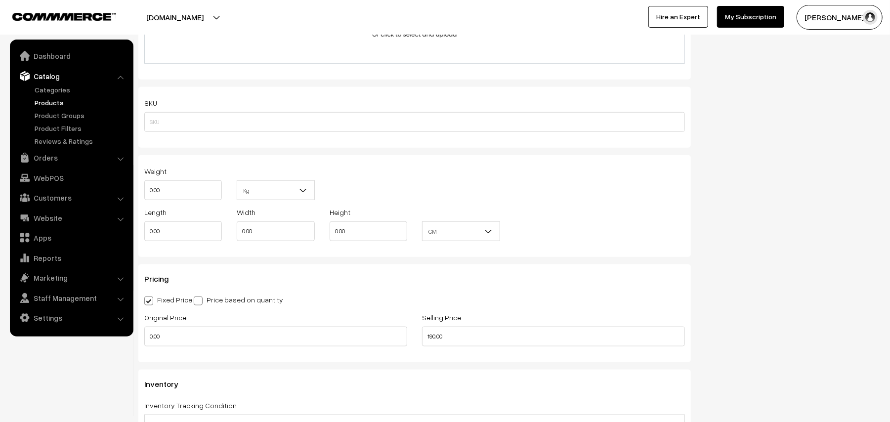
scroll to position [725, 0]
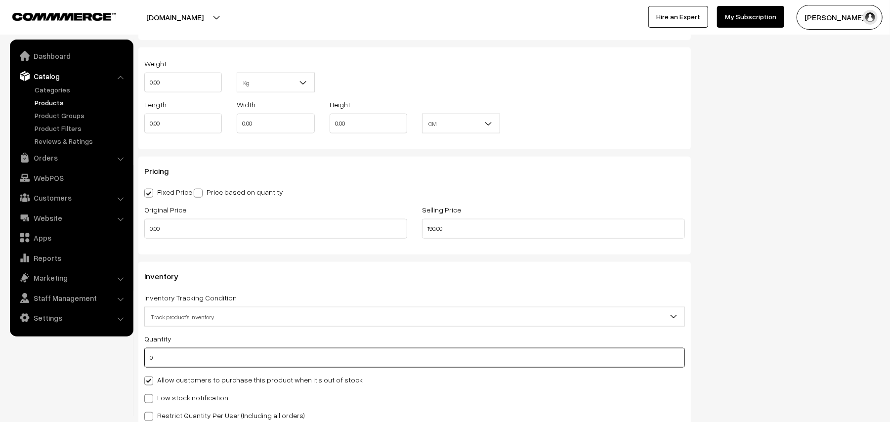
drag, startPoint x: 171, startPoint y: 355, endPoint x: 38, endPoint y: 331, distance: 134.7
click at [38, 331] on body "Thank you for showing interest. Our team will call you shortly. Close annamfood…" at bounding box center [445, 164] width 890 height 1778
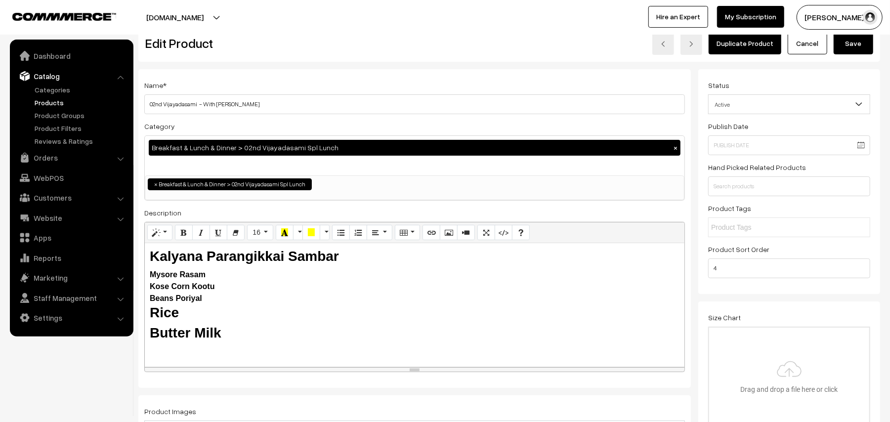
scroll to position [0, 0]
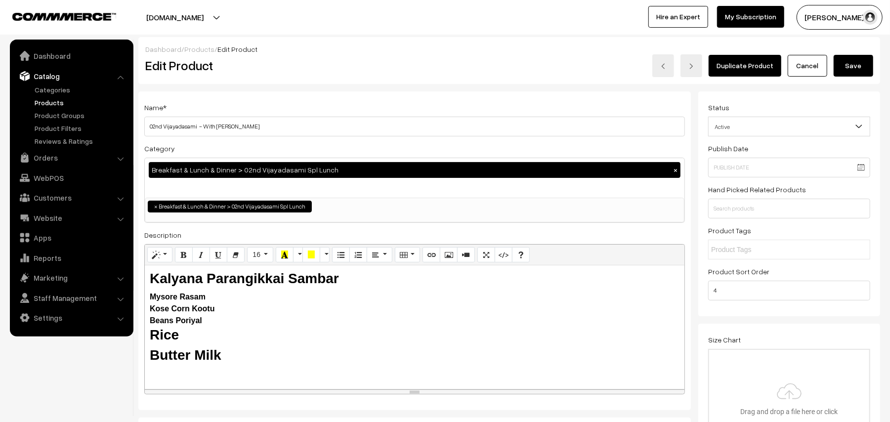
type input "50"
click at [857, 70] on button "Save" at bounding box center [854, 66] width 40 height 22
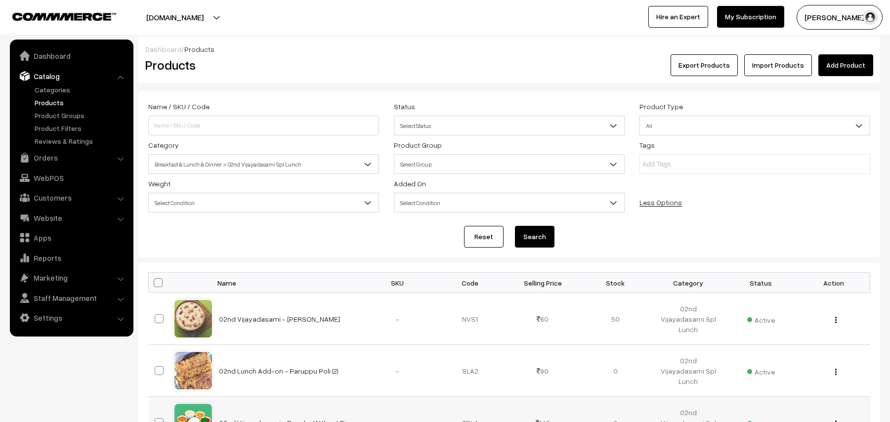
scroll to position [198, 0]
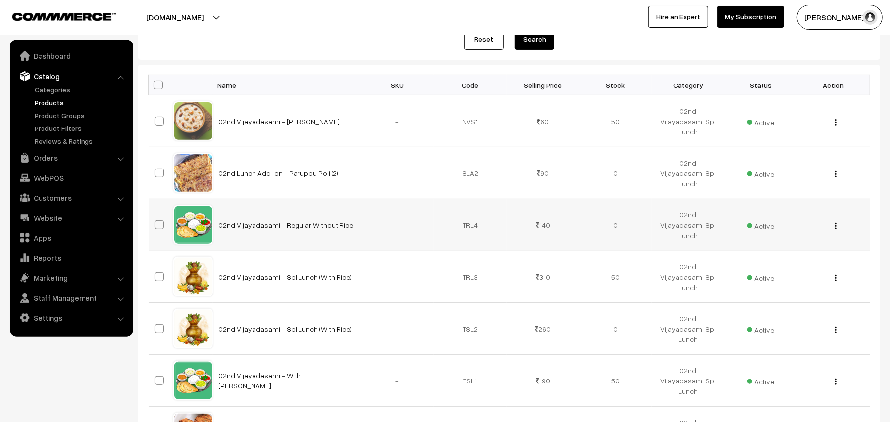
click at [837, 229] on button "button" at bounding box center [836, 226] width 2 height 8
click at [780, 260] on link "Edit" at bounding box center [792, 262] width 84 height 22
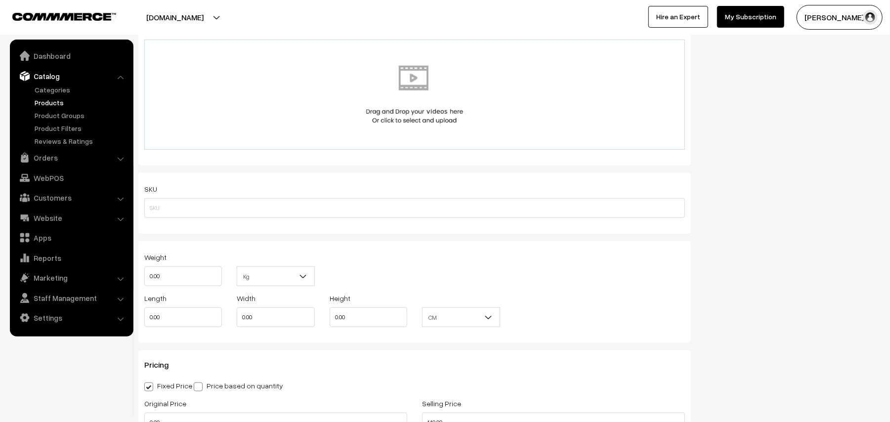
scroll to position [64, 0]
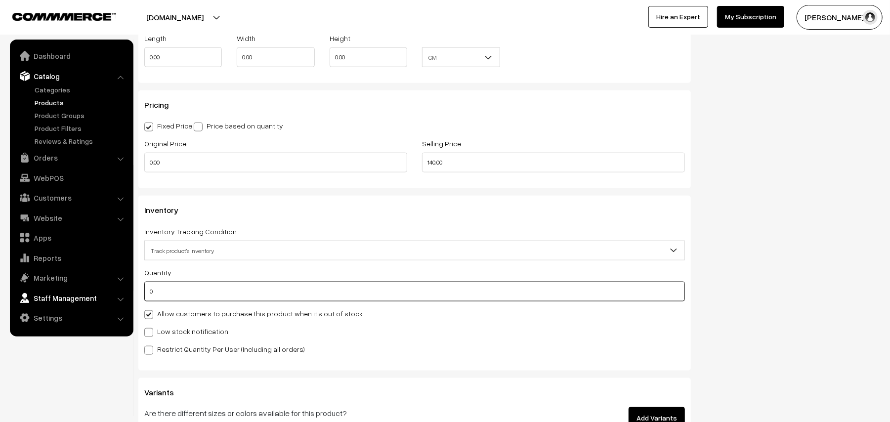
click at [78, 291] on body "Thank you for showing interest. Our team will call you shortly. Close annamfood…" at bounding box center [445, 98] width 890 height 1778
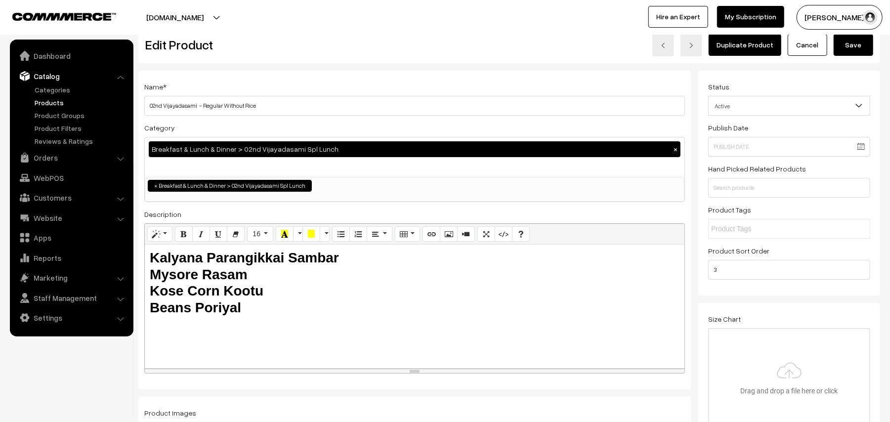
scroll to position [0, 0]
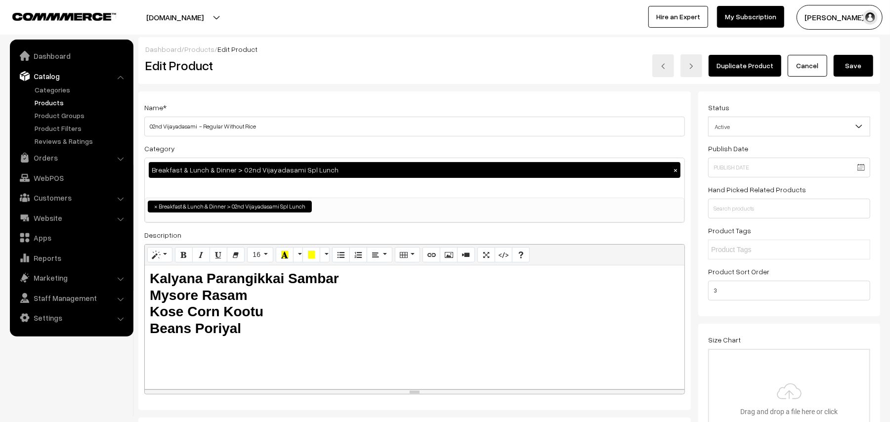
type input "50"
click at [848, 67] on button "Save" at bounding box center [854, 66] width 40 height 22
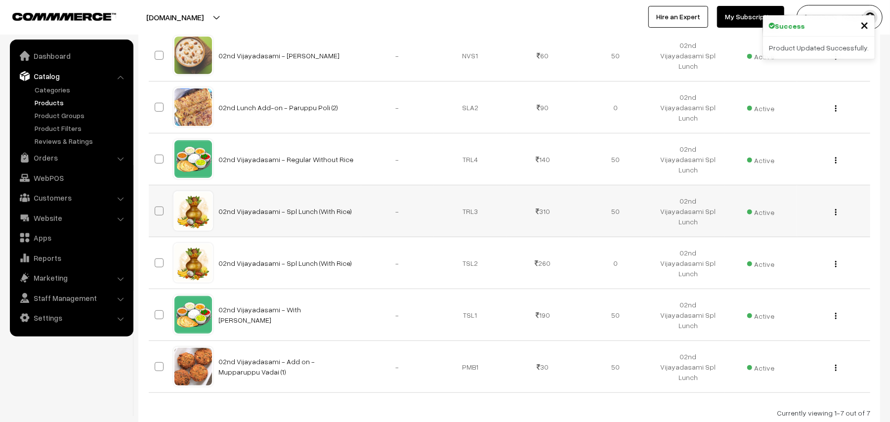
scroll to position [263, 0]
click at [835, 212] on img "button" at bounding box center [835, 212] width 1 height 6
click at [765, 250] on link "Edit" at bounding box center [792, 248] width 84 height 22
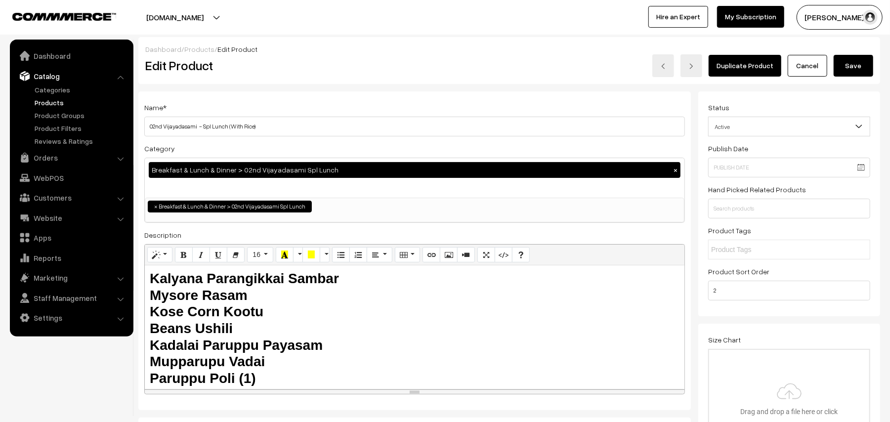
click at [856, 77] on div "Dashboard / Products / Edit Product Edit Product Duplicate Product Cancel Save" at bounding box center [509, 60] width 742 height 47
click at [851, 66] on button "Save" at bounding box center [854, 66] width 40 height 22
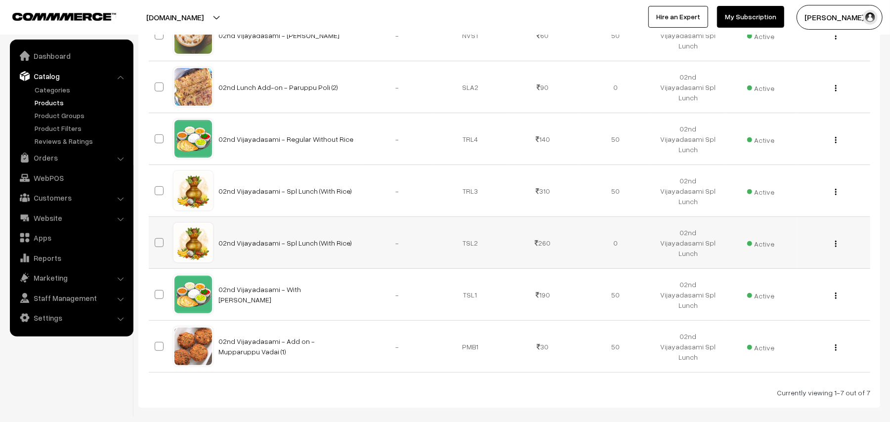
scroll to position [335, 0]
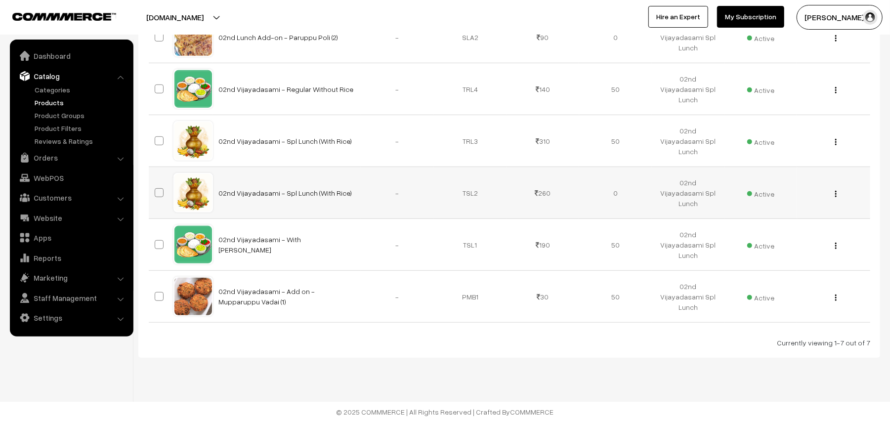
click at [835, 192] on button "button" at bounding box center [836, 194] width 2 height 8
click at [785, 220] on link "Edit" at bounding box center [792, 230] width 84 height 22
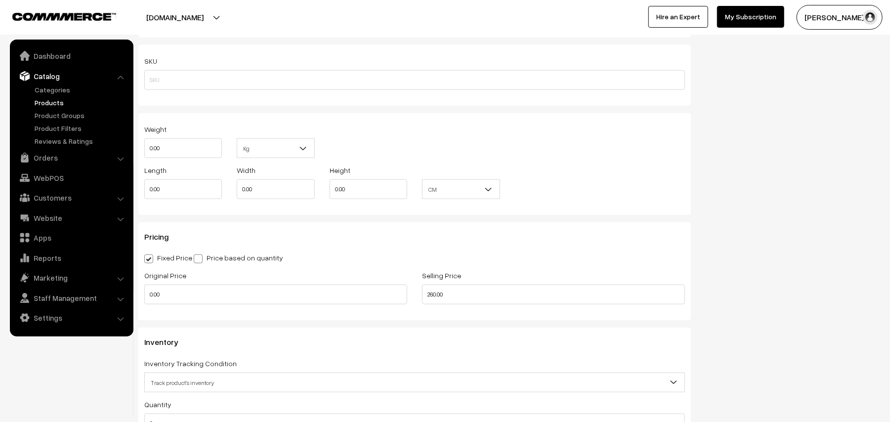
scroll to position [725, 0]
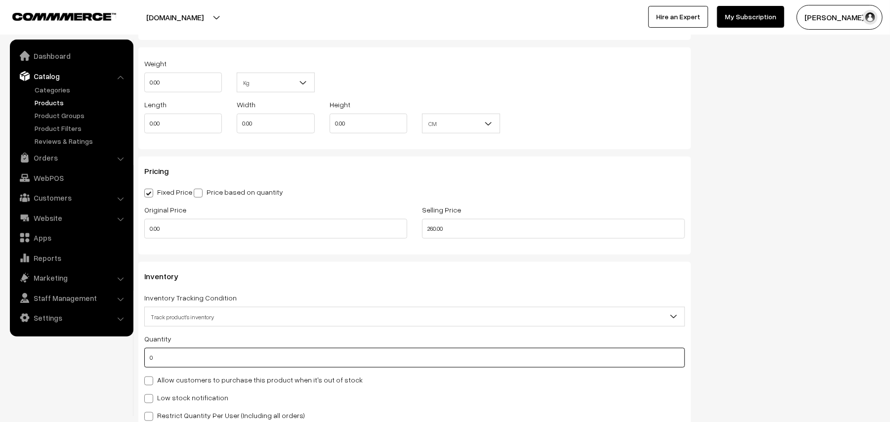
drag, startPoint x: 160, startPoint y: 353, endPoint x: 34, endPoint y: 331, distance: 127.9
click at [34, 331] on body "Thank you for showing interest. Our team will call you shortly. Close [DOMAIN_N…" at bounding box center [445, 164] width 890 height 1778
type input "50"
click at [177, 382] on label "Allow customers to purchase this product when it's out of stock" at bounding box center [253, 380] width 218 height 10
click at [151, 382] on input "Allow customers to purchase this product when it's out of stock" at bounding box center [147, 379] width 6 height 6
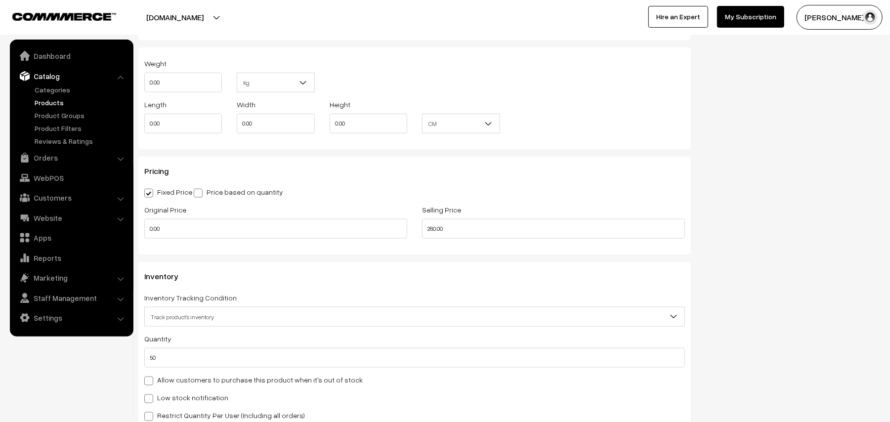
checkbox input "true"
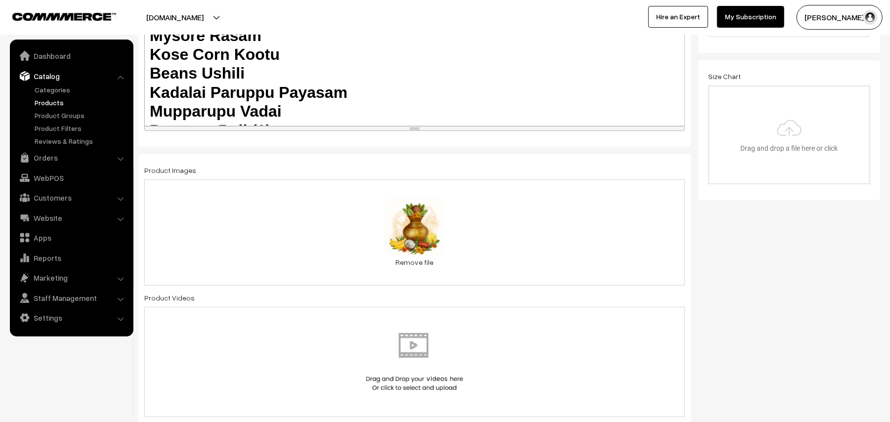
scroll to position [0, 0]
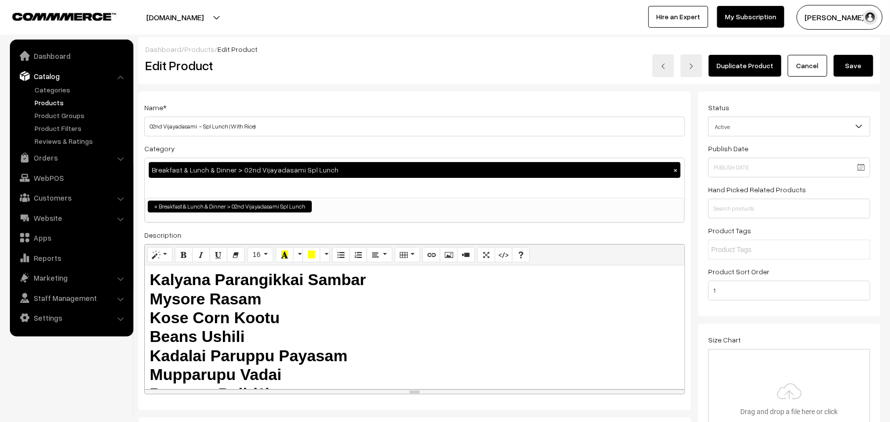
click at [855, 70] on button "Save" at bounding box center [854, 66] width 40 height 22
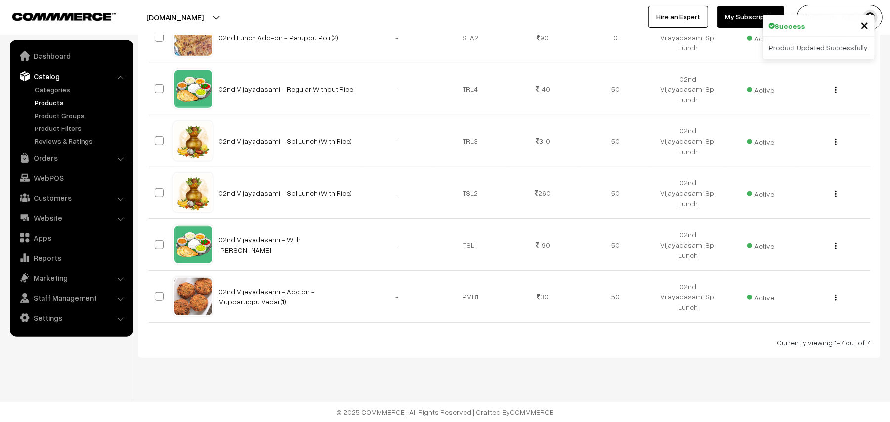
scroll to position [335, 0]
drag, startPoint x: 835, startPoint y: 297, endPoint x: 809, endPoint y: 296, distance: 26.7
click at [835, 296] on img "button" at bounding box center [835, 298] width 1 height 6
click at [764, 325] on link "Edit" at bounding box center [792, 334] width 84 height 22
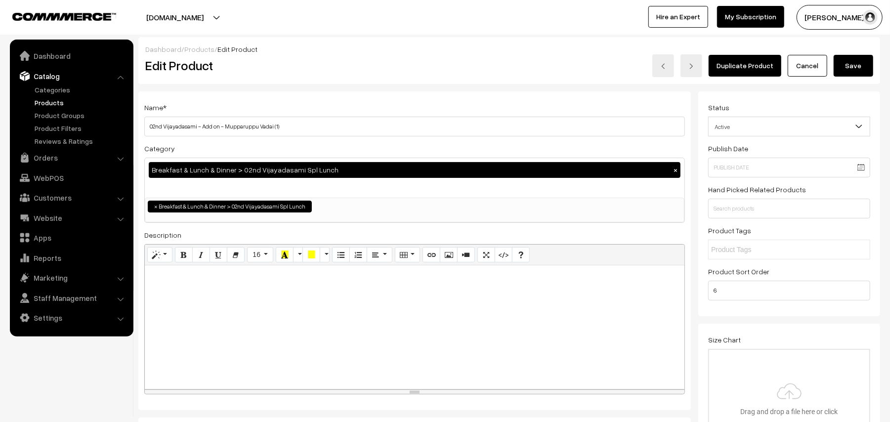
click at [855, 70] on button "Save" at bounding box center [854, 66] width 40 height 22
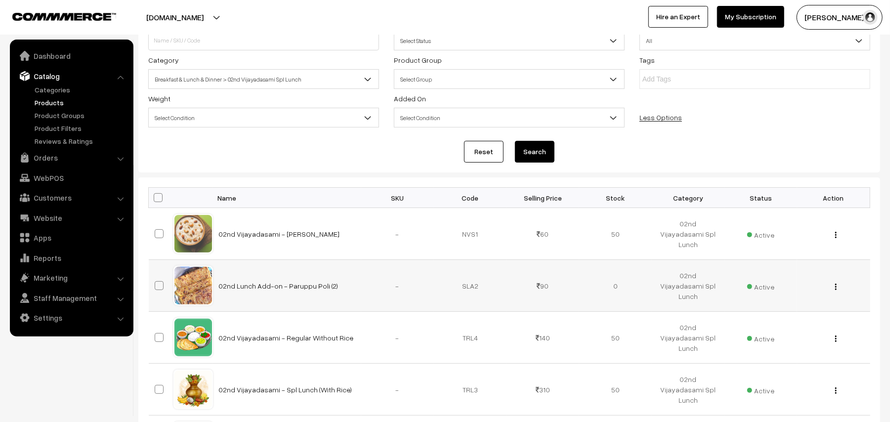
scroll to position [198, 0]
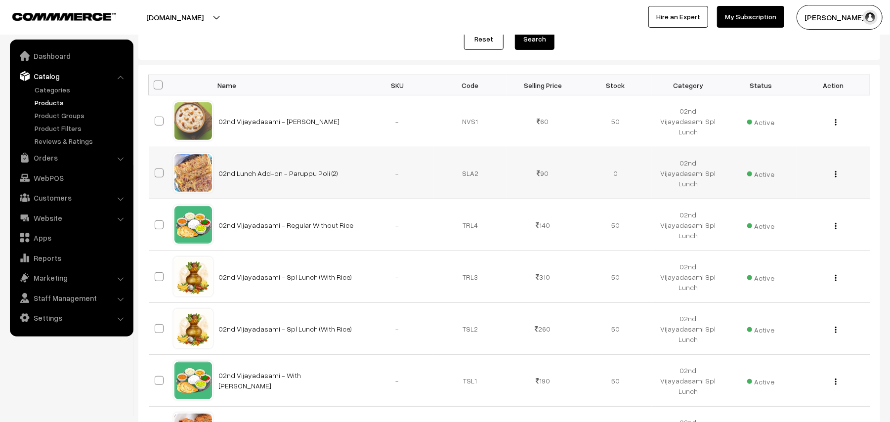
click at [837, 176] on button "button" at bounding box center [836, 174] width 2 height 8
click at [787, 204] on link "Edit" at bounding box center [792, 210] width 84 height 22
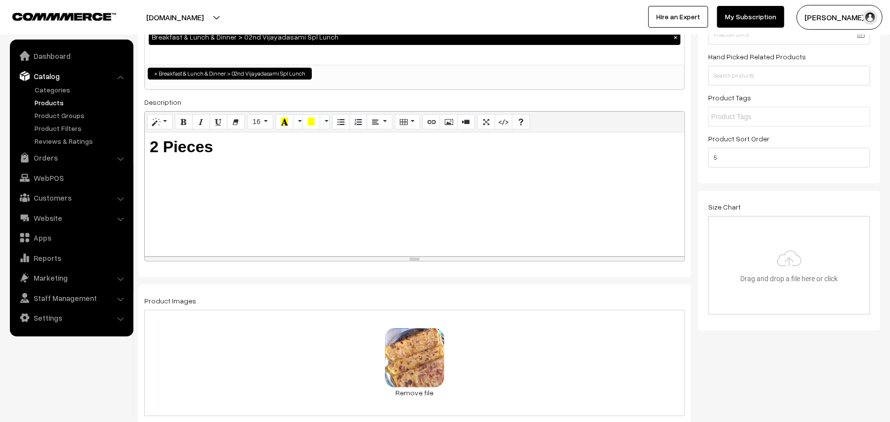
scroll to position [131, 0]
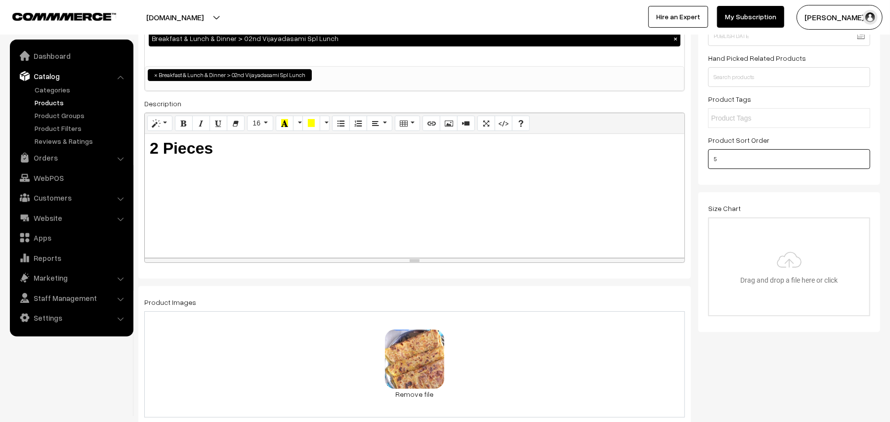
drag, startPoint x: 700, startPoint y: 153, endPoint x: 672, endPoint y: 151, distance: 27.7
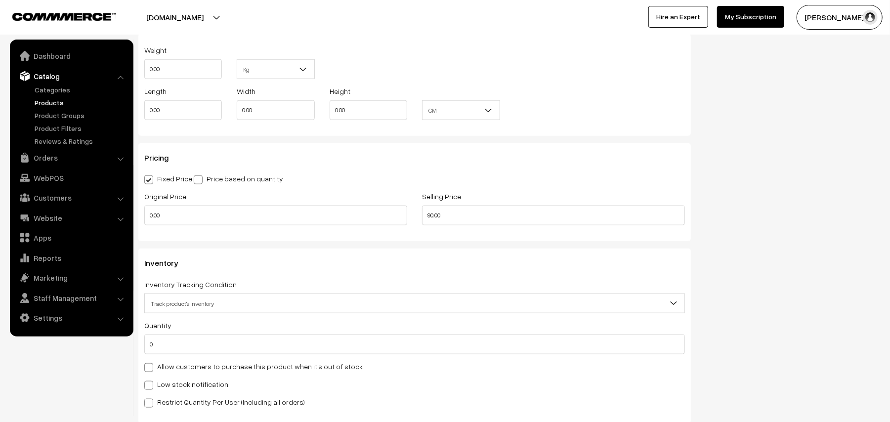
scroll to position [857, 0]
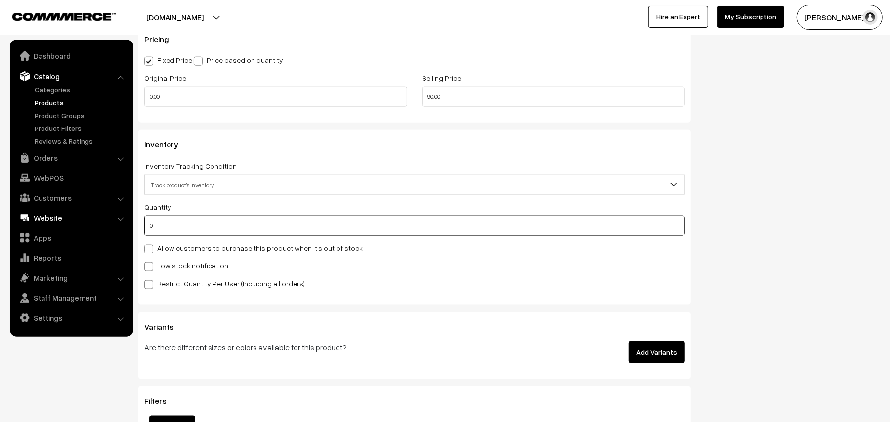
click at [94, 223] on body "Thank you for showing interest. Our team will call you shortly. Close annamfood…" at bounding box center [445, 32] width 890 height 1778
type input "50"
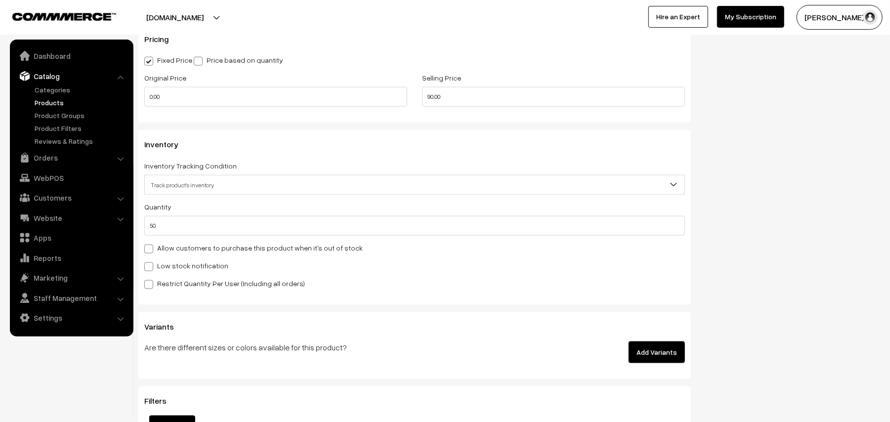
click at [191, 249] on label "Allow customers to purchase this product when it's out of stock" at bounding box center [253, 248] width 218 height 10
click at [151, 249] on input "Allow customers to purchase this product when it's out of stock" at bounding box center [147, 247] width 6 height 6
checkbox input "true"
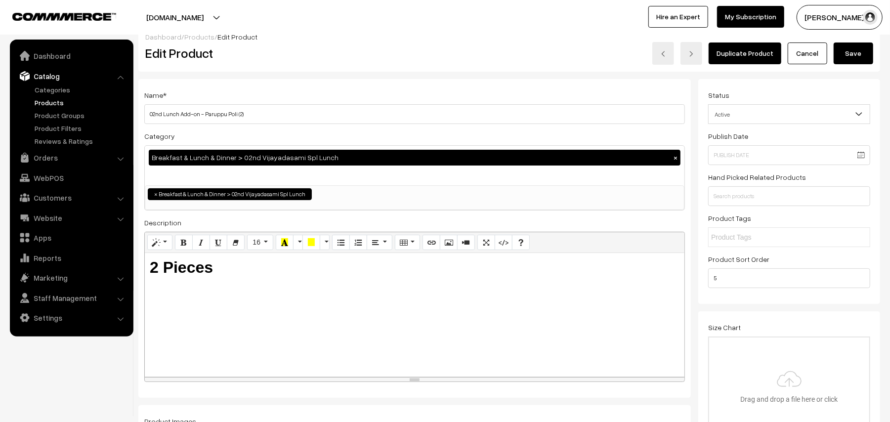
scroll to position [0, 0]
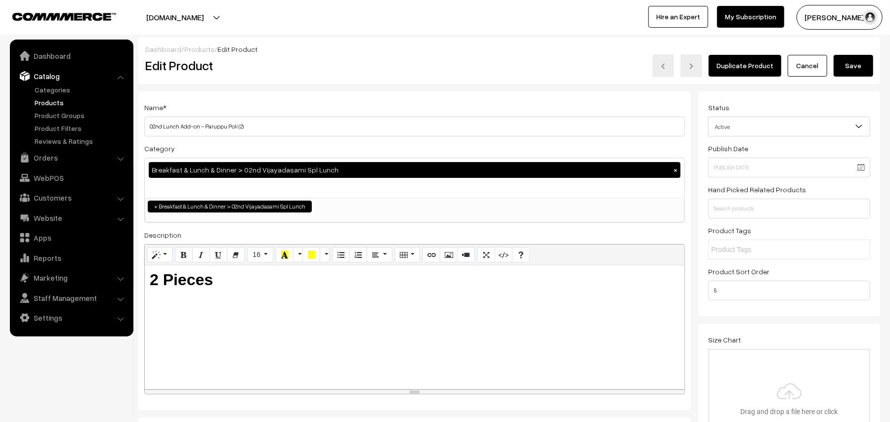
click at [866, 64] on button "Save" at bounding box center [854, 66] width 40 height 22
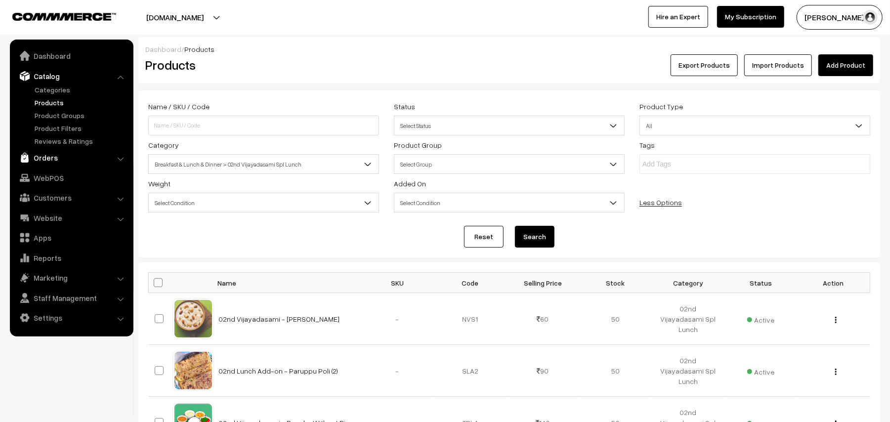
click at [44, 157] on link "Orders" at bounding box center [71, 158] width 118 height 18
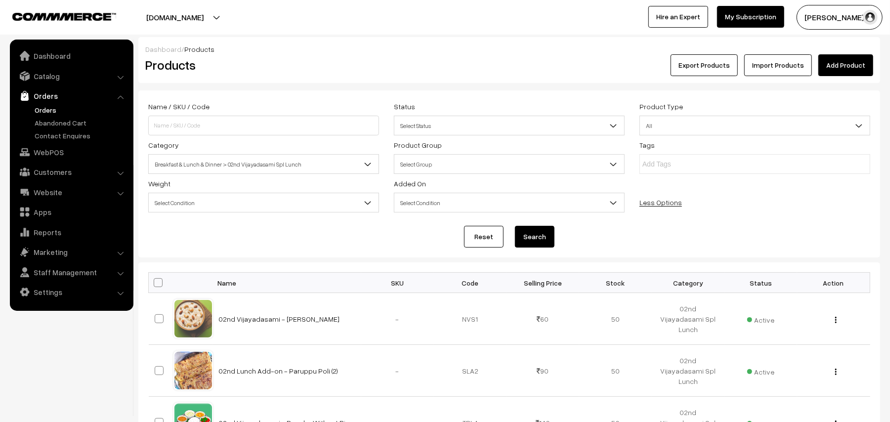
click at [55, 107] on link "Orders" at bounding box center [81, 110] width 98 height 10
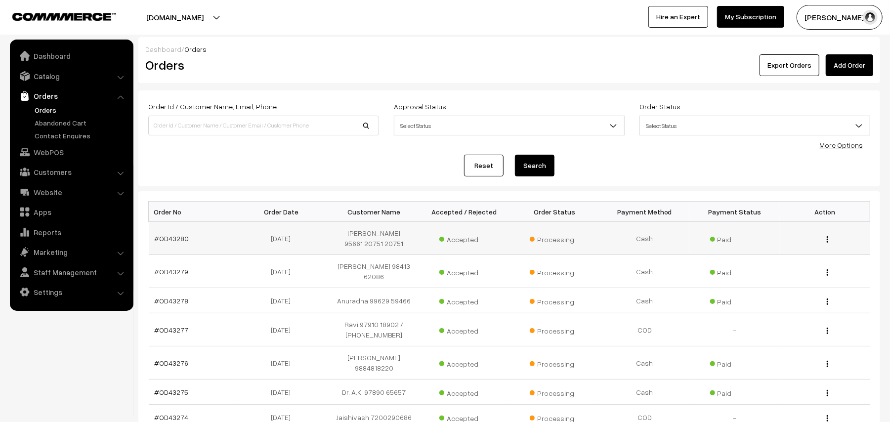
scroll to position [66, 0]
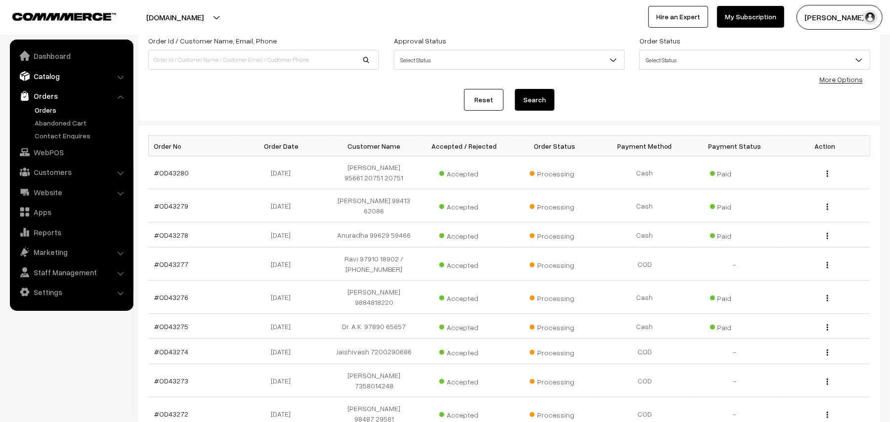
drag, startPoint x: 780, startPoint y: 327, endPoint x: 45, endPoint y: 83, distance: 774.0
click at [44, 82] on link "Catalog" at bounding box center [71, 76] width 118 height 18
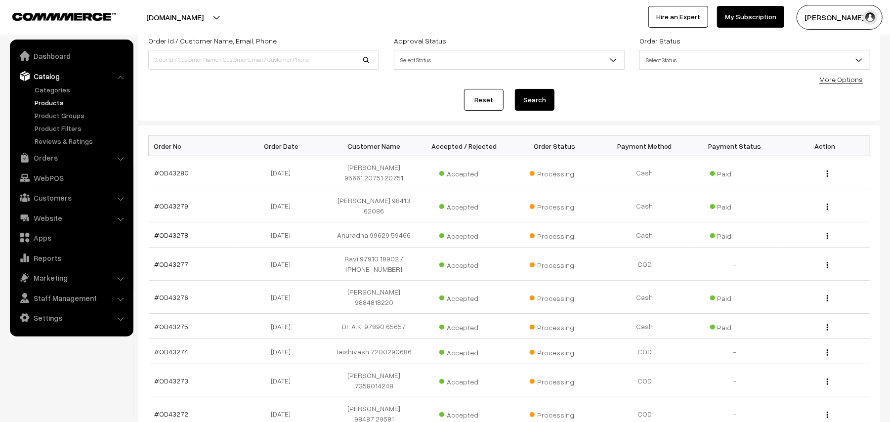
click at [50, 101] on link "Products" at bounding box center [81, 102] width 98 height 10
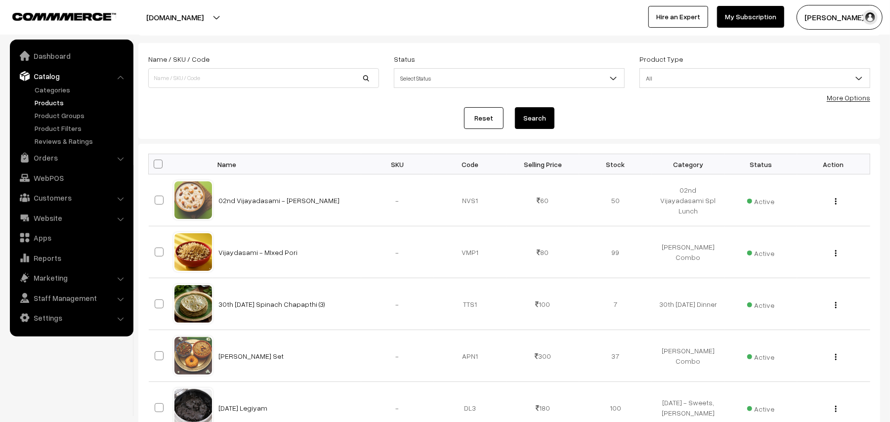
scroll to position [198, 0]
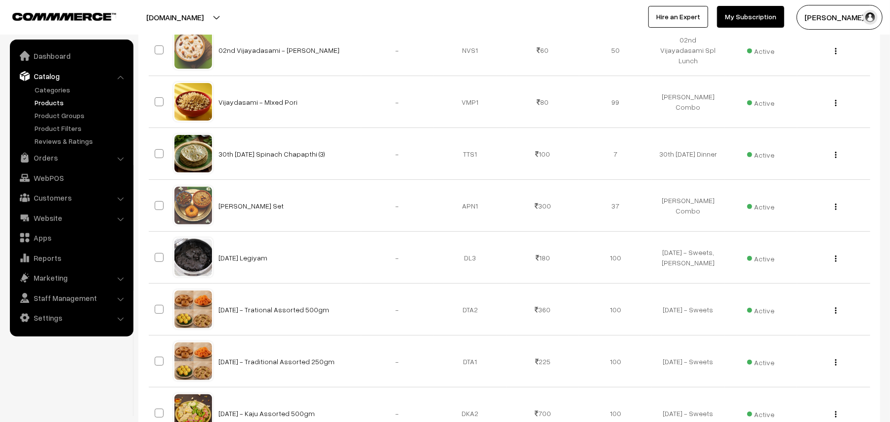
click at [60, 100] on link "Products" at bounding box center [81, 102] width 98 height 10
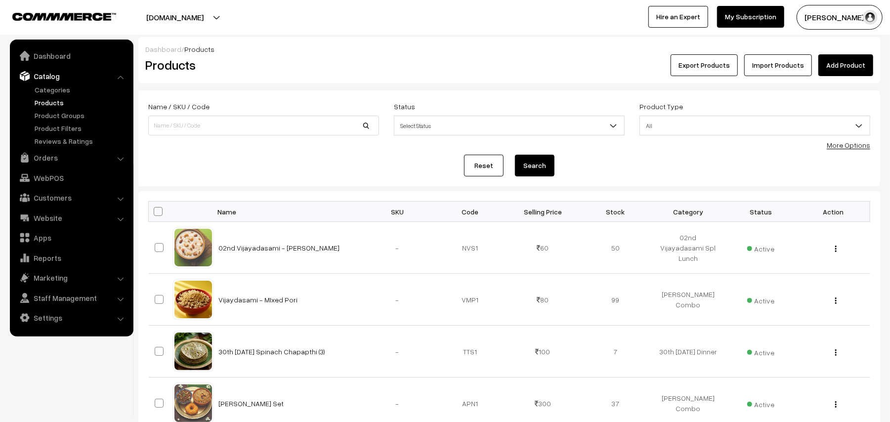
click at [849, 145] on link "More Options" at bounding box center [848, 145] width 43 height 8
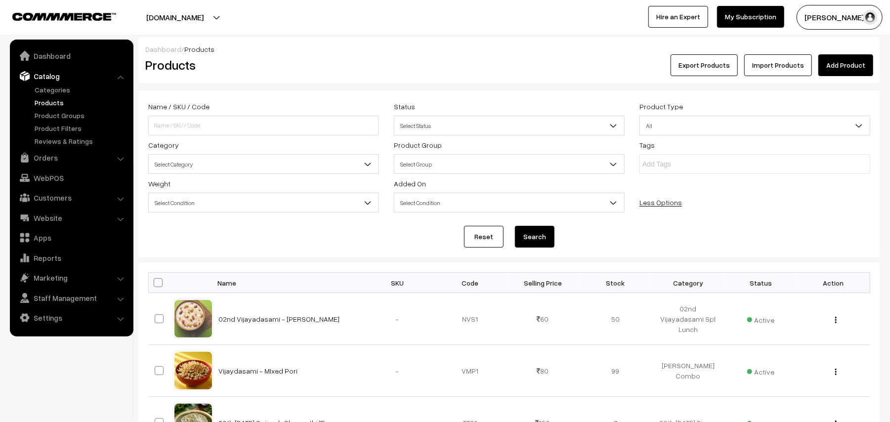
click at [222, 164] on span "Select Category" at bounding box center [264, 164] width 230 height 17
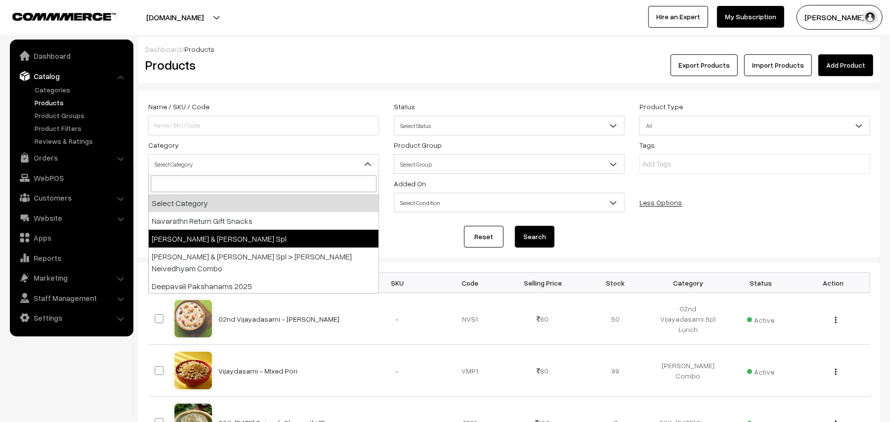
select select "78"
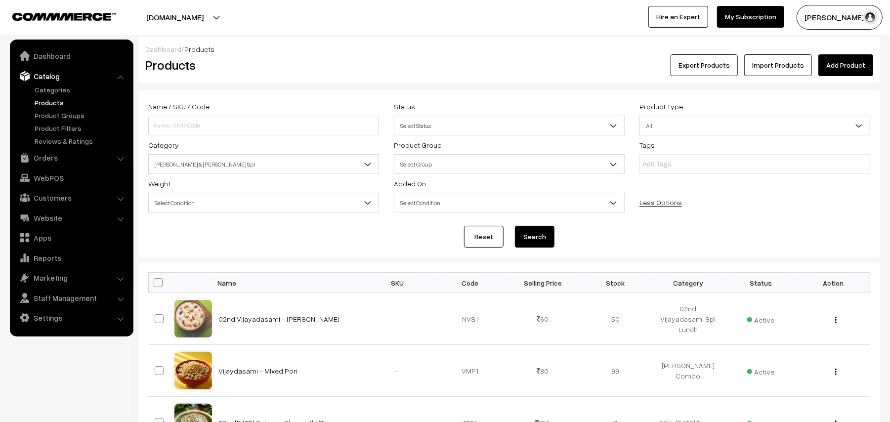
click at [538, 236] on button "Search" at bounding box center [535, 237] width 40 height 22
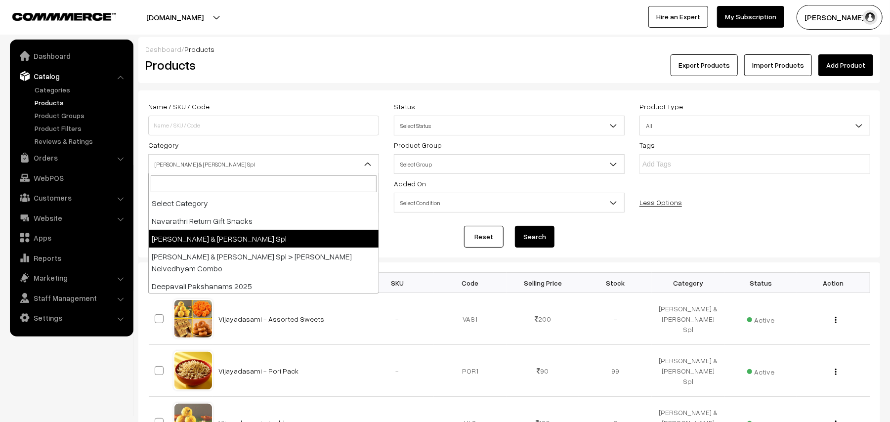
click at [307, 162] on span "[PERSON_NAME] & [PERSON_NAME] Spl" at bounding box center [264, 164] width 230 height 17
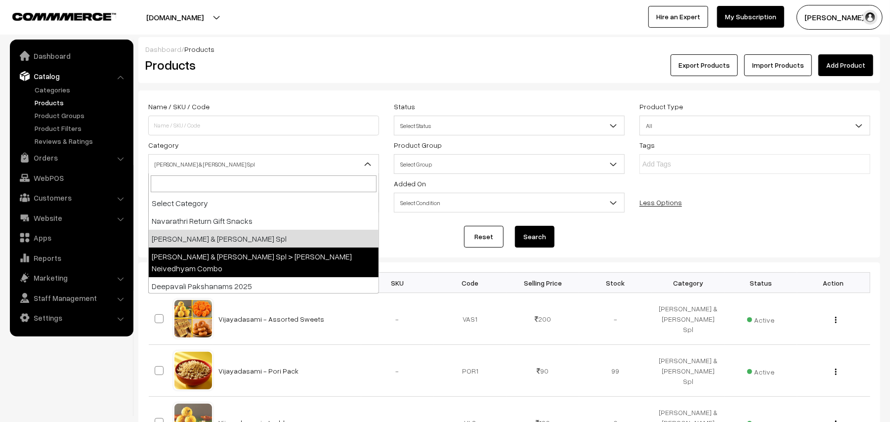
select select "108"
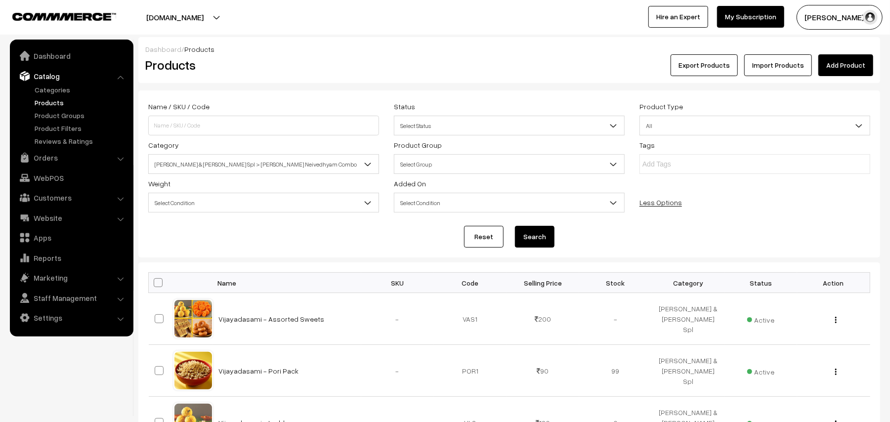
click at [537, 226] on button "Search" at bounding box center [535, 237] width 40 height 22
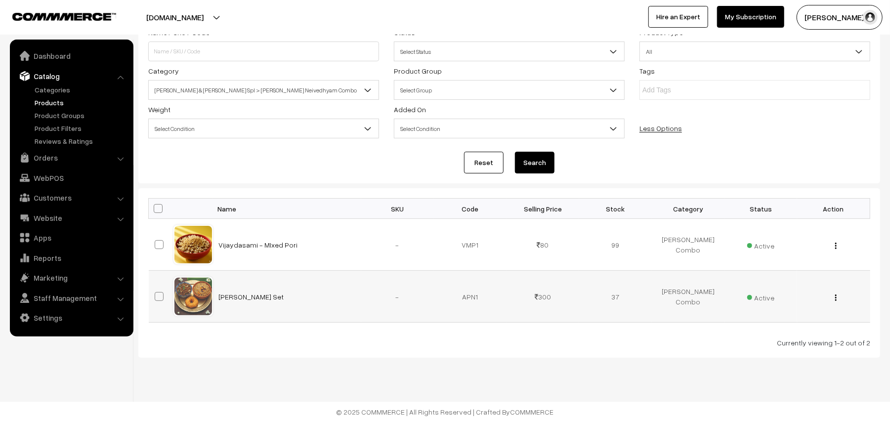
scroll to position [74, 0]
click at [836, 296] on img "button" at bounding box center [835, 298] width 1 height 6
click at [772, 330] on link "Edit" at bounding box center [792, 334] width 84 height 22
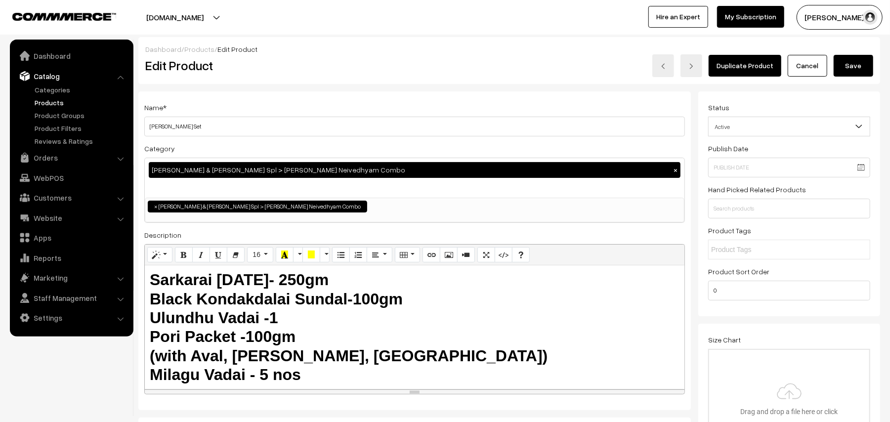
click at [852, 77] on div "Duplicate Product Cancel Save" at bounding box center [664, 65] width 419 height 23
click at [41, 103] on link "Products" at bounding box center [81, 102] width 98 height 10
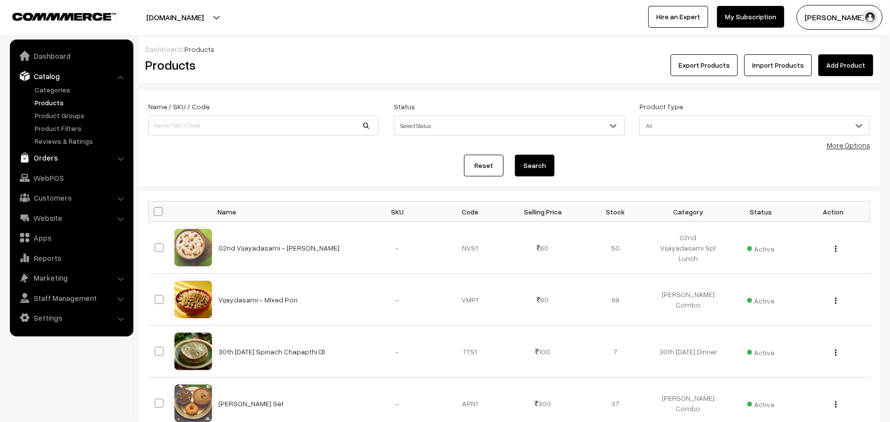
click at [49, 154] on link "Orders" at bounding box center [71, 158] width 118 height 18
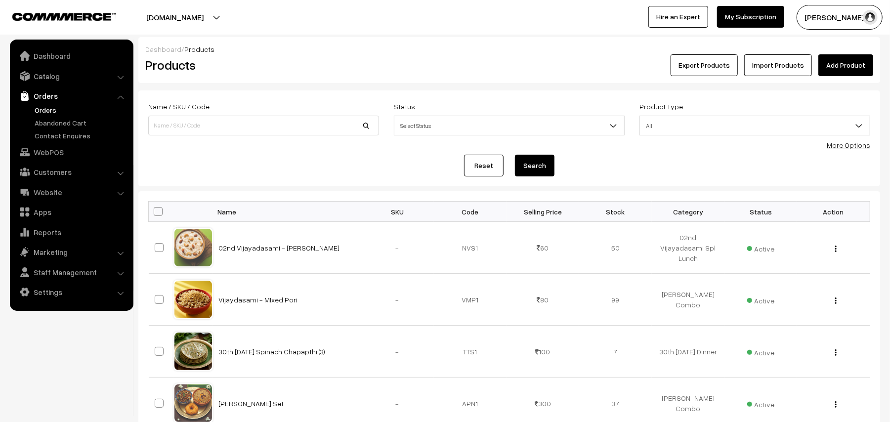
click at [53, 105] on link "Orders" at bounding box center [81, 110] width 98 height 10
click at [47, 106] on link "Orders" at bounding box center [81, 110] width 98 height 10
